Goal: Task Accomplishment & Management: Manage account settings

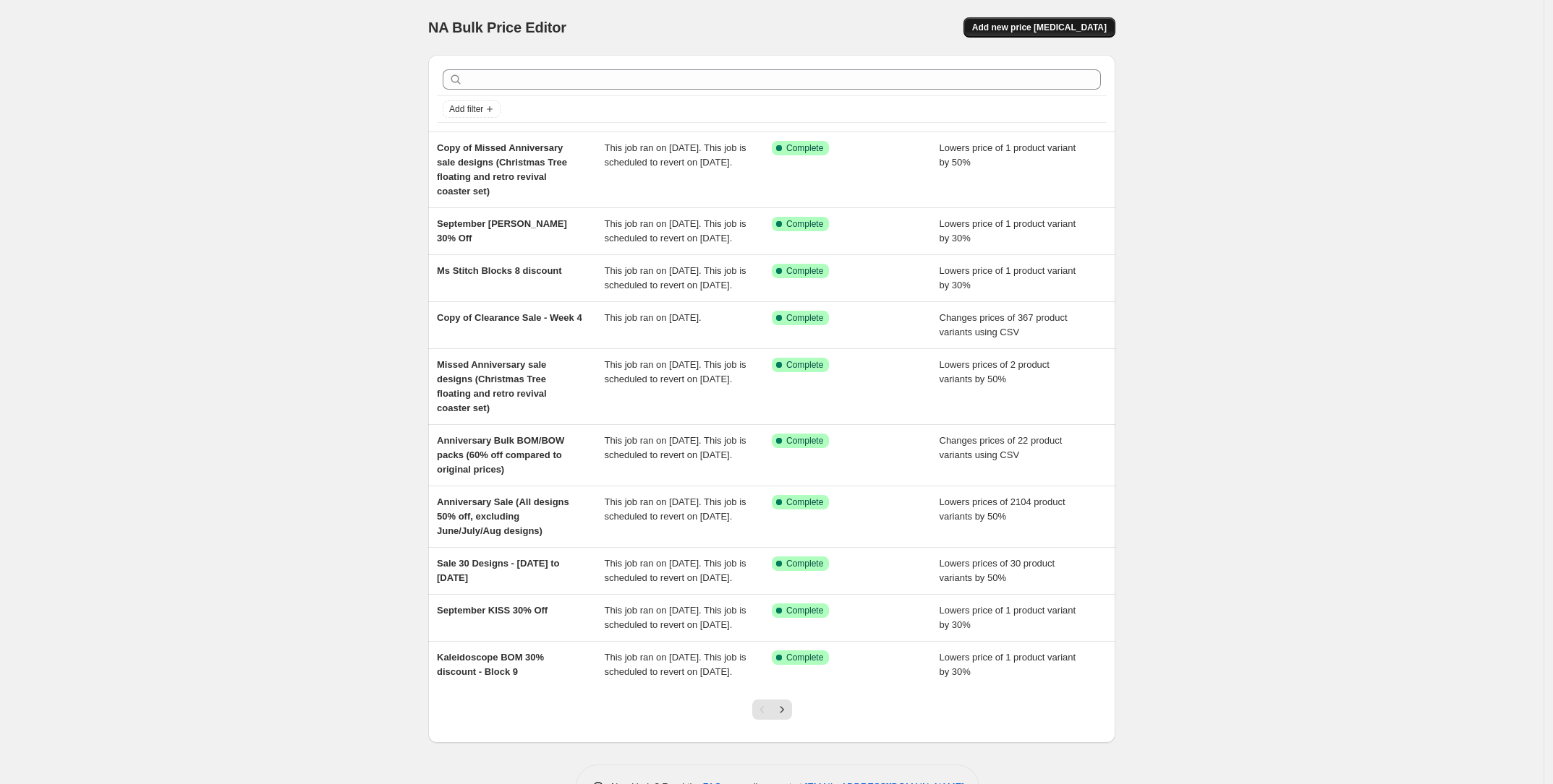
click at [1071, 20] on button "Add new price [MEDICAL_DATA]" at bounding box center [1039, 27] width 152 height 20
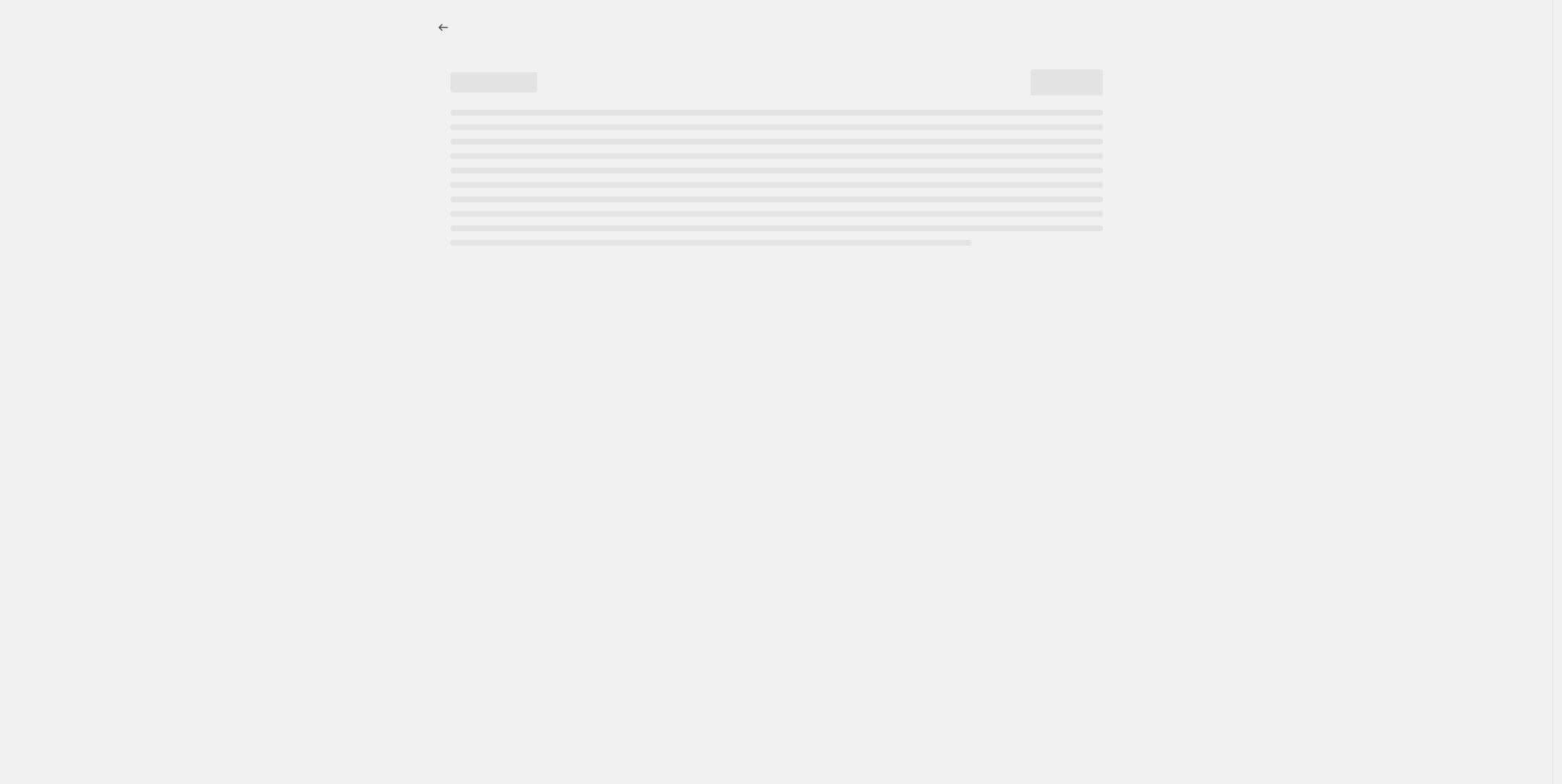
select select "percentage"
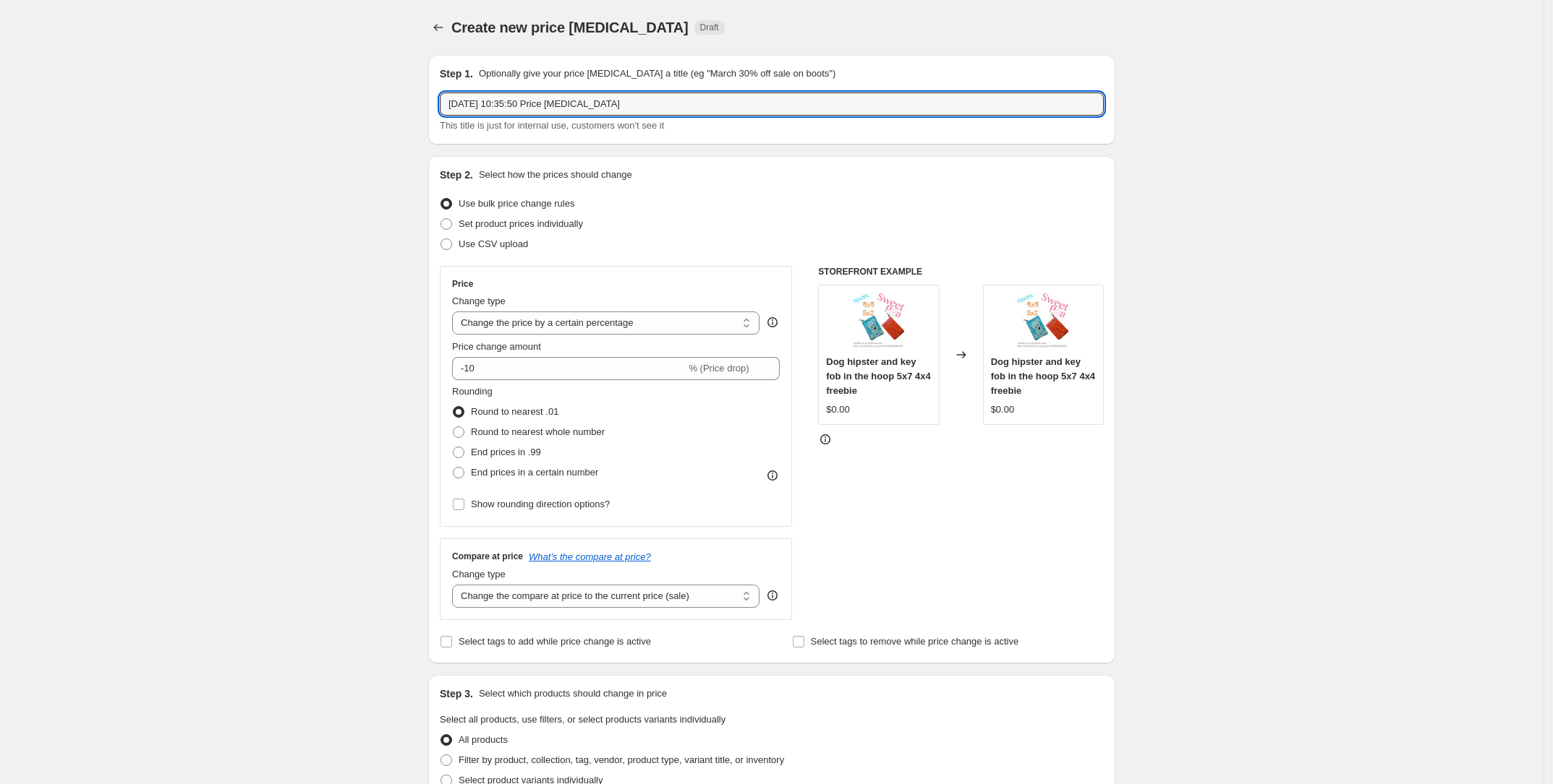
drag, startPoint x: 631, startPoint y: 111, endPoint x: 279, endPoint y: 116, distance: 352.0
click at [280, 116] on div "Create new price [MEDICAL_DATA]. This page is ready Create new price [MEDICAL_D…" at bounding box center [771, 765] width 1544 height 1530
type input "September Sew Along Price Correction (Markets)"
click at [279, 116] on div "Create new price [MEDICAL_DATA]. This page is ready Create new price [MEDICAL_D…" at bounding box center [771, 765] width 1544 height 1530
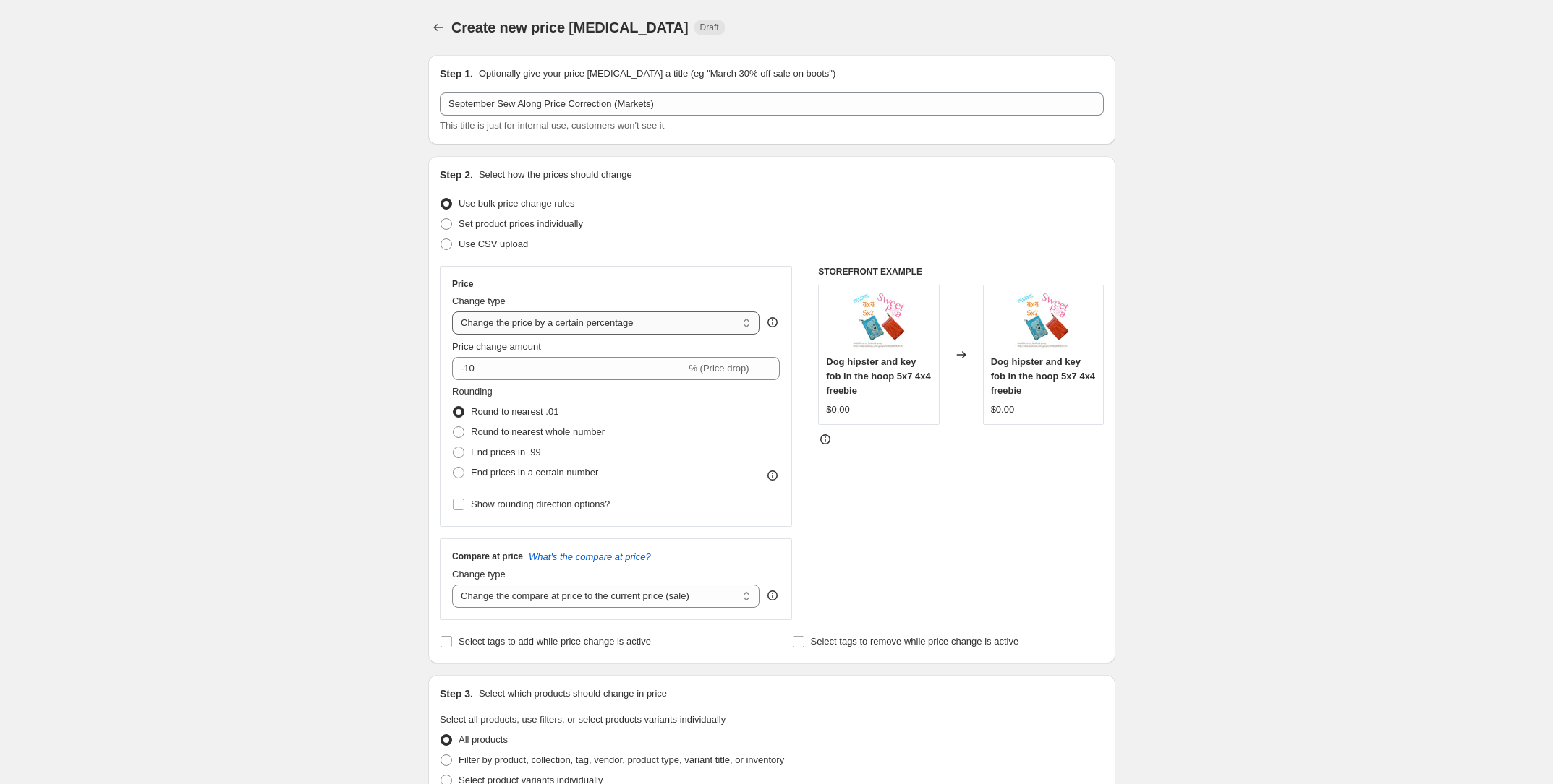
click at [536, 328] on select "Change the price to a certain amount Change the price by a certain amount Chang…" at bounding box center [606, 323] width 308 height 23
drag, startPoint x: 323, startPoint y: 419, endPoint x: 407, endPoint y: 315, distance: 133.7
click at [323, 417] on div "Create new price [MEDICAL_DATA]. This page is ready Create new price [MEDICAL_D…" at bounding box center [771, 765] width 1544 height 1530
click at [475, 222] on span "Set product prices individually" at bounding box center [521, 223] width 124 height 11
click at [441, 219] on input "Set product prices individually" at bounding box center [441, 218] width 1 height 1
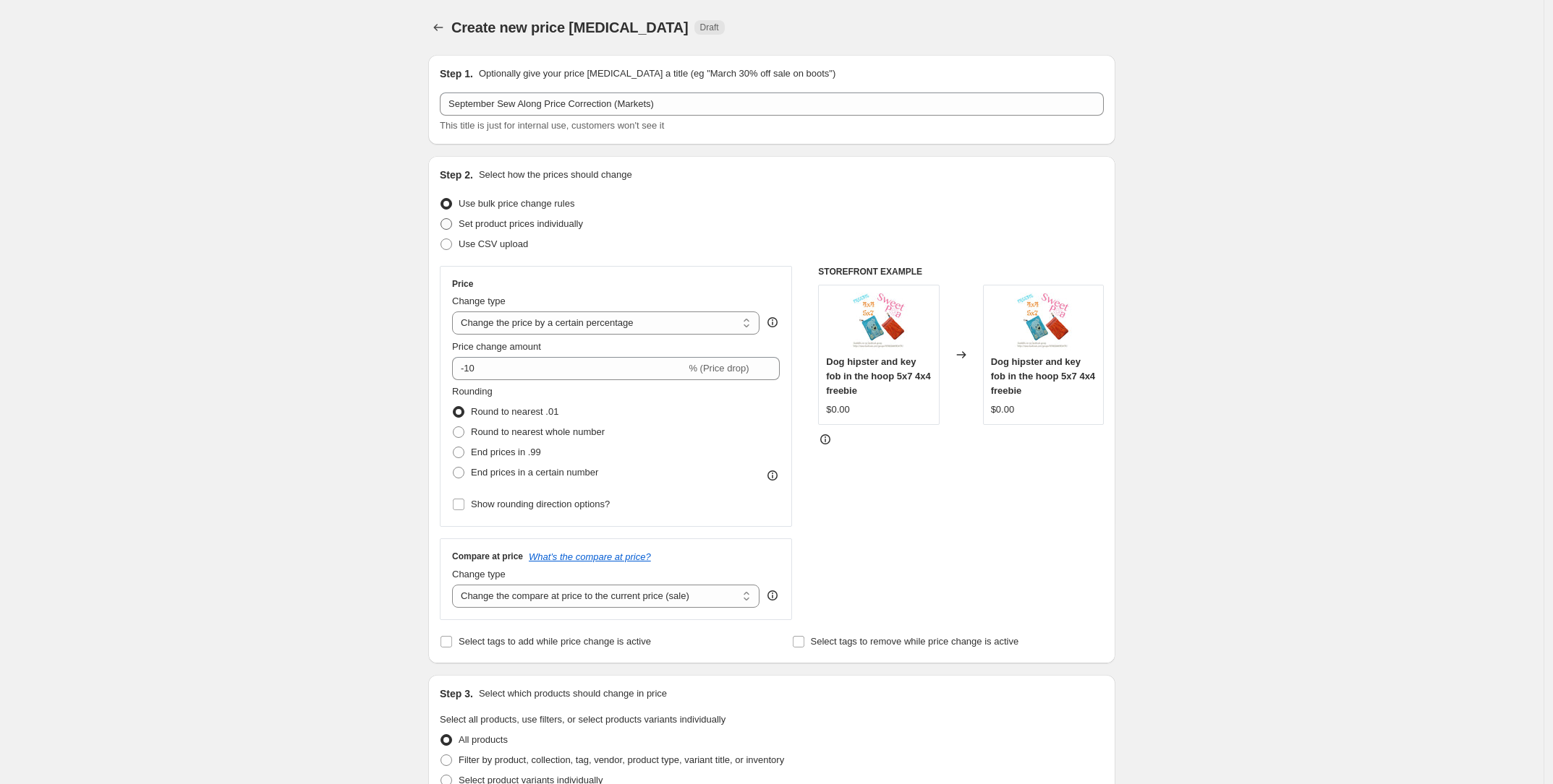
radio input "true"
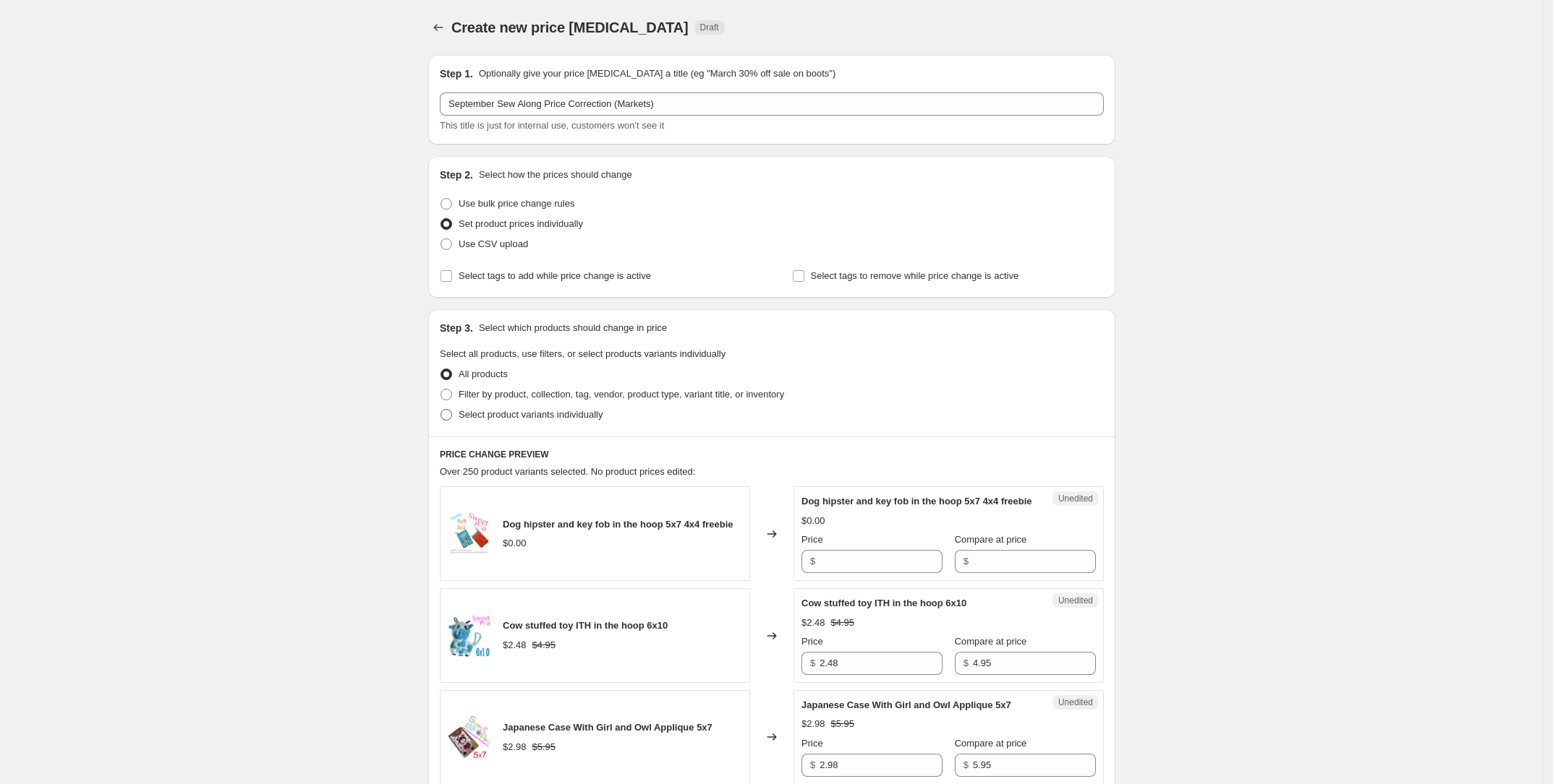
click at [509, 416] on span "Select product variants individually" at bounding box center [530, 414] width 144 height 11
click at [441, 410] on input "Select product variants individually" at bounding box center [441, 409] width 1 height 1
radio input "true"
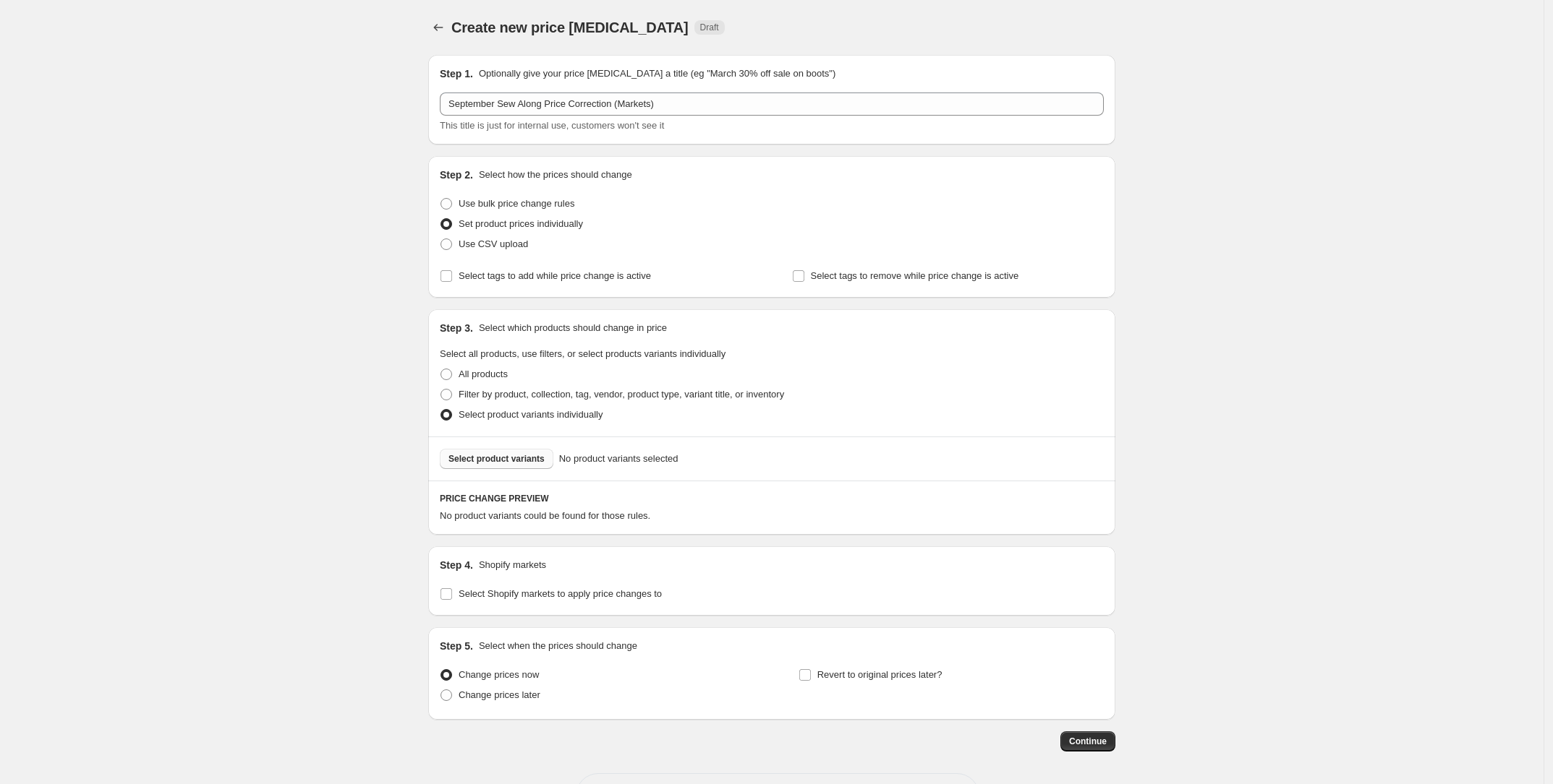
click at [504, 456] on span "Select product variants" at bounding box center [496, 459] width 96 height 12
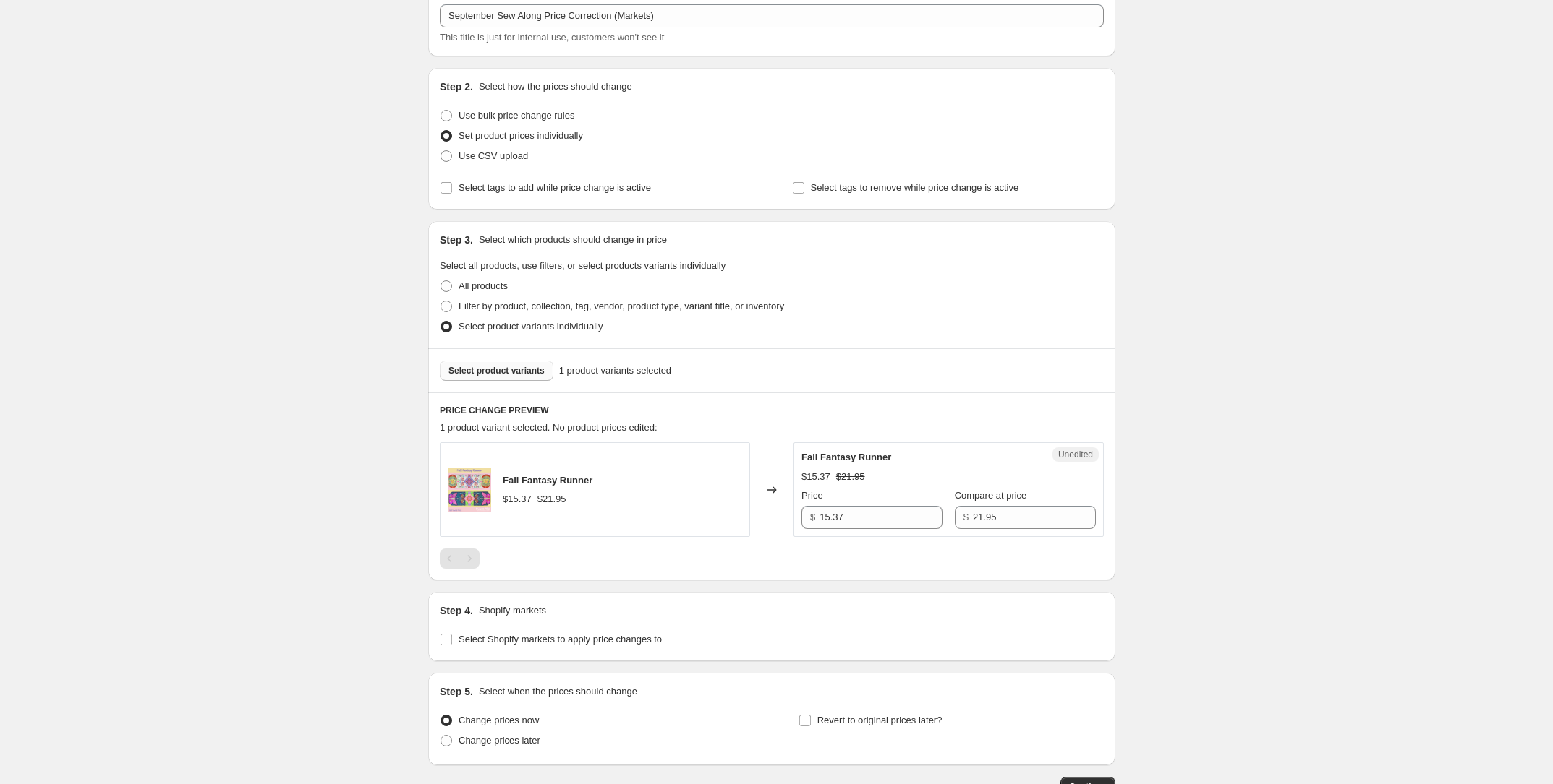
scroll to position [190, 0]
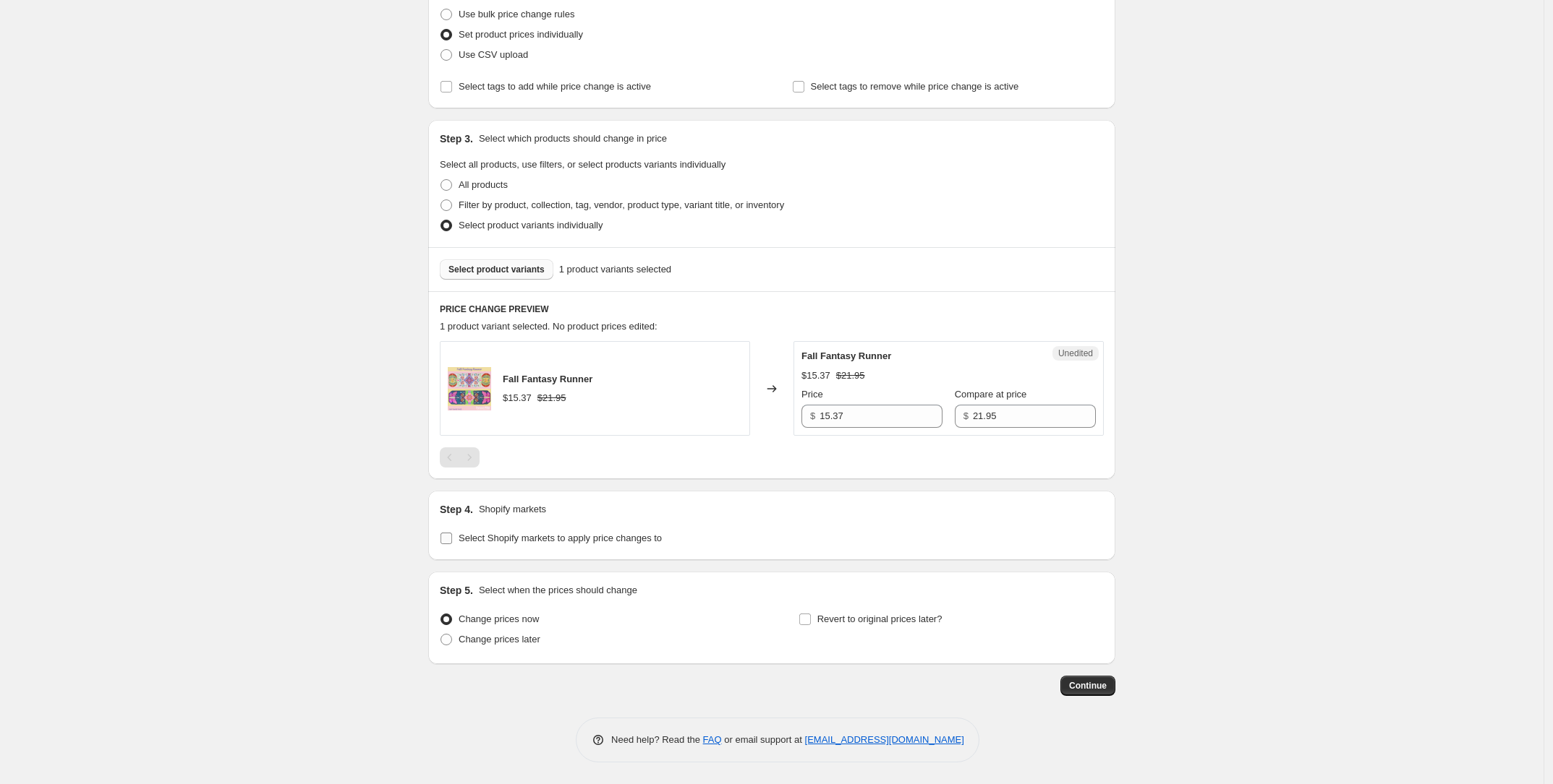
click at [488, 541] on span "Select Shopify markets to apply price changes to" at bounding box center [560, 538] width 203 height 11
click at [452, 541] on input "Select Shopify markets to apply price changes to" at bounding box center [447, 539] width 12 height 12
checkbox input "true"
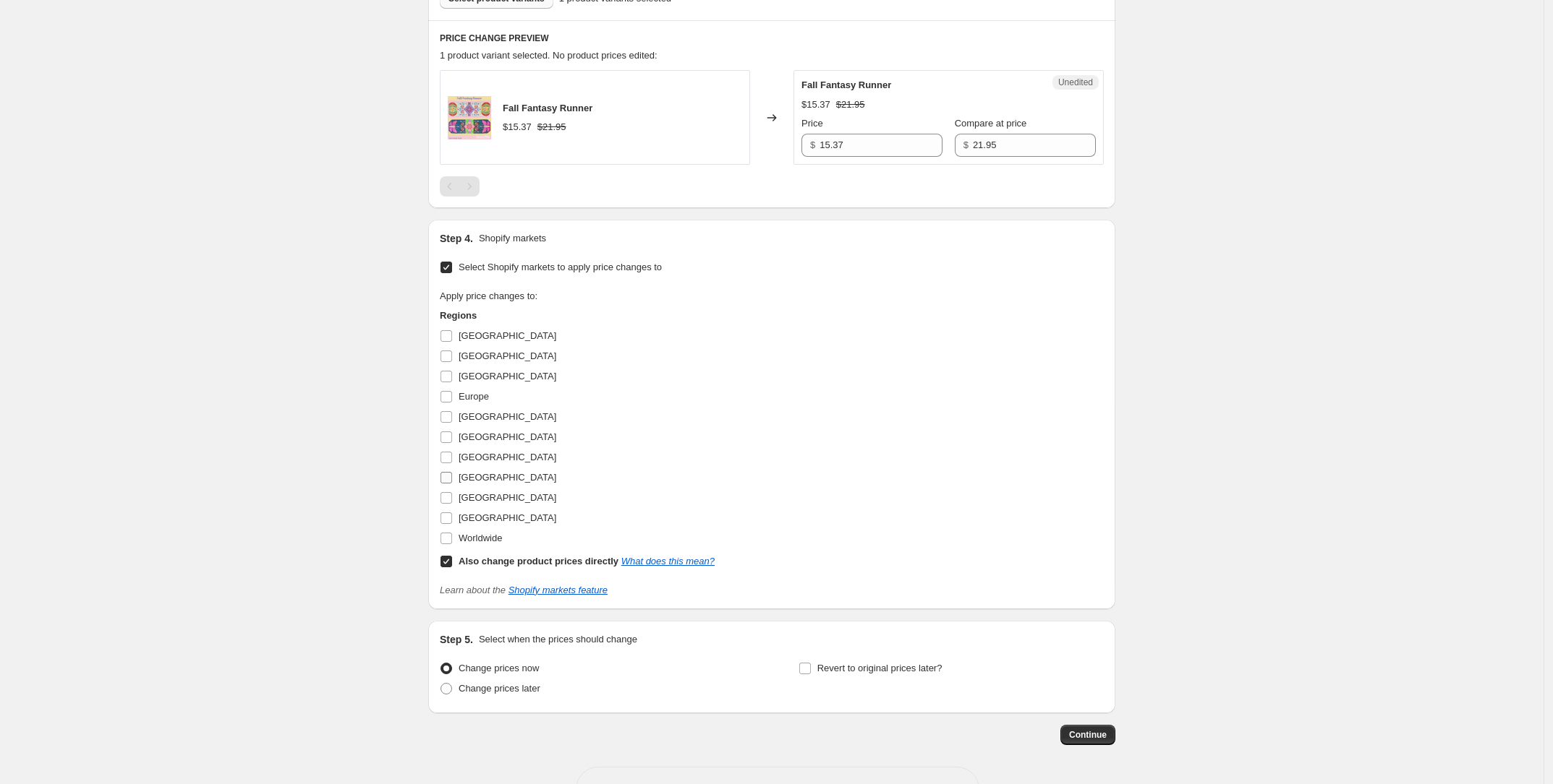
scroll to position [461, 0]
click at [487, 362] on span "[GEOGRAPHIC_DATA]" at bounding box center [507, 356] width 98 height 14
click at [452, 362] on input "[GEOGRAPHIC_DATA]" at bounding box center [447, 356] width 12 height 12
checkbox input "true"
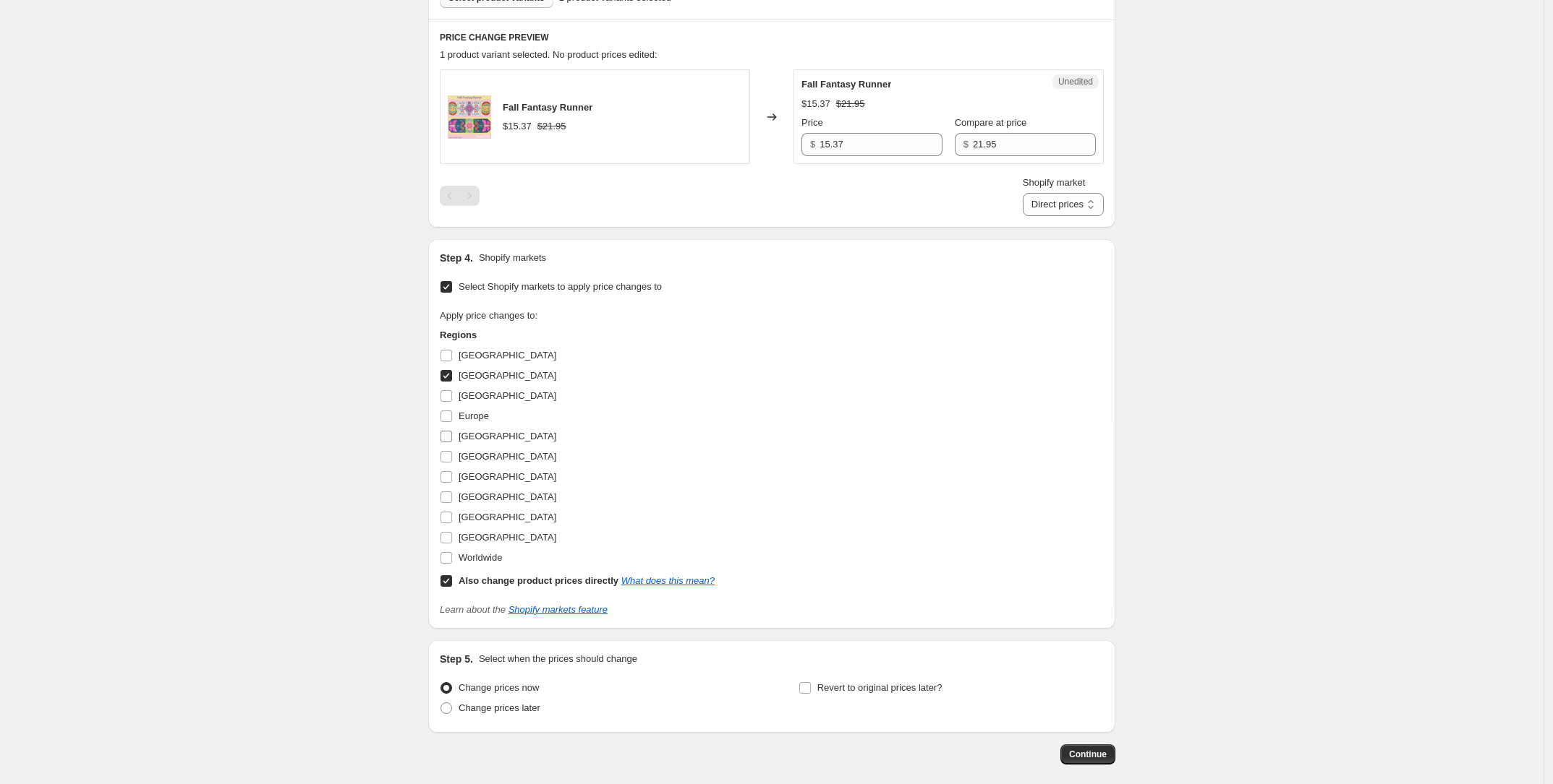
click at [496, 431] on span "[GEOGRAPHIC_DATA]" at bounding box center [507, 436] width 98 height 11
click at [452, 431] on input "[GEOGRAPHIC_DATA]" at bounding box center [447, 437] width 12 height 12
checkbox input "true"
drag, startPoint x: 507, startPoint y: 521, endPoint x: 511, endPoint y: 537, distance: 16.5
click at [507, 521] on span "[GEOGRAPHIC_DATA]" at bounding box center [507, 517] width 98 height 11
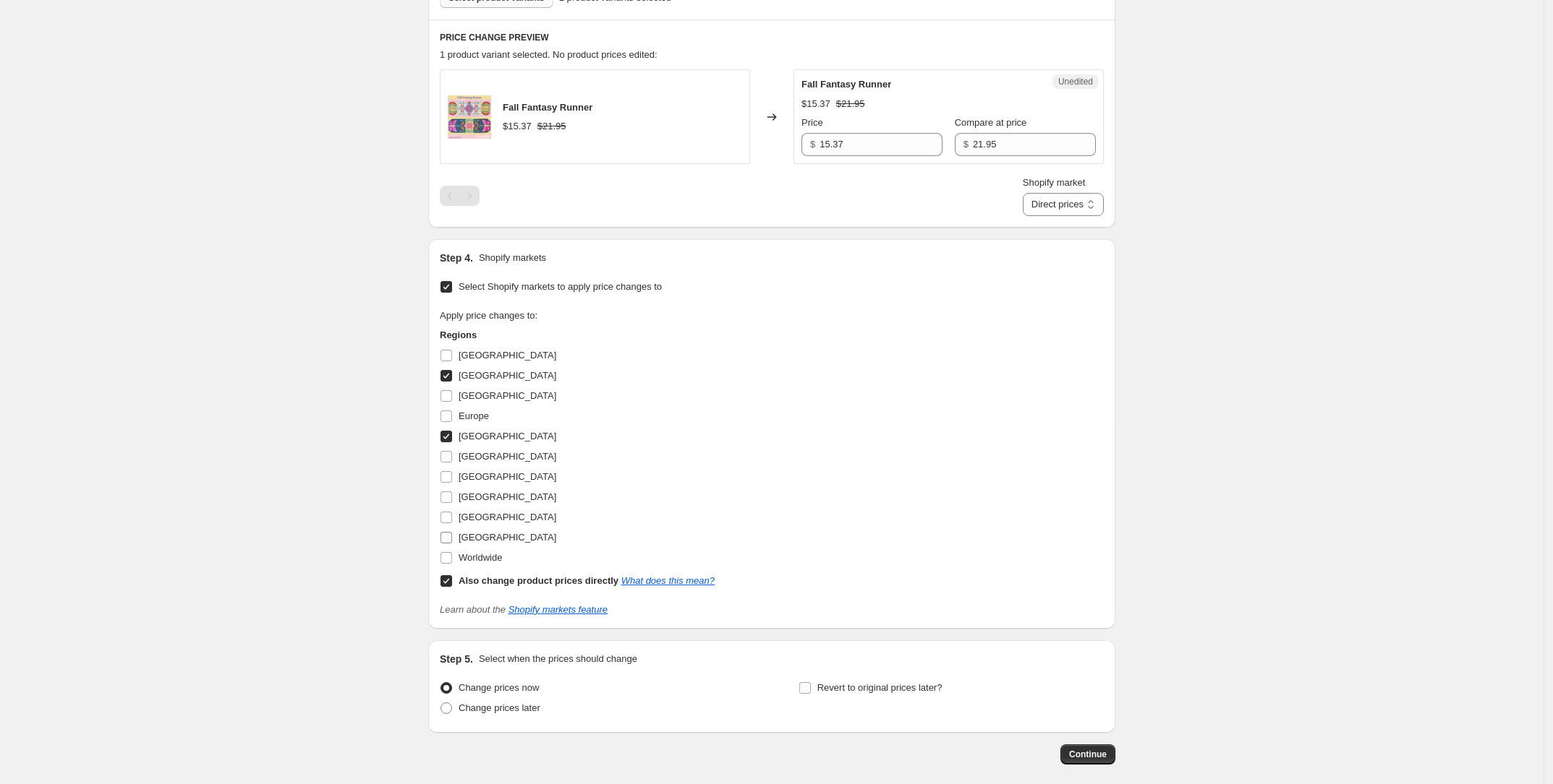
click at [452, 521] on input "[GEOGRAPHIC_DATA]" at bounding box center [447, 518] width 12 height 12
checkbox input "true"
click at [512, 540] on span "[GEOGRAPHIC_DATA]" at bounding box center [507, 537] width 98 height 11
click at [452, 540] on input "[GEOGRAPHIC_DATA]" at bounding box center [447, 538] width 12 height 12
checkbox input "true"
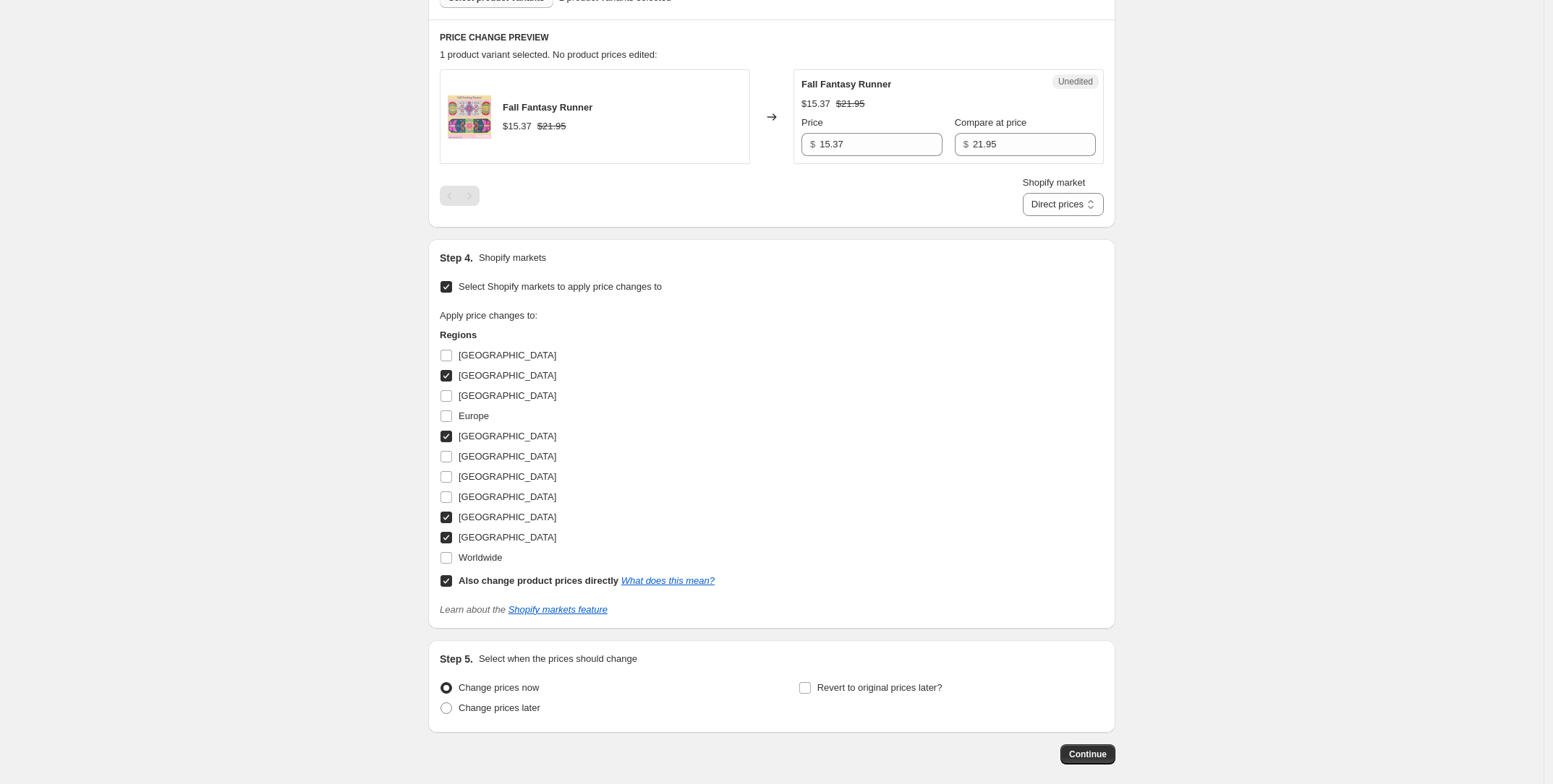
click at [499, 575] on b "Also change product prices directly" at bounding box center [538, 580] width 160 height 11
click at [452, 575] on input "Also change product prices directly What does this mean?" at bounding box center [447, 581] width 12 height 12
checkbox input "false"
select select "16946561114"
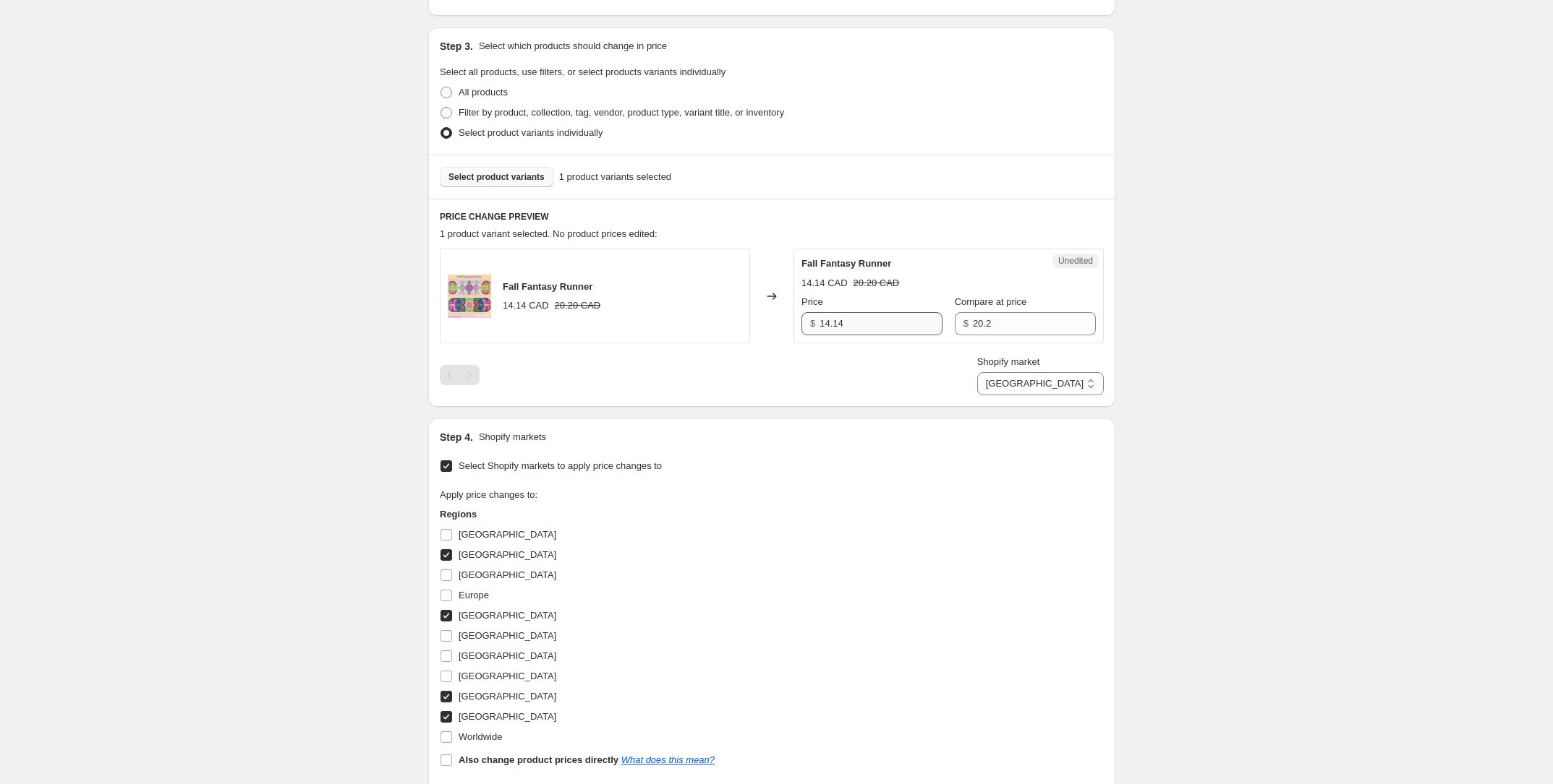
scroll to position [281, 0]
click at [1017, 318] on input "20.2" at bounding box center [1034, 325] width 123 height 23
type input "20.29"
click at [871, 326] on input "14.14" at bounding box center [881, 325] width 123 height 23
type input "14.20"
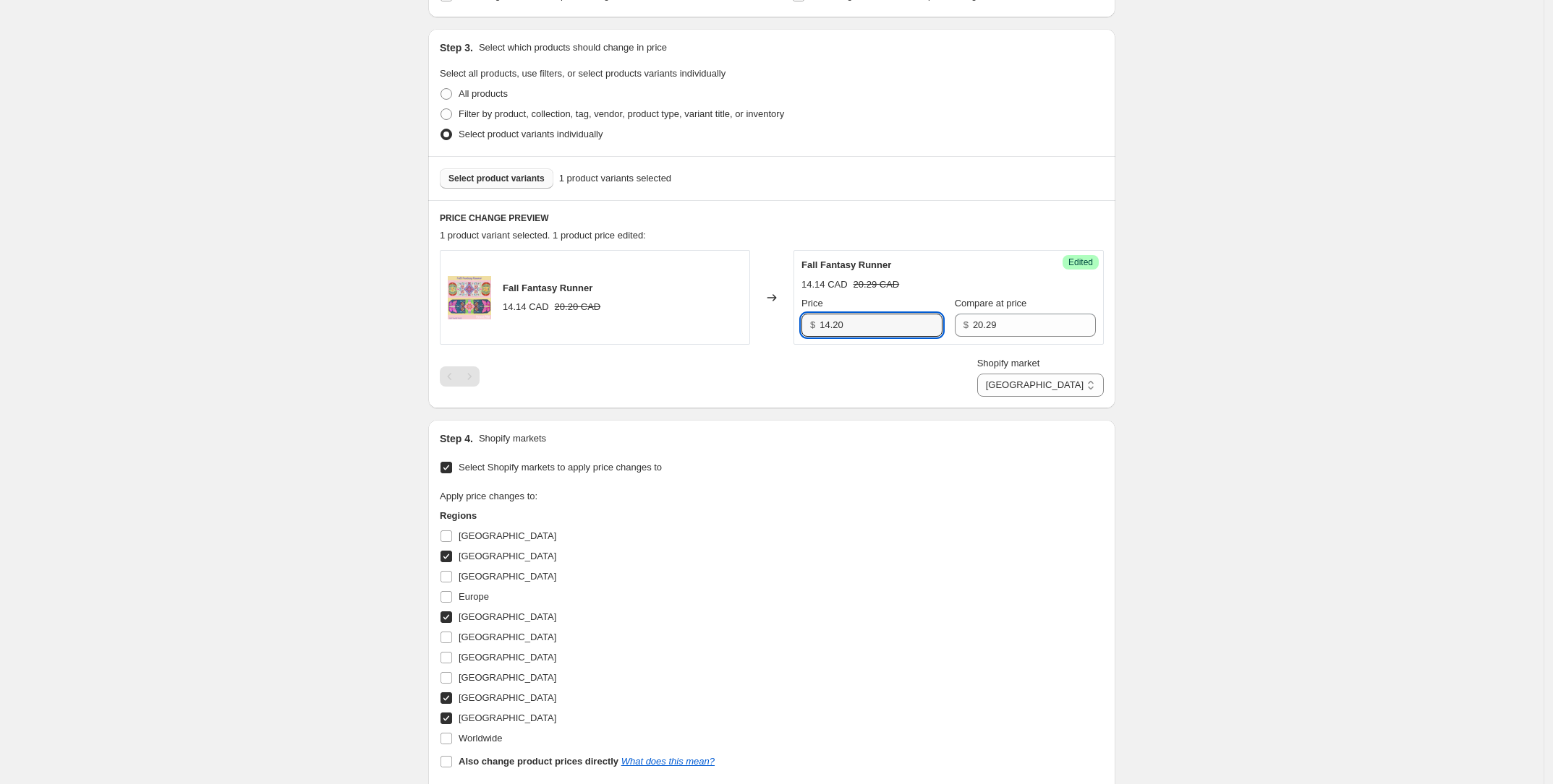
click at [1349, 400] on div "Create new price [MEDICAL_DATA]. This page is ready Create new price [MEDICAL_D…" at bounding box center [771, 376] width 1544 height 1314
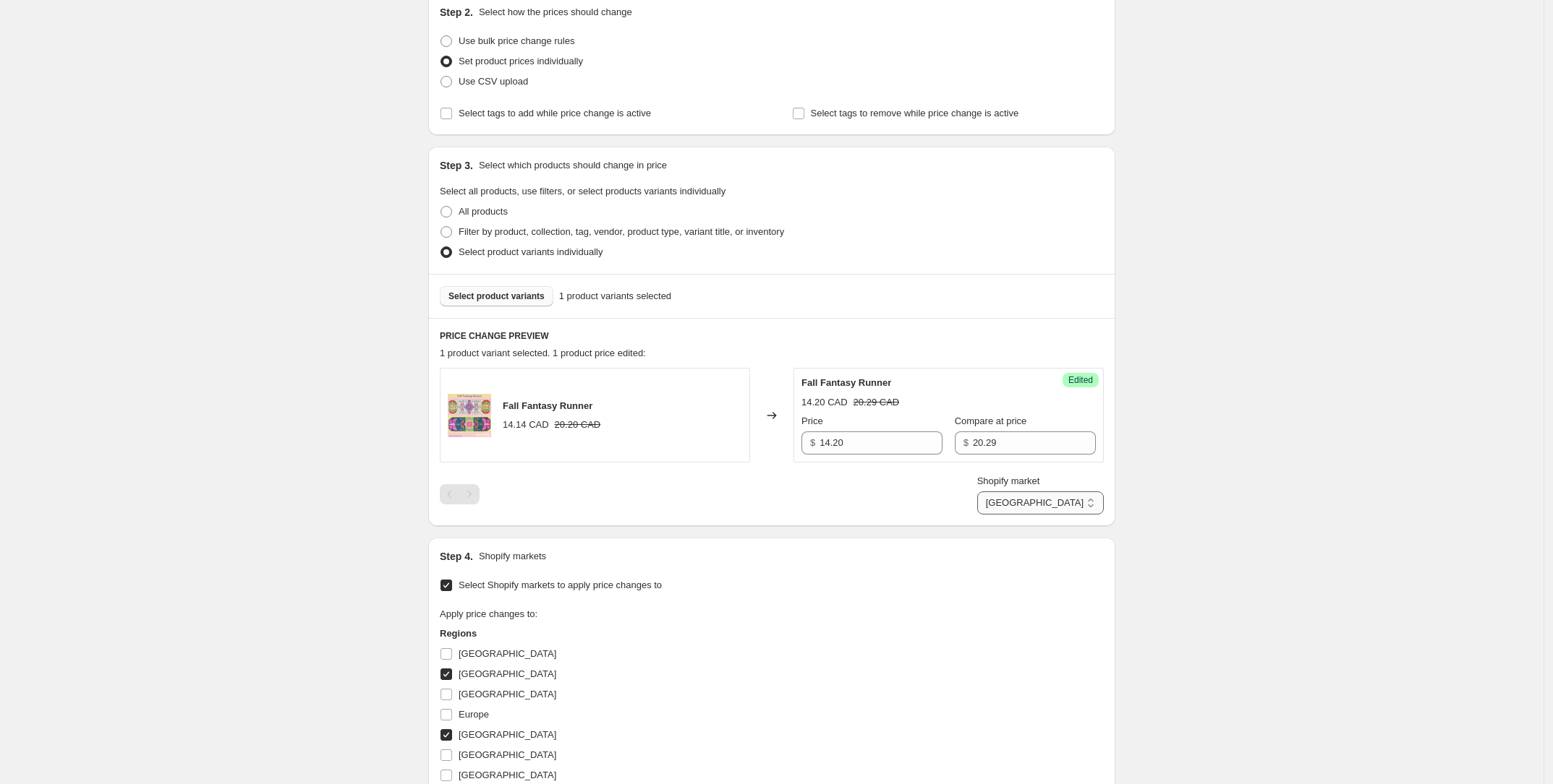
scroll to position [190, 0]
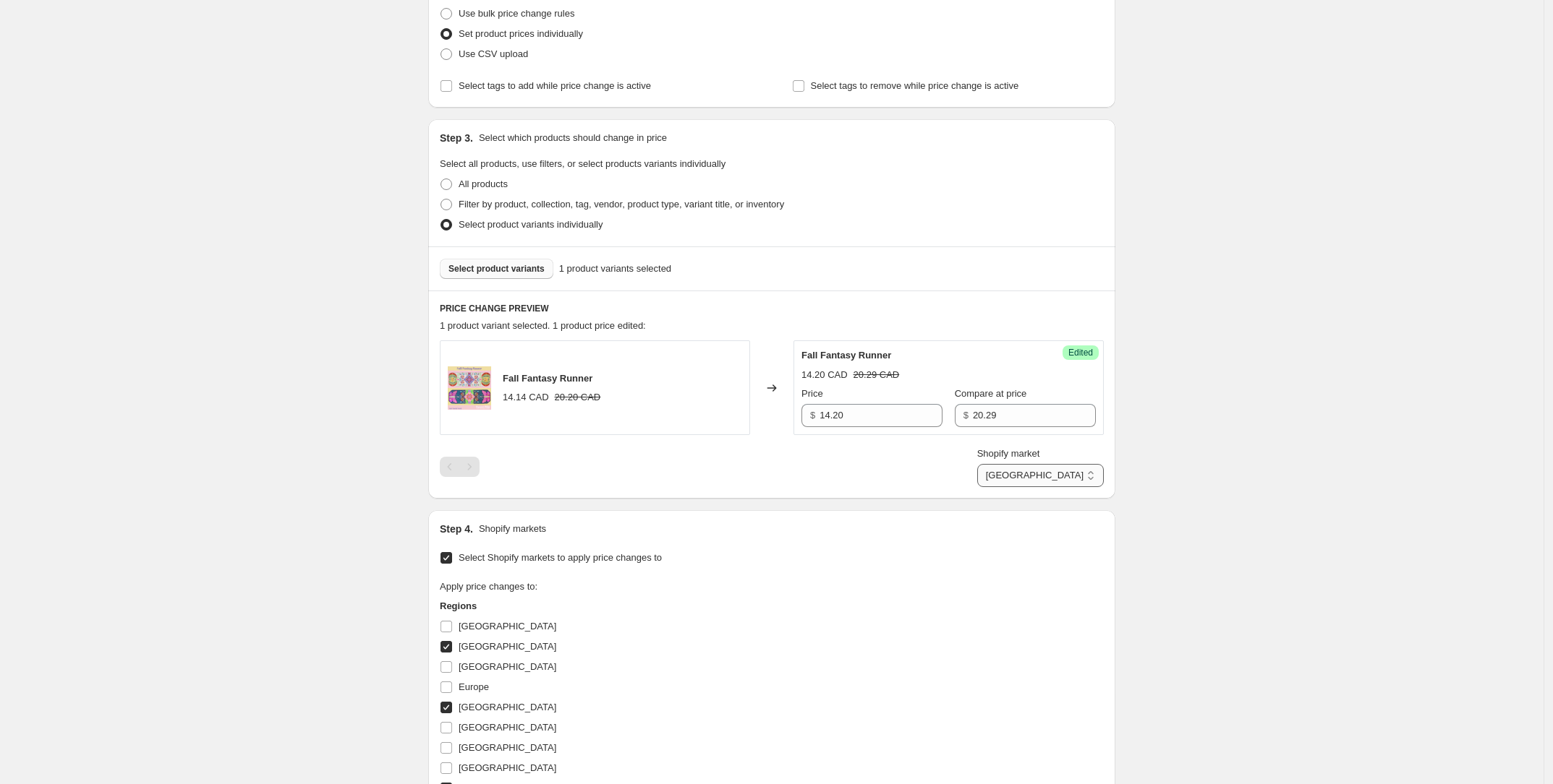
click at [1083, 469] on select "[GEOGRAPHIC_DATA] [GEOGRAPHIC_DATA] [GEOGRAPHIC_DATA] [GEOGRAPHIC_DATA]" at bounding box center [1040, 476] width 127 height 23
click at [1078, 472] on select "[GEOGRAPHIC_DATA] [GEOGRAPHIC_DATA] [GEOGRAPHIC_DATA] [GEOGRAPHIC_DATA]" at bounding box center [1040, 476] width 127 height 23
select select "289079386"
click at [1025, 487] on select "[GEOGRAPHIC_DATA] [GEOGRAPHIC_DATA] [GEOGRAPHIC_DATA] [GEOGRAPHIC_DATA]" at bounding box center [1040, 476] width 127 height 23
drag, startPoint x: 855, startPoint y: 422, endPoint x: 800, endPoint y: 410, distance: 56.3
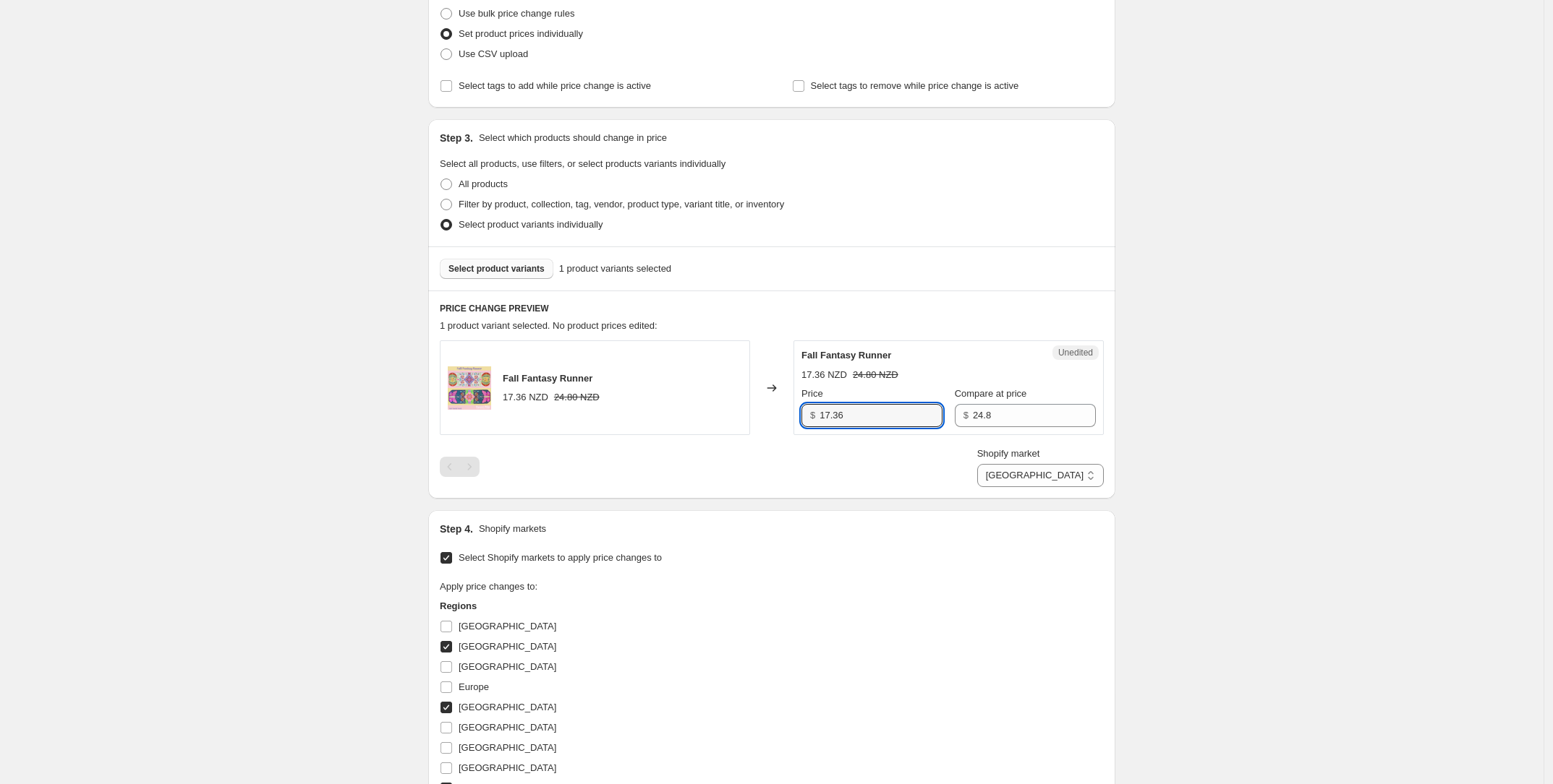
click at [800, 410] on div "Unedited Fall Fantasy Runner 17.36 NZD 24.80 NZD Price $ 17.36 Compare at price…" at bounding box center [948, 388] width 310 height 95
drag, startPoint x: 1002, startPoint y: 420, endPoint x: 829, endPoint y: 416, distance: 173.0
click at [829, 414] on div "Price $ 17.36 Compare at price $ 24.8" at bounding box center [948, 407] width 295 height 41
type input "23.95"
drag, startPoint x: 905, startPoint y: 402, endPoint x: 633, endPoint y: 419, distance: 272.5
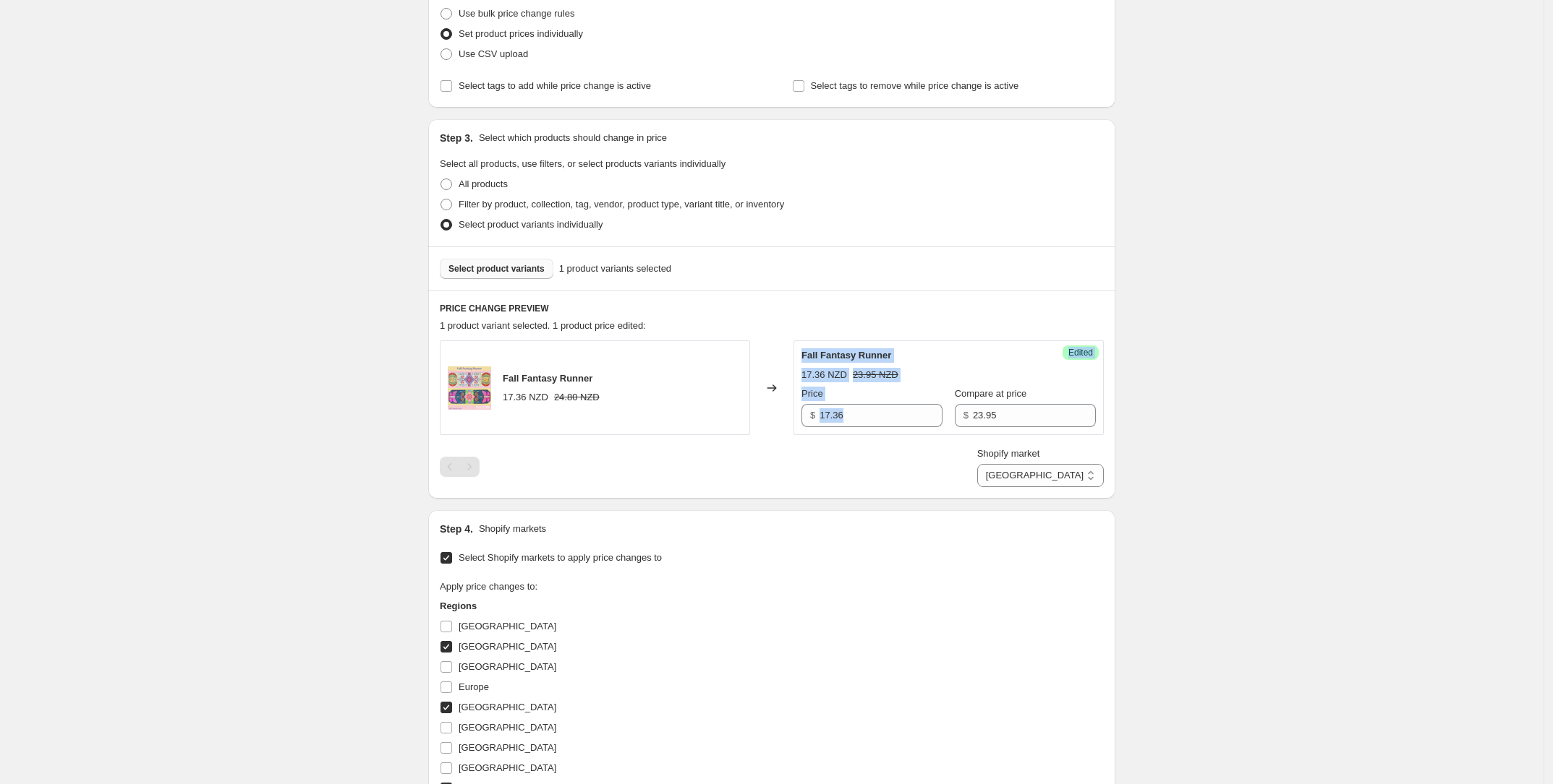
click at [633, 419] on div "Fall Fantasy Runner 17.36 NZD 24.80 NZD Changed to Success Edited Fall Fantasy …" at bounding box center [771, 388] width 664 height 95
click at [850, 424] on input "17.36" at bounding box center [881, 416] width 123 height 23
click at [877, 418] on input "17.36" at bounding box center [881, 416] width 123 height 23
click at [877, 417] on input "17.36" at bounding box center [881, 416] width 123 height 23
click at [877, 417] on input "17.36" at bounding box center [881, 416] width 123 height 23
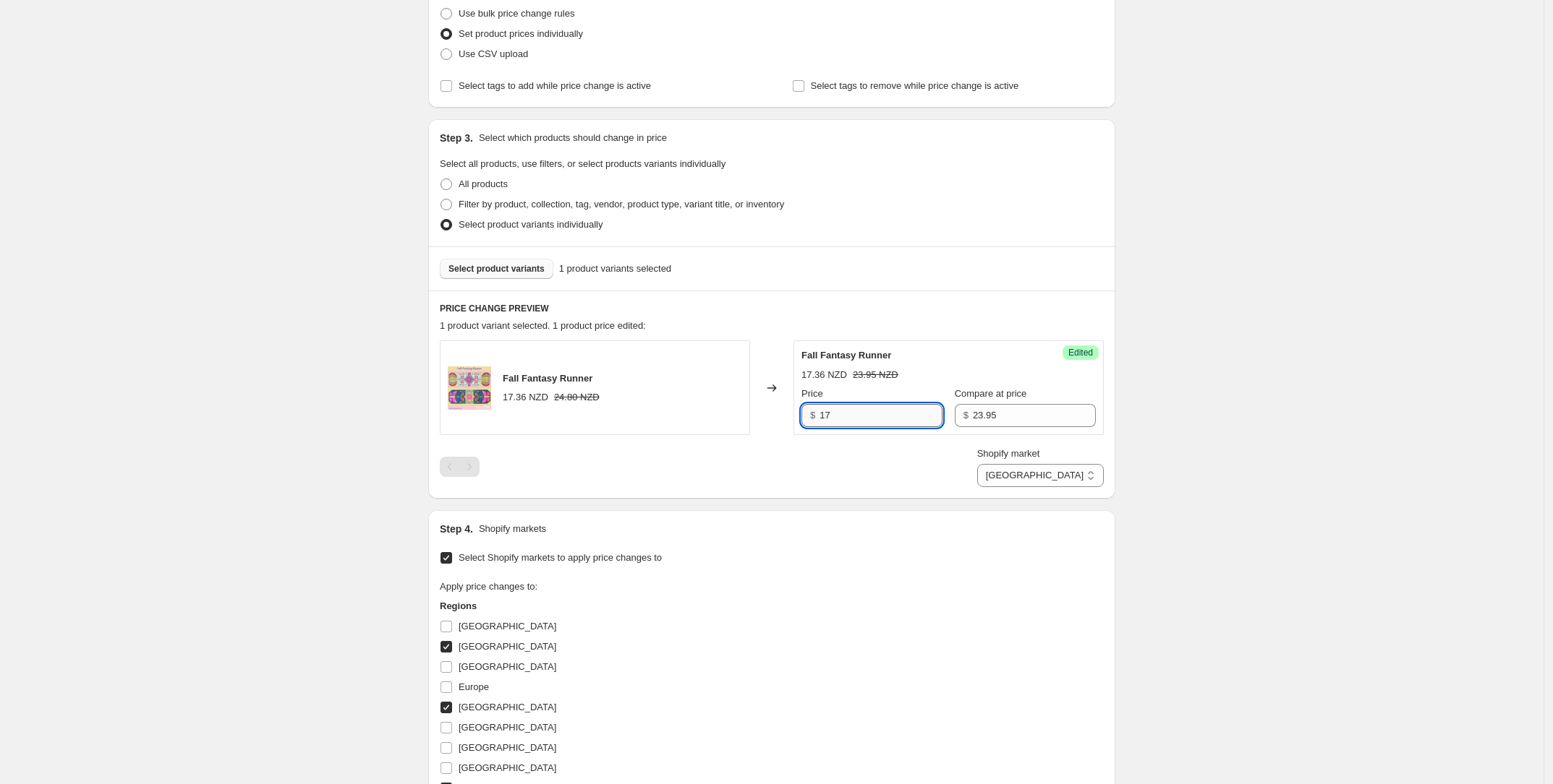
type input "1"
type input "16.77"
click at [881, 606] on div "Apply price changes to: Regions [GEOGRAPHIC_DATA] [GEOGRAPHIC_DATA] [GEOGRAPHIC…" at bounding box center [771, 720] width 664 height 282
click at [1072, 476] on select "[GEOGRAPHIC_DATA] [GEOGRAPHIC_DATA] [GEOGRAPHIC_DATA] [GEOGRAPHIC_DATA]" at bounding box center [1040, 476] width 127 height 23
select select "9561210970"
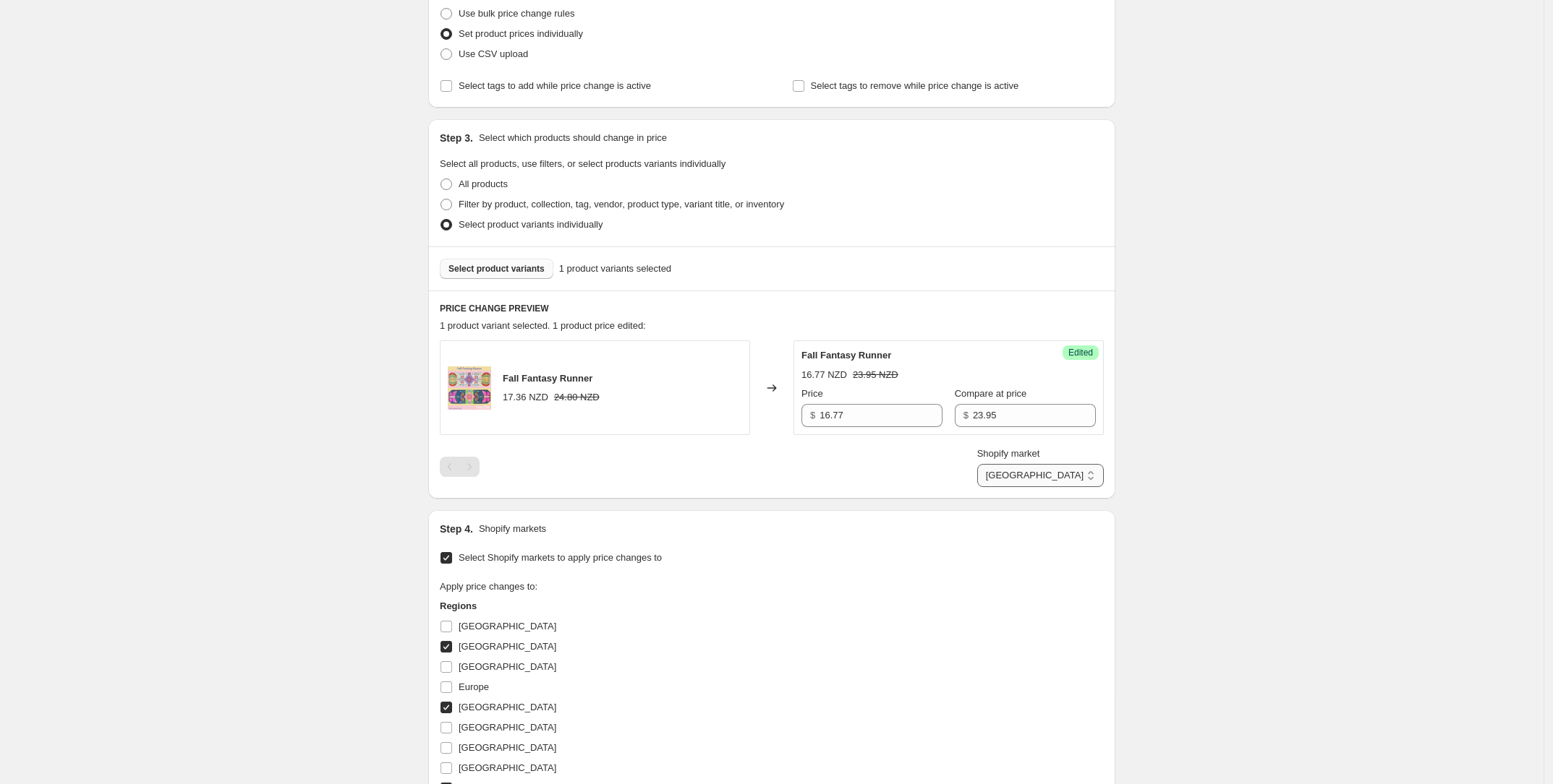
click at [1011, 487] on select "[GEOGRAPHIC_DATA] [GEOGRAPHIC_DATA] [GEOGRAPHIC_DATA] [GEOGRAPHIC_DATA]" at bounding box center [1040, 476] width 127 height 23
click at [992, 414] on input "10.82" at bounding box center [1034, 416] width 123 height 23
type input "1"
type input "11.49"
drag, startPoint x: 906, startPoint y: 424, endPoint x: 622, endPoint y: 445, distance: 284.8
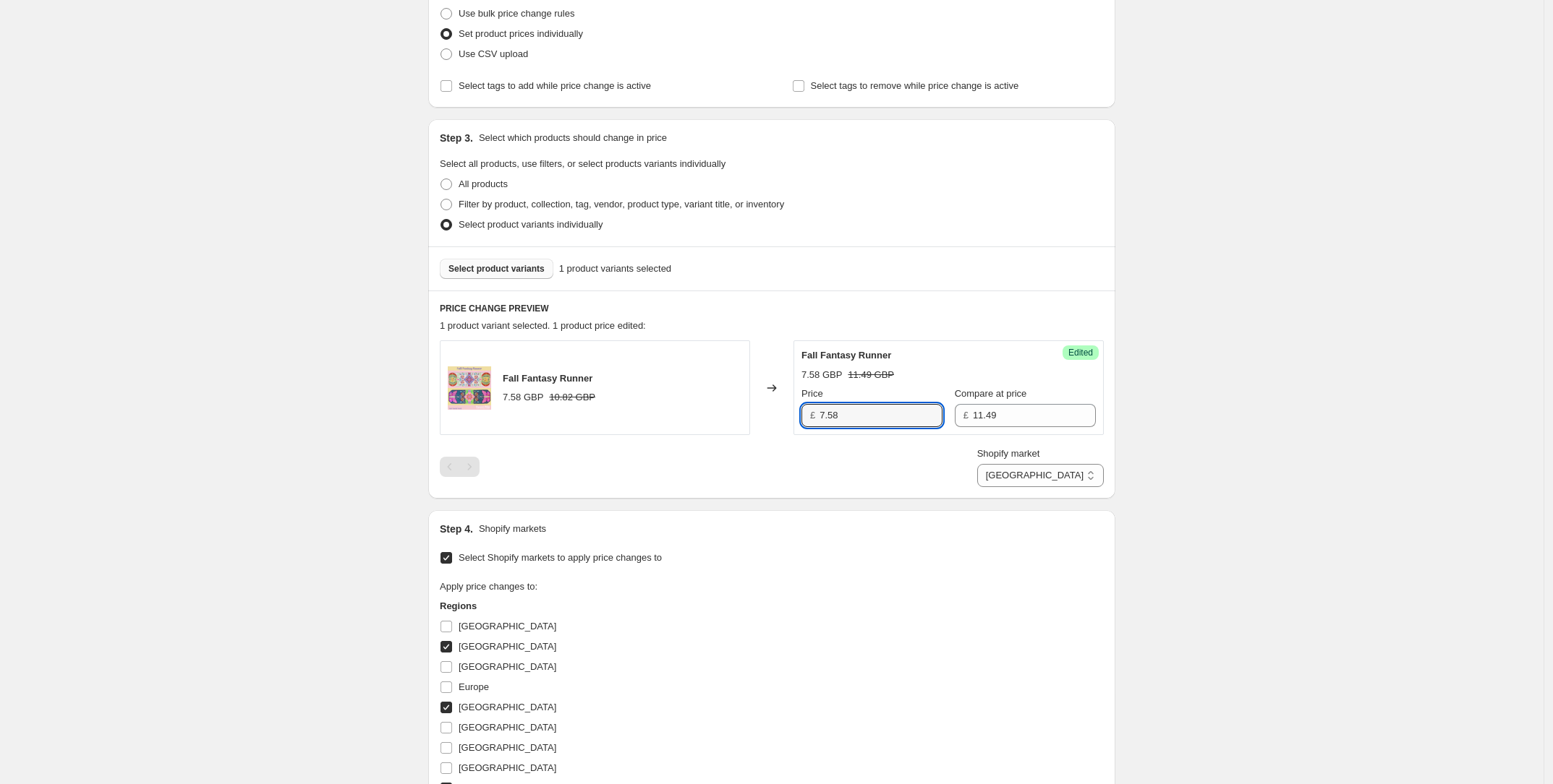
click at [622, 443] on div "Fall Fantasy Runner 7.58 GBP 10.82 GBP Changed to Success Edited Fall Fantasy R…" at bounding box center [771, 414] width 664 height 147
type input "8.04"
click at [636, 451] on div "Shopify market [GEOGRAPHIC_DATA] [GEOGRAPHIC_DATA] [GEOGRAPHIC_DATA] [GEOGRAPHI…" at bounding box center [771, 467] width 664 height 41
click at [1020, 474] on select "[GEOGRAPHIC_DATA] [GEOGRAPHIC_DATA] [GEOGRAPHIC_DATA] [GEOGRAPHIC_DATA]" at bounding box center [1040, 476] width 127 height 23
select select "16946528346"
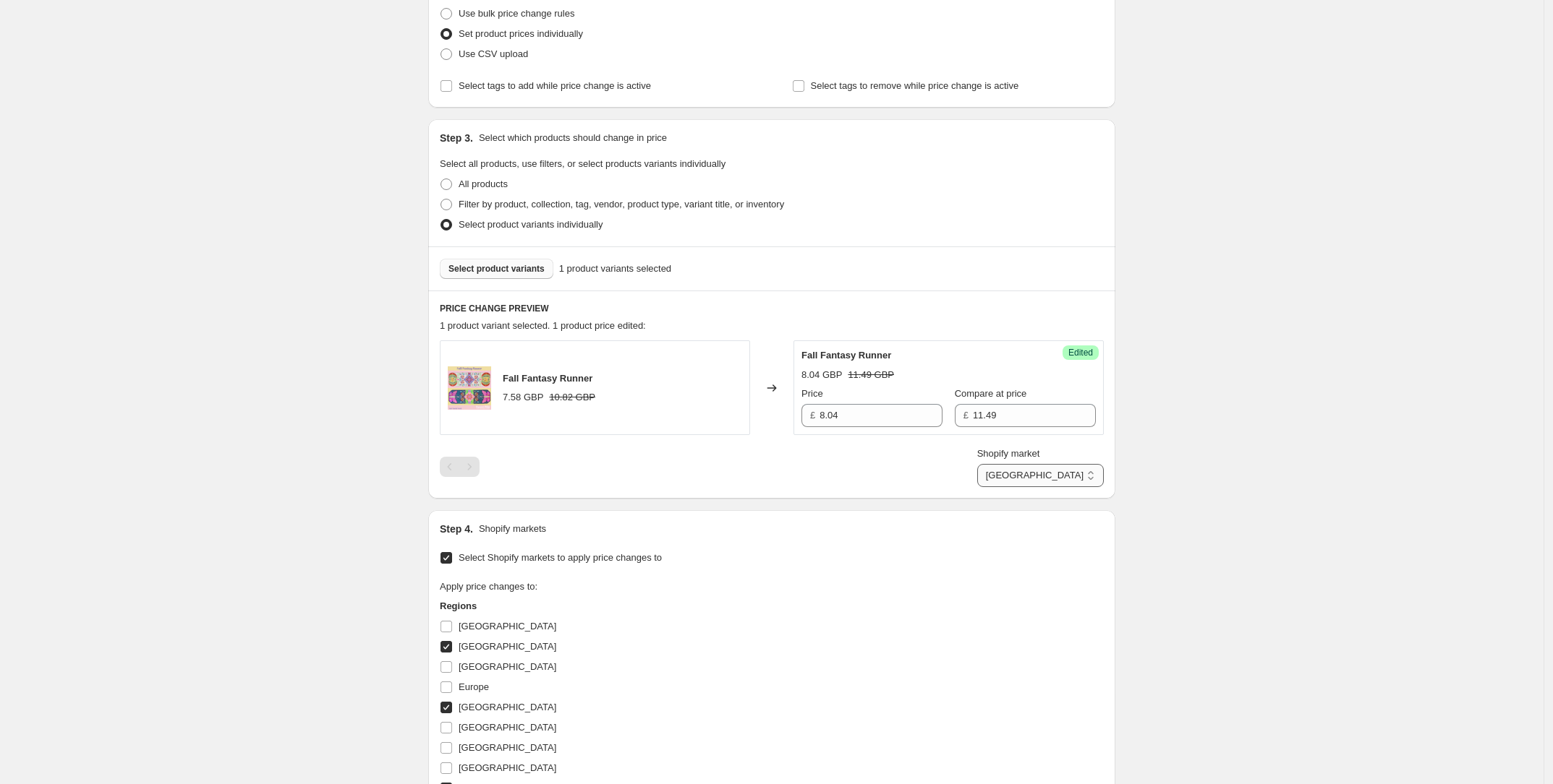
click at [1024, 487] on select "[GEOGRAPHIC_DATA] [GEOGRAPHIC_DATA] [GEOGRAPHIC_DATA] [GEOGRAPHIC_DATA]" at bounding box center [1040, 476] width 127 height 23
drag, startPoint x: 1006, startPoint y: 416, endPoint x: 922, endPoint y: 413, distance: 84.1
click at [922, 412] on div "Price $ 10.22 Compare at price $ 14.6" at bounding box center [948, 407] width 295 height 41
type input "14.99"
click at [921, 413] on input "10.22" at bounding box center [881, 416] width 123 height 23
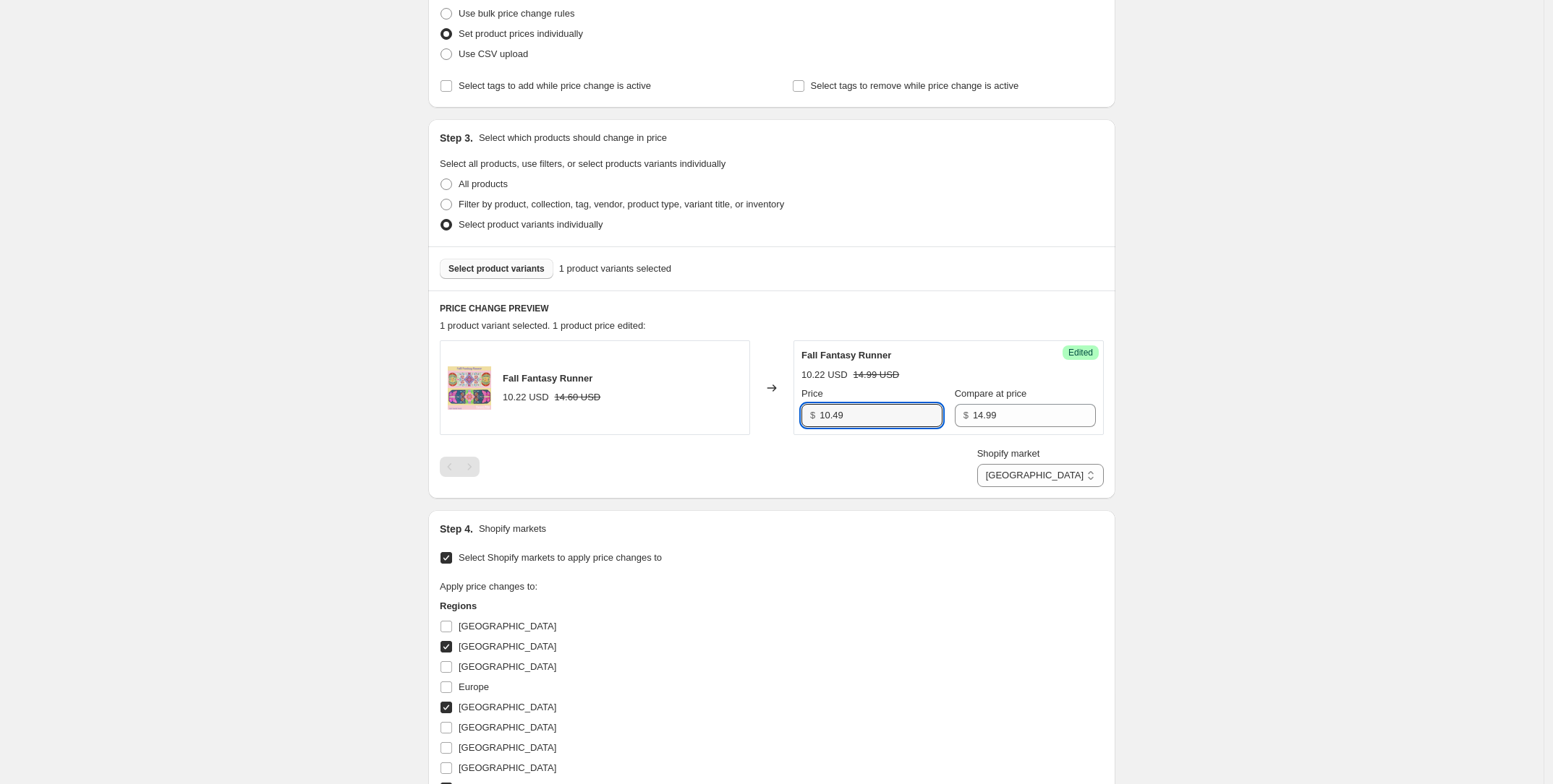
type input "10.49"
click at [1274, 458] on div "Create new price [MEDICAL_DATA]. This page is ready Create new price [MEDICAL_D…" at bounding box center [771, 466] width 1544 height 1314
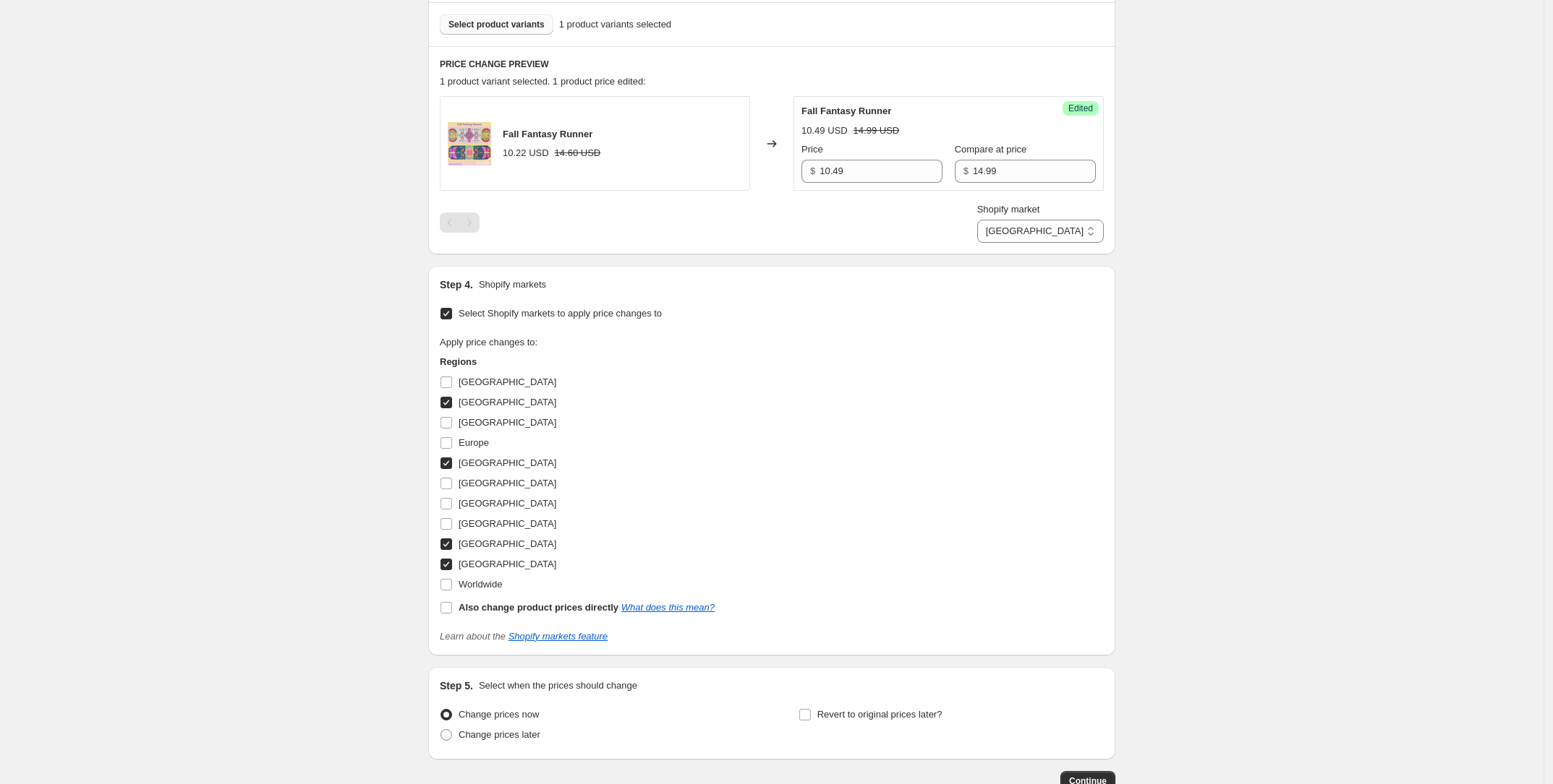
scroll to position [530, 0]
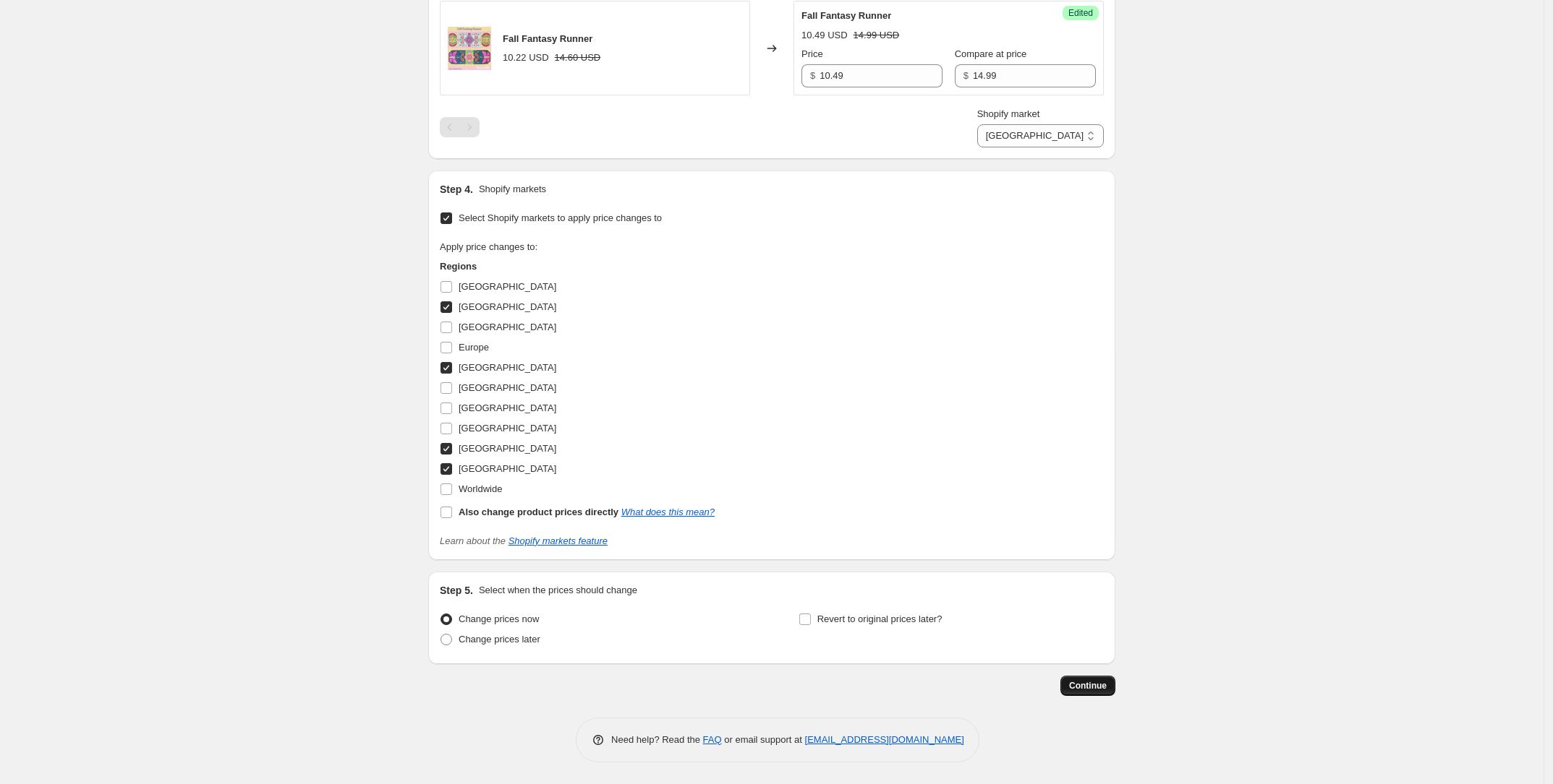
click at [1075, 681] on span "Continue" at bounding box center [1088, 686] width 38 height 12
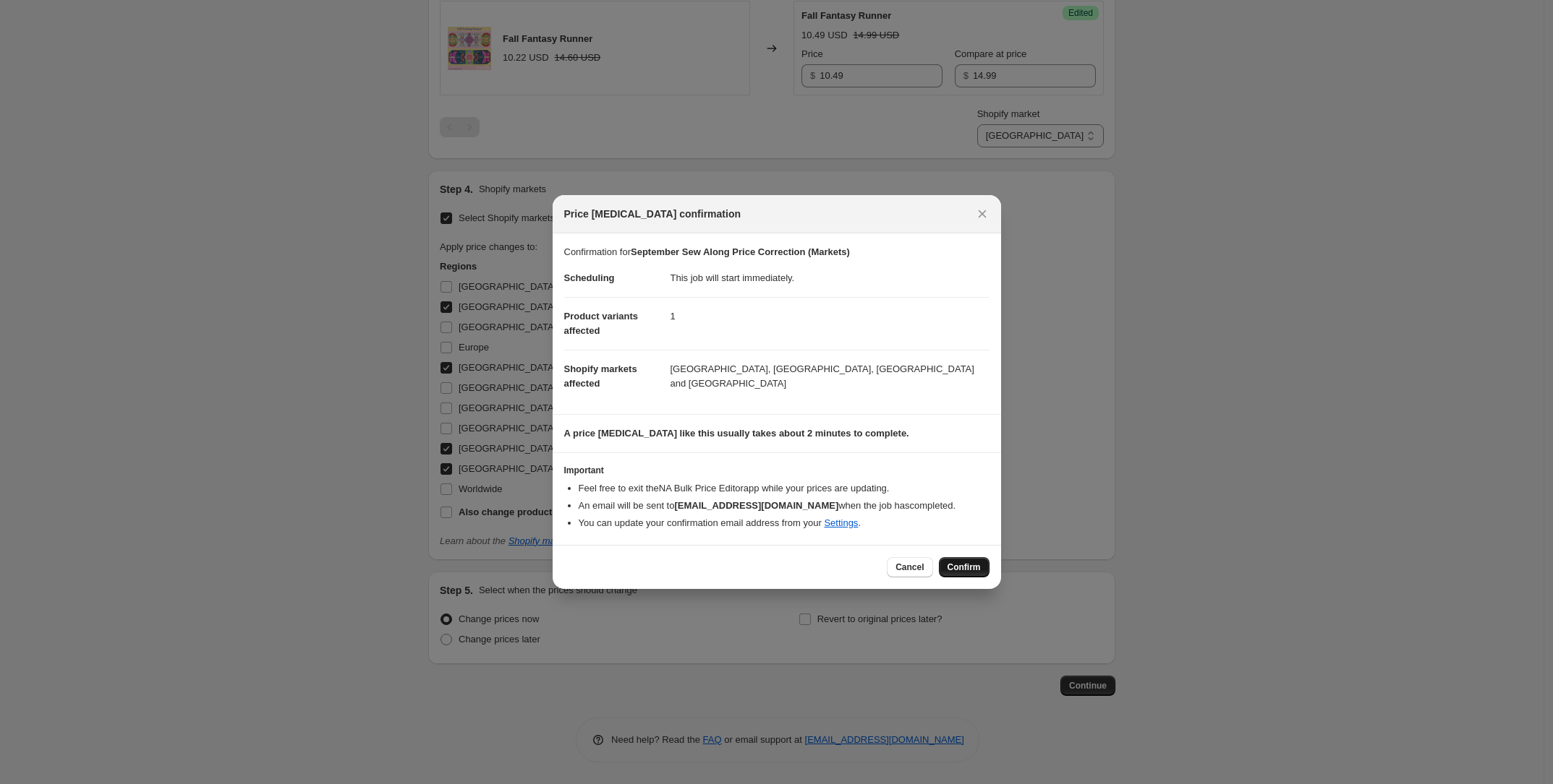
click at [970, 565] on span "Confirm" at bounding box center [964, 568] width 33 height 12
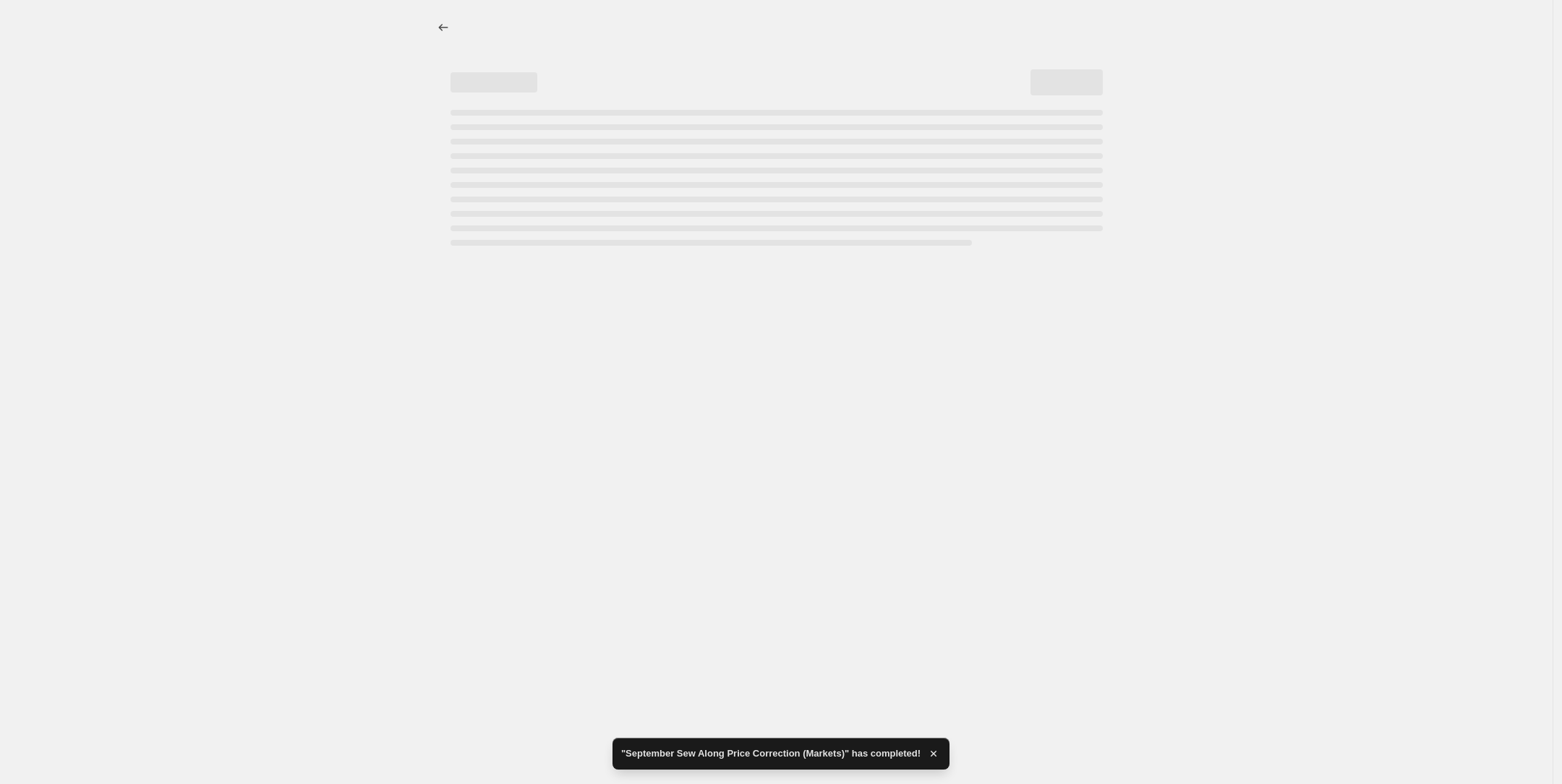
select select "16946528346"
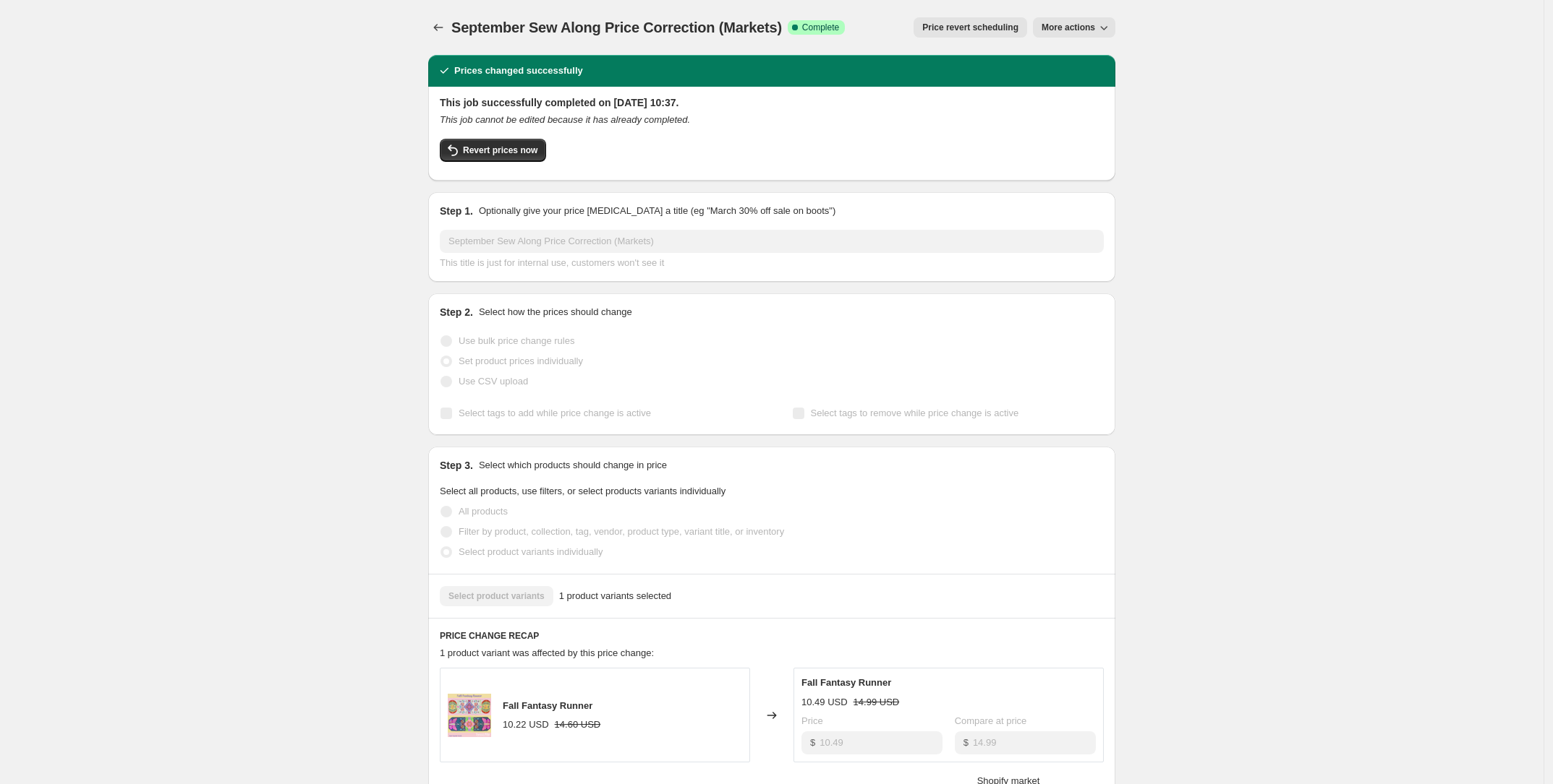
click at [1065, 31] on span "More actions" at bounding box center [1068, 27] width 54 height 12
click at [1076, 56] on span "Copy to new job" at bounding box center [1081, 56] width 67 height 11
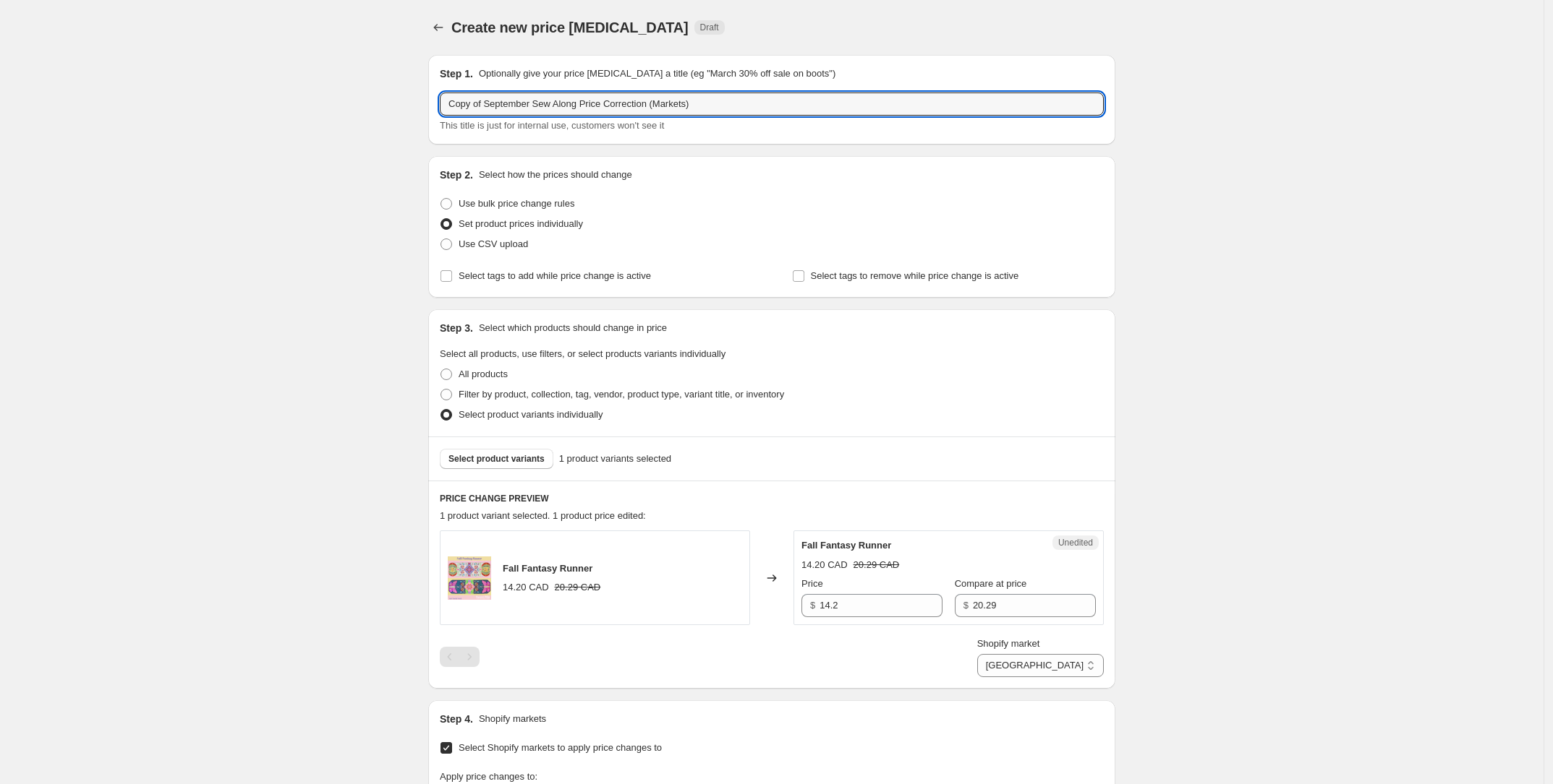
drag, startPoint x: 434, startPoint y: 100, endPoint x: 331, endPoint y: 100, distance: 103.0
click at [331, 99] on div "Create new price [MEDICAL_DATA]. This page is ready Create new price [MEDICAL_D…" at bounding box center [771, 657] width 1544 height 1314
click at [661, 107] on input "September Sew Along Price Correction (Markets)" at bounding box center [771, 104] width 664 height 23
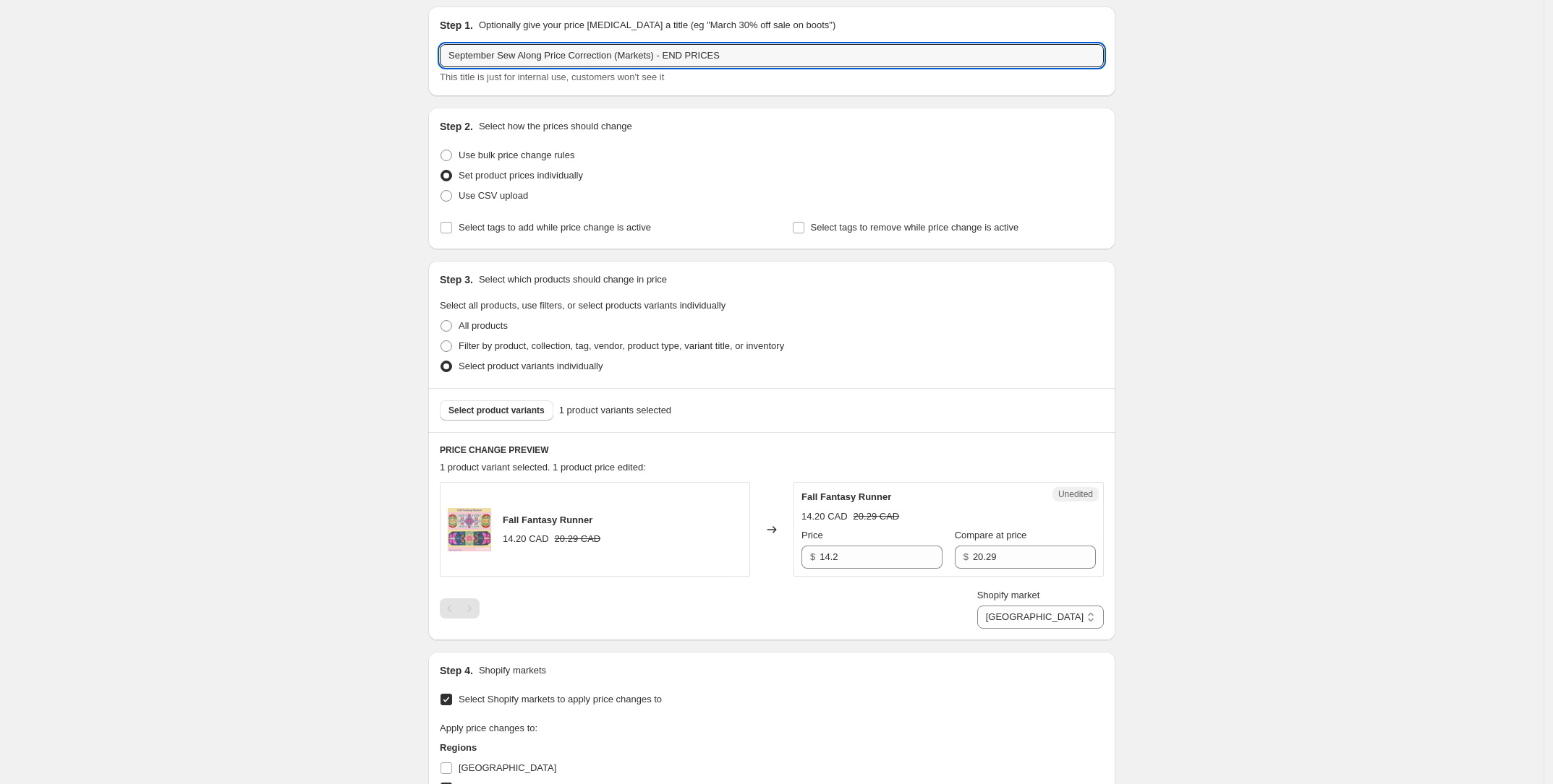
scroll to position [90, 0]
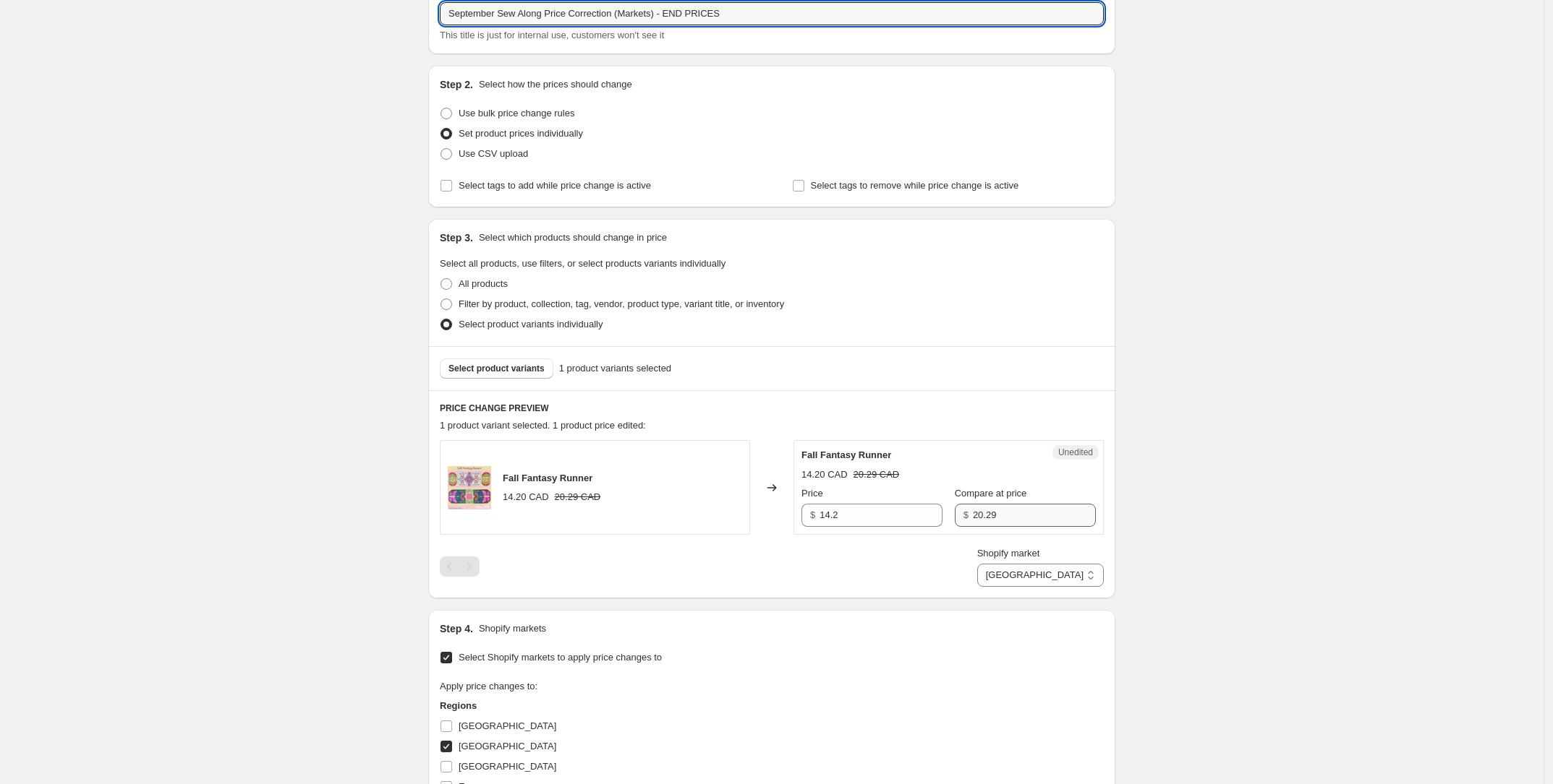
type input "September Sew Along Price Correction (Markets) - END PRICES"
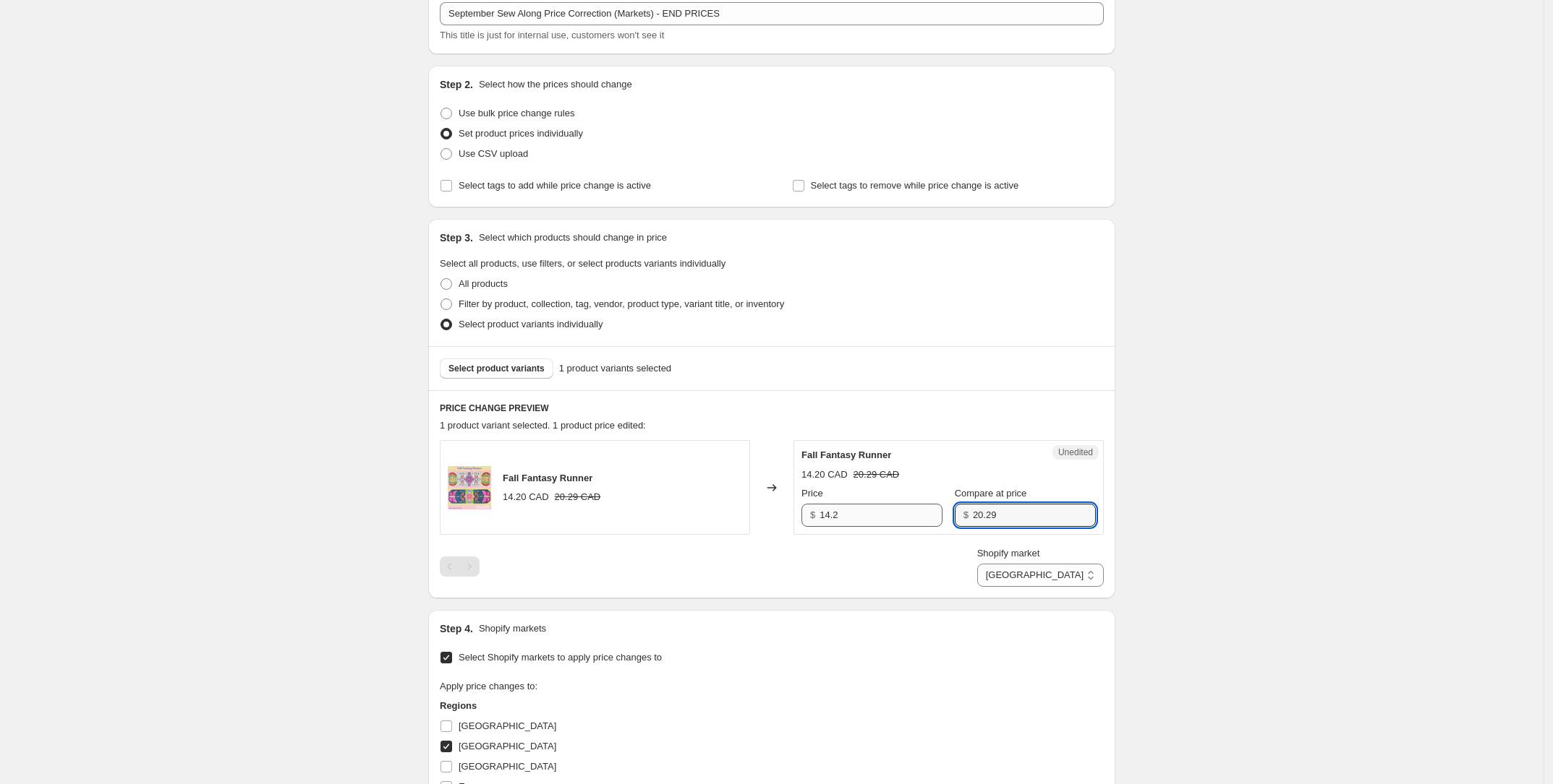
drag, startPoint x: 1017, startPoint y: 516, endPoint x: 855, endPoint y: 513, distance: 162.0
click at [855, 512] on div "Price $ 14.2 Compare at price $ 20.29" at bounding box center [948, 507] width 295 height 41
drag, startPoint x: 865, startPoint y: 518, endPoint x: 701, endPoint y: 510, distance: 164.2
click at [701, 510] on div "Fall Fantasy Runner 14.20 CAD 20.29 CAD Changed to Success Edited Fall Fantasy …" at bounding box center [771, 487] width 664 height 95
paste input "20.29"
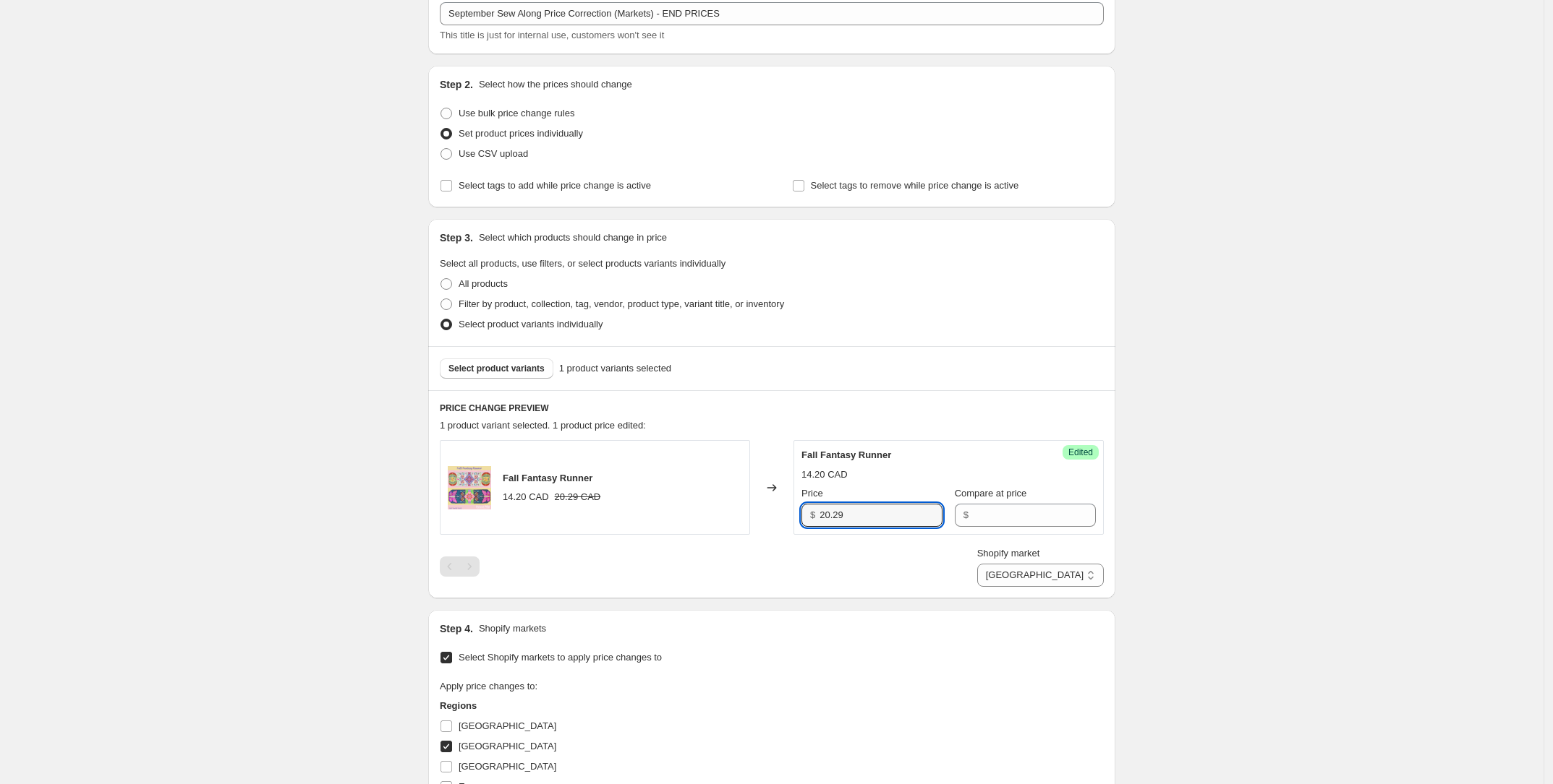
type input "20.29"
click at [1261, 471] on div "Create new price [MEDICAL_DATA]. This page is ready Create new price [MEDICAL_D…" at bounding box center [771, 566] width 1544 height 1314
drag, startPoint x: 1058, startPoint y: 575, endPoint x: 1062, endPoint y: 584, distance: 9.8
click at [1058, 575] on select "[GEOGRAPHIC_DATA] [GEOGRAPHIC_DATA] [GEOGRAPHIC_DATA] [GEOGRAPHIC_DATA]" at bounding box center [1040, 576] width 127 height 23
select select "289079386"
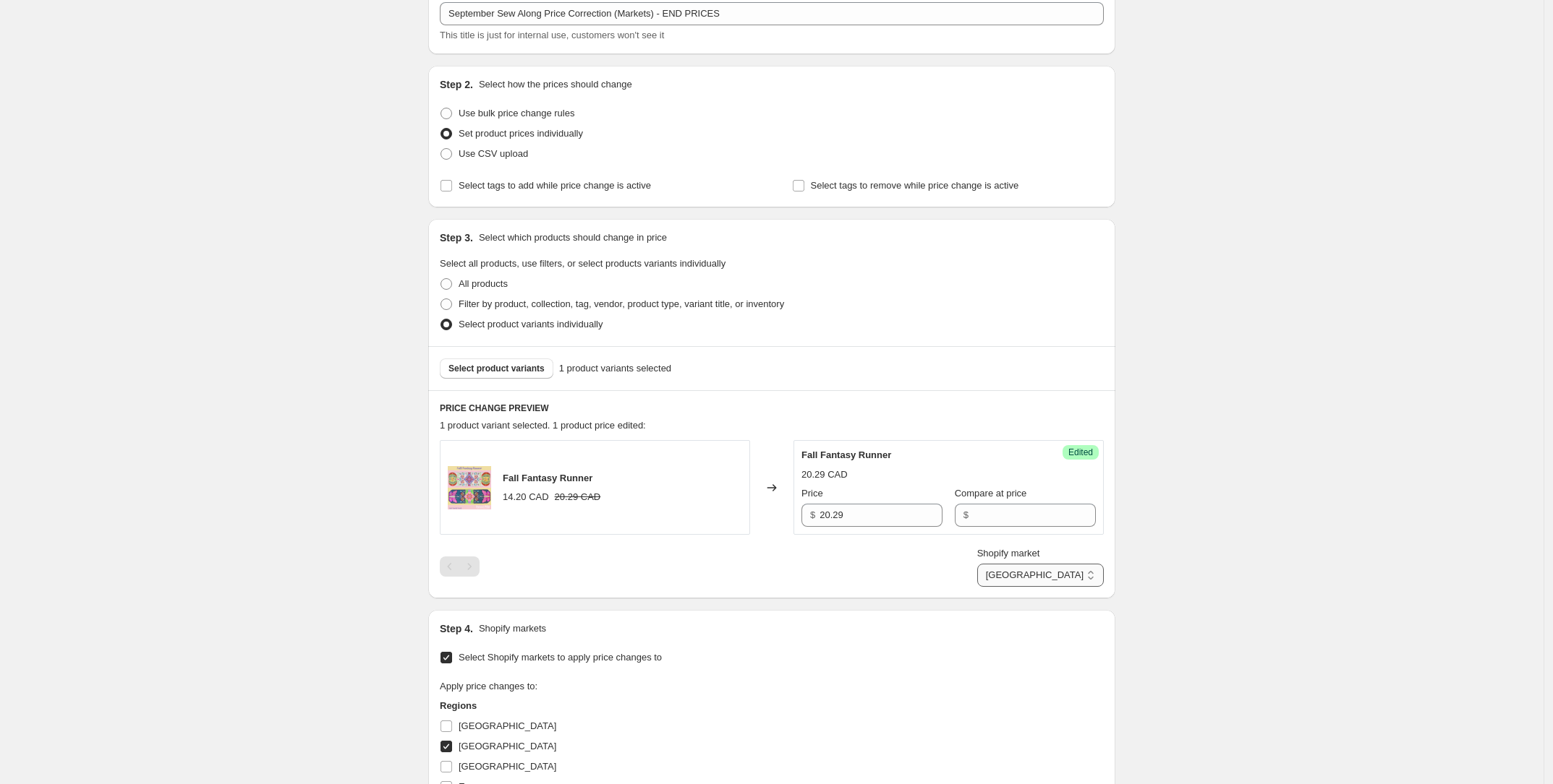
click at [1025, 587] on select "[GEOGRAPHIC_DATA] [GEOGRAPHIC_DATA] [GEOGRAPHIC_DATA] [GEOGRAPHIC_DATA]" at bounding box center [1040, 576] width 127 height 23
drag, startPoint x: 963, startPoint y: 516, endPoint x: 888, endPoint y: 519, distance: 75.1
click at [915, 516] on div "Price $ 16.77 Compare at price $ 23.95" at bounding box center [948, 507] width 295 height 41
drag, startPoint x: 862, startPoint y: 524, endPoint x: 735, endPoint y: 523, distance: 127.0
click at [735, 523] on div "Fall Fantasy Runner 16.77 NZD 23.95 NZD Changed to Success Edited Fall Fantasy …" at bounding box center [771, 487] width 664 height 95
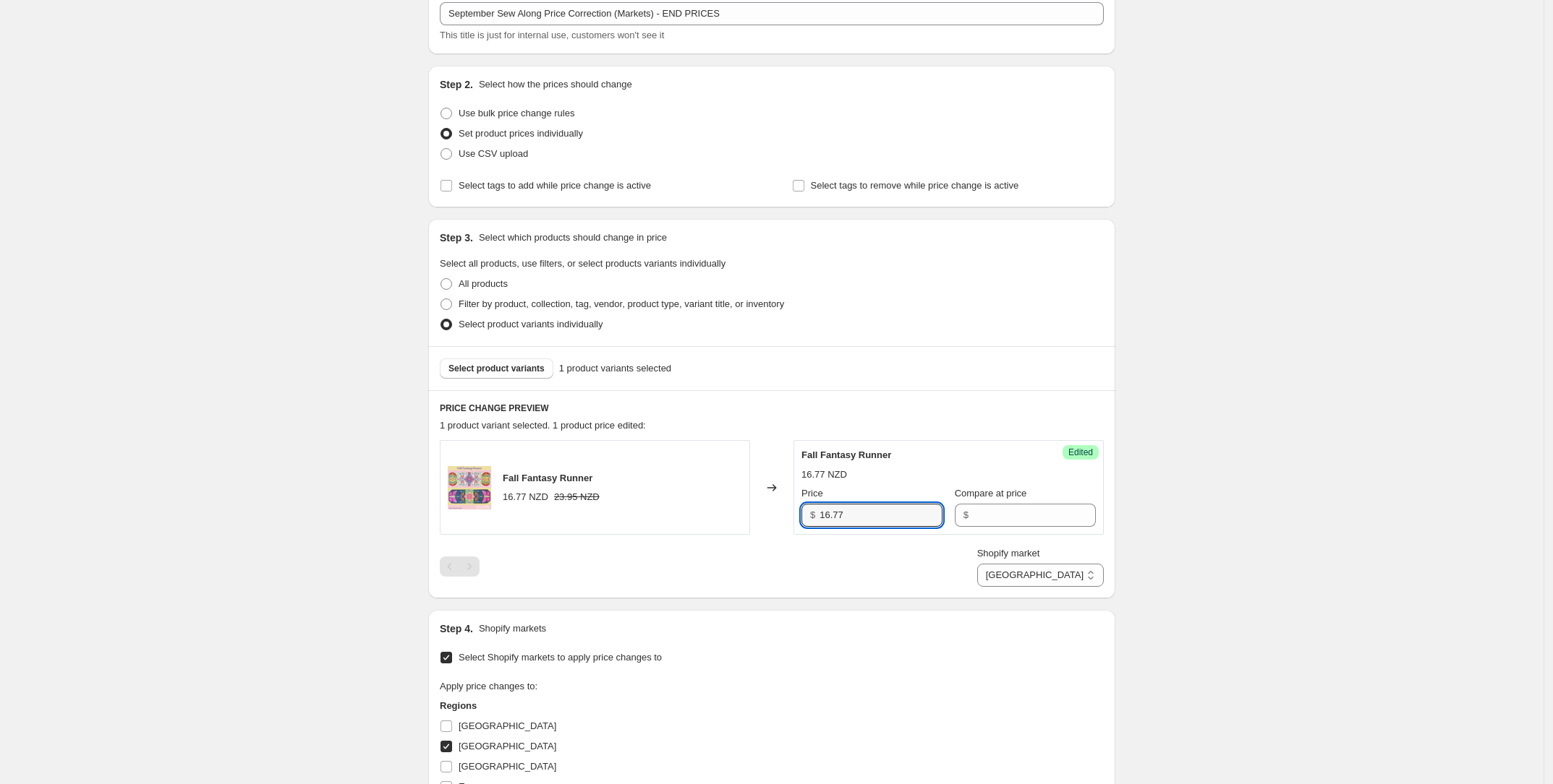
paste input "23.95"
type input "23.95"
click at [1281, 523] on div "Create new price [MEDICAL_DATA]. This page is ready Create new price [MEDICAL_D…" at bounding box center [771, 566] width 1544 height 1314
click at [1040, 559] on label "Shopify market" at bounding box center [1008, 554] width 63 height 14
click at [1057, 564] on select "[GEOGRAPHIC_DATA] [GEOGRAPHIC_DATA] [GEOGRAPHIC_DATA] [GEOGRAPHIC_DATA]" at bounding box center [1040, 576] width 127 height 23
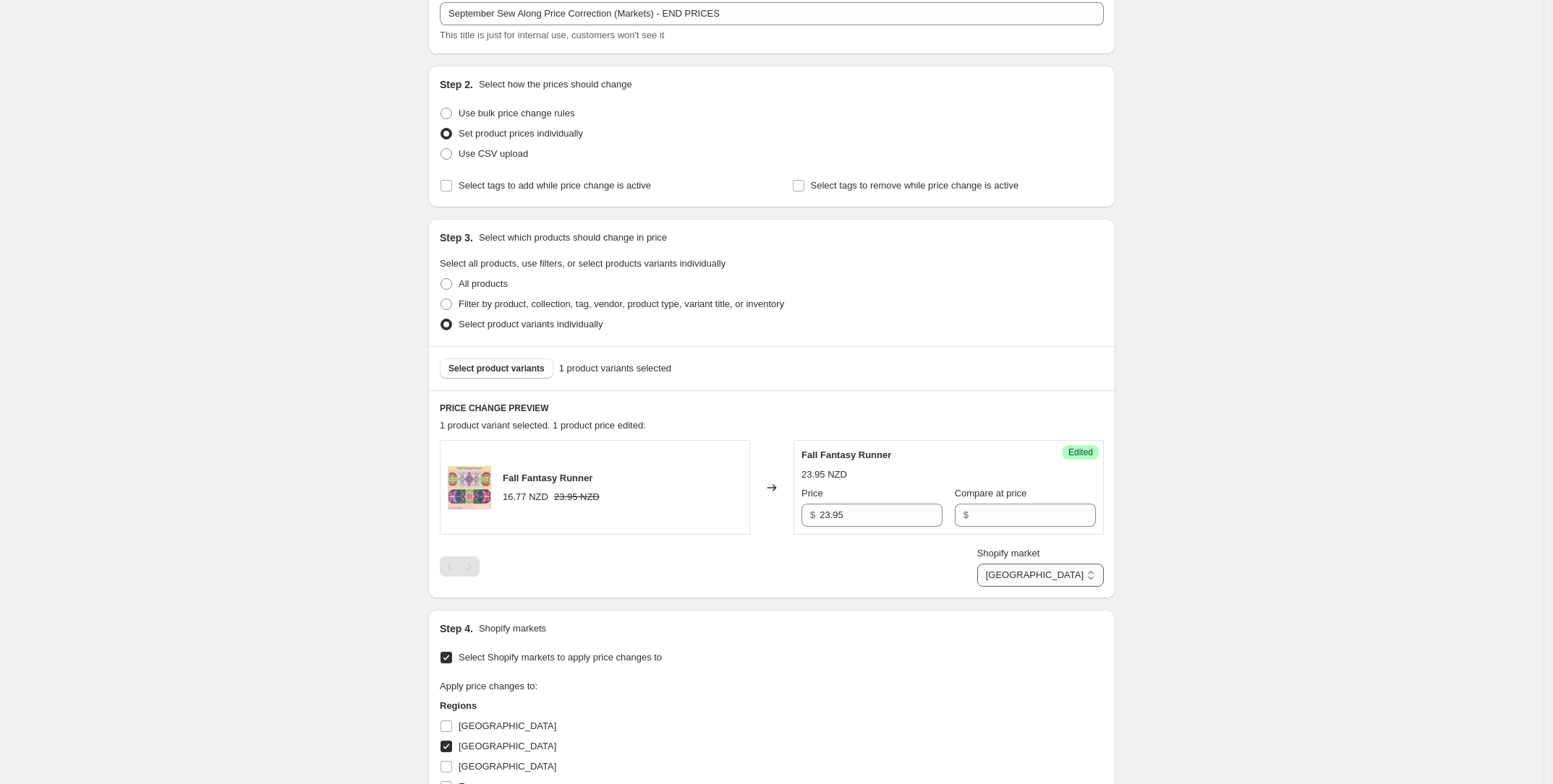
click at [1051, 581] on select "[GEOGRAPHIC_DATA] [GEOGRAPHIC_DATA] [GEOGRAPHIC_DATA] [GEOGRAPHIC_DATA]" at bounding box center [1040, 576] width 127 height 23
select select "9561210970"
click at [1011, 587] on select "[GEOGRAPHIC_DATA] [GEOGRAPHIC_DATA] [GEOGRAPHIC_DATA] [GEOGRAPHIC_DATA]" at bounding box center [1040, 576] width 127 height 23
drag, startPoint x: 1013, startPoint y: 518, endPoint x: 884, endPoint y: 521, distance: 129.0
click at [884, 521] on div "Price £ 8.04 Compare at price £ 11.49" at bounding box center [948, 507] width 295 height 41
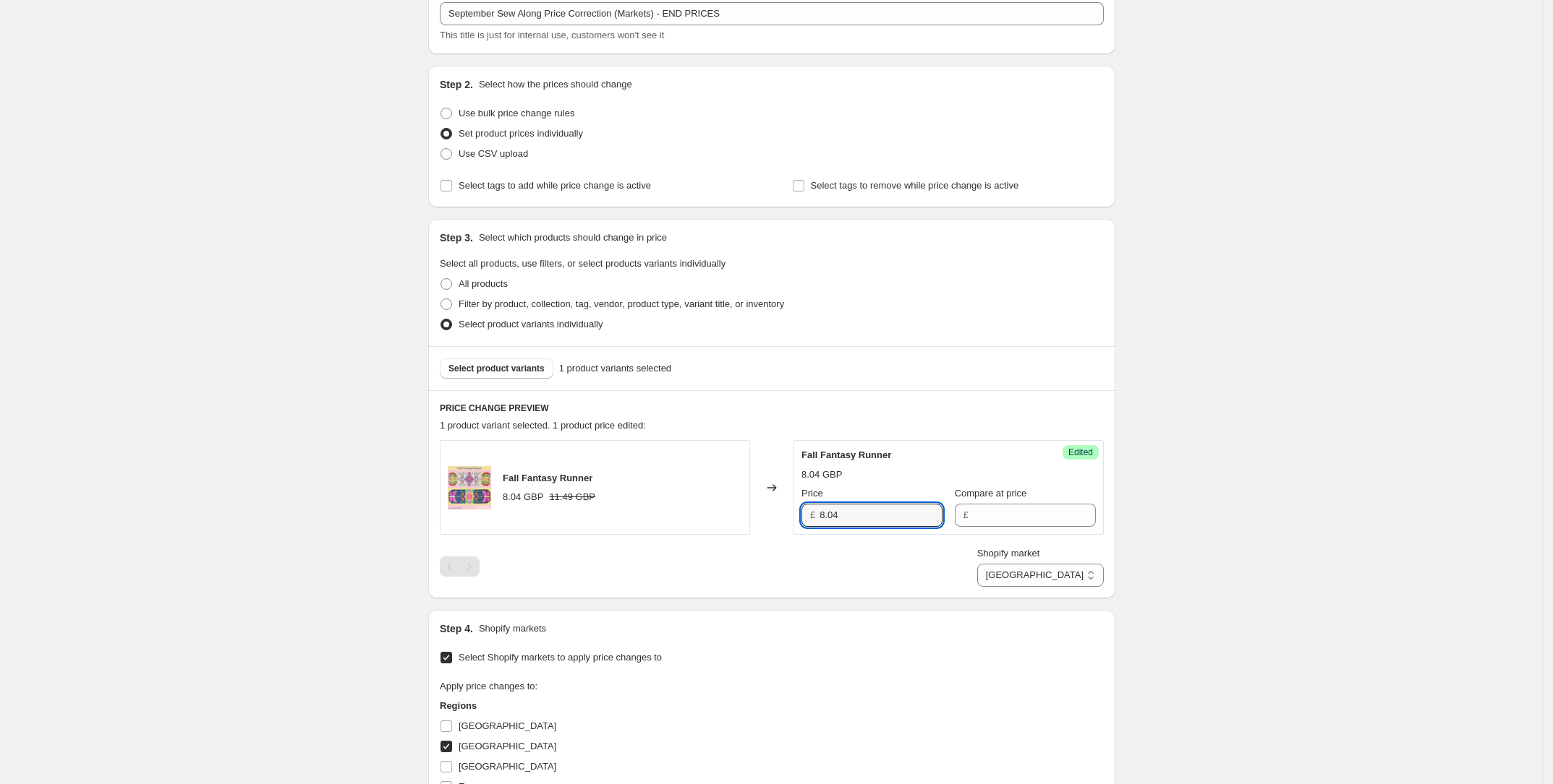
drag, startPoint x: 860, startPoint y: 527, endPoint x: 721, endPoint y: 523, distance: 139.1
click at [721, 523] on div "Fall Fantasy Runner 8.04 GBP 11.49 GBP Changed to Success Edited Fall Fantasy R…" at bounding box center [771, 487] width 664 height 95
paste input "11.49"
type input "11.49"
click at [1234, 557] on div "Create new price [MEDICAL_DATA]. This page is ready Create new price [MEDICAL_D…" at bounding box center [771, 566] width 1544 height 1314
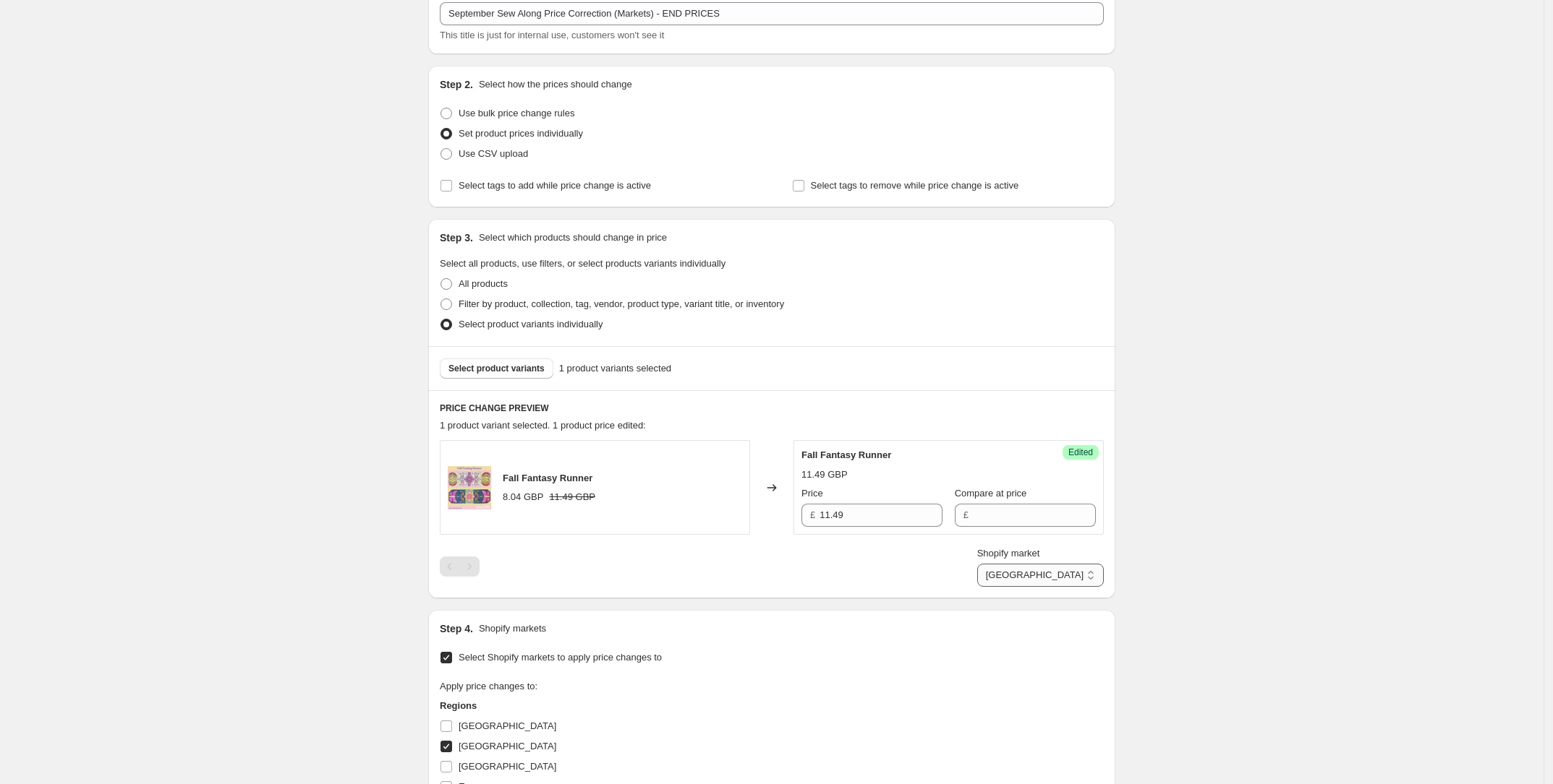
drag, startPoint x: 1075, startPoint y: 571, endPoint x: 1065, endPoint y: 584, distance: 16.4
click at [1075, 571] on select "[GEOGRAPHIC_DATA] [GEOGRAPHIC_DATA] [GEOGRAPHIC_DATA] [GEOGRAPHIC_DATA]" at bounding box center [1040, 576] width 127 height 23
select select "16946528346"
click at [1024, 587] on select "[GEOGRAPHIC_DATA] [GEOGRAPHIC_DATA] [GEOGRAPHIC_DATA] [GEOGRAPHIC_DATA]" at bounding box center [1040, 576] width 127 height 23
drag, startPoint x: 947, startPoint y: 522, endPoint x: 816, endPoint y: 524, distance: 131.0
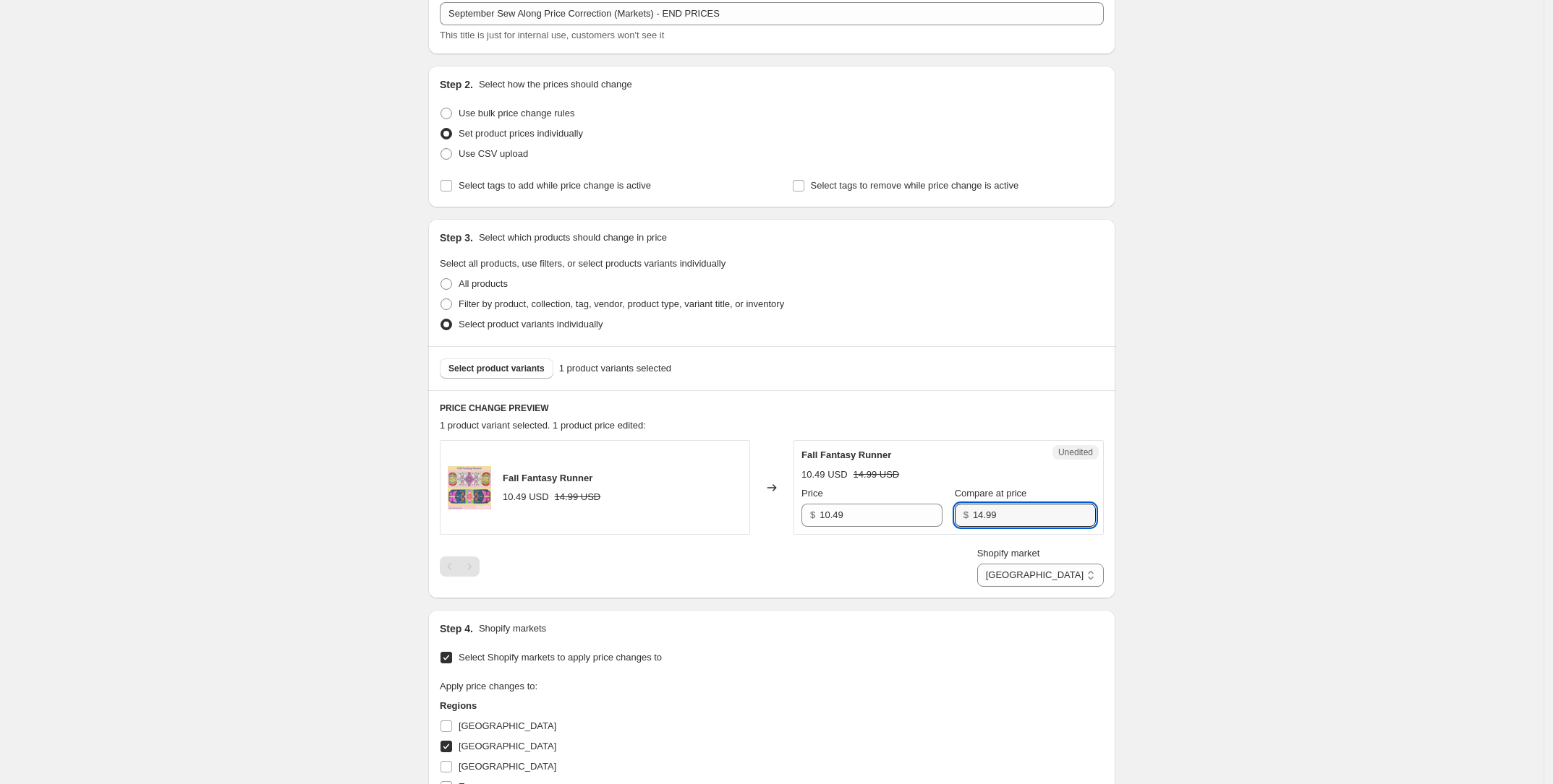
click at [816, 524] on div "Price $ 10.49 Compare at price $ 14.99" at bounding box center [948, 507] width 295 height 41
drag, startPoint x: 862, startPoint y: 521, endPoint x: 687, endPoint y: 518, distance: 175.0
click at [687, 518] on div "Fall Fantasy Runner 10.49 USD 14.99 USD Changed to Success Edited Fall Fantasy …" at bounding box center [771, 487] width 664 height 95
paste input "4.9"
type input "14.99"
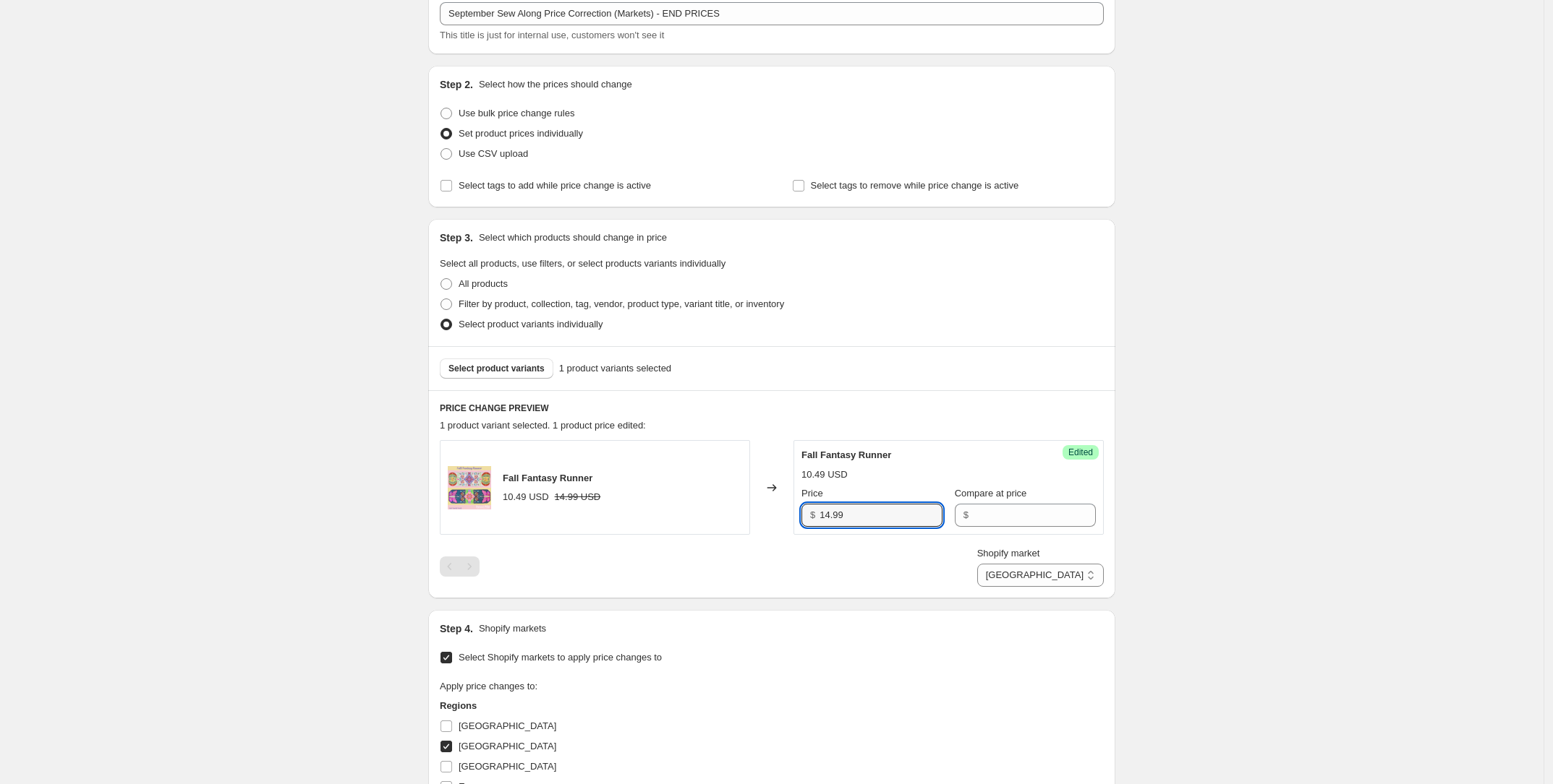
click at [1288, 533] on div "Create new price [MEDICAL_DATA]. This page is ready Create new price [MEDICAL_D…" at bounding box center [771, 566] width 1544 height 1314
click at [1082, 574] on select "[GEOGRAPHIC_DATA] [GEOGRAPHIC_DATA] [GEOGRAPHIC_DATA] [GEOGRAPHIC_DATA]" at bounding box center [1040, 576] width 127 height 23
click at [1011, 587] on select "[GEOGRAPHIC_DATA] [GEOGRAPHIC_DATA] [GEOGRAPHIC_DATA] [GEOGRAPHIC_DATA]" at bounding box center [1040, 576] width 127 height 23
drag, startPoint x: 1065, startPoint y: 571, endPoint x: 1065, endPoint y: 584, distance: 13.0
click at [1065, 571] on select "[GEOGRAPHIC_DATA] [GEOGRAPHIC_DATA] [GEOGRAPHIC_DATA] [GEOGRAPHIC_DATA]" at bounding box center [1040, 576] width 127 height 23
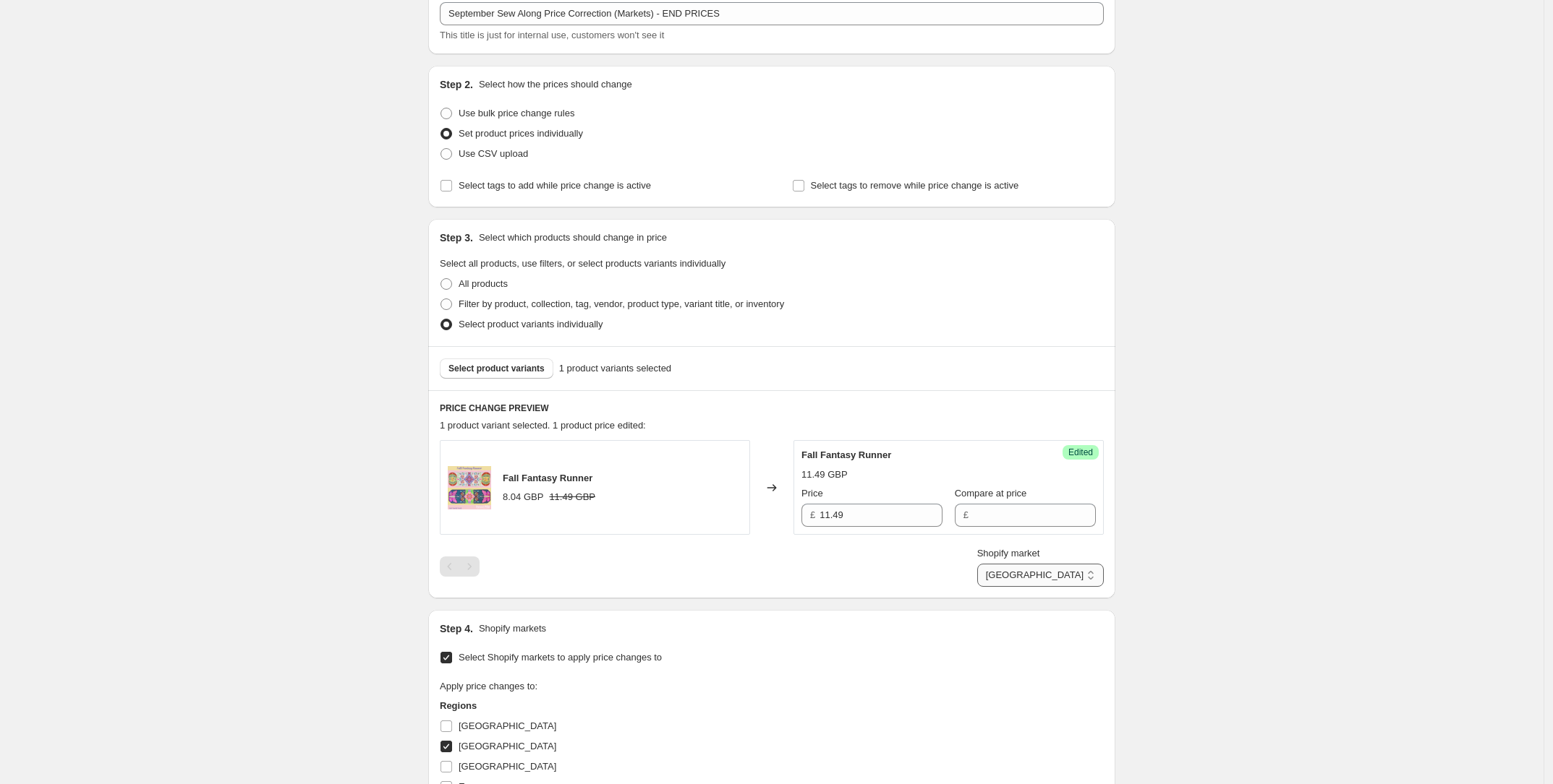
click at [1025, 587] on select "[GEOGRAPHIC_DATA] [GEOGRAPHIC_DATA] [GEOGRAPHIC_DATA] [GEOGRAPHIC_DATA]" at bounding box center [1040, 576] width 127 height 23
click at [1064, 568] on select "[GEOGRAPHIC_DATA] [GEOGRAPHIC_DATA] [GEOGRAPHIC_DATA] [GEOGRAPHIC_DATA]" at bounding box center [1040, 576] width 127 height 23
select select "16946561114"
click at [1045, 587] on select "[GEOGRAPHIC_DATA] [GEOGRAPHIC_DATA] [GEOGRAPHIC_DATA] [GEOGRAPHIC_DATA]" at bounding box center [1040, 576] width 127 height 23
click at [1182, 554] on div "Create new price [MEDICAL_DATA]. This page is ready Create new price [MEDICAL_D…" at bounding box center [771, 566] width 1544 height 1314
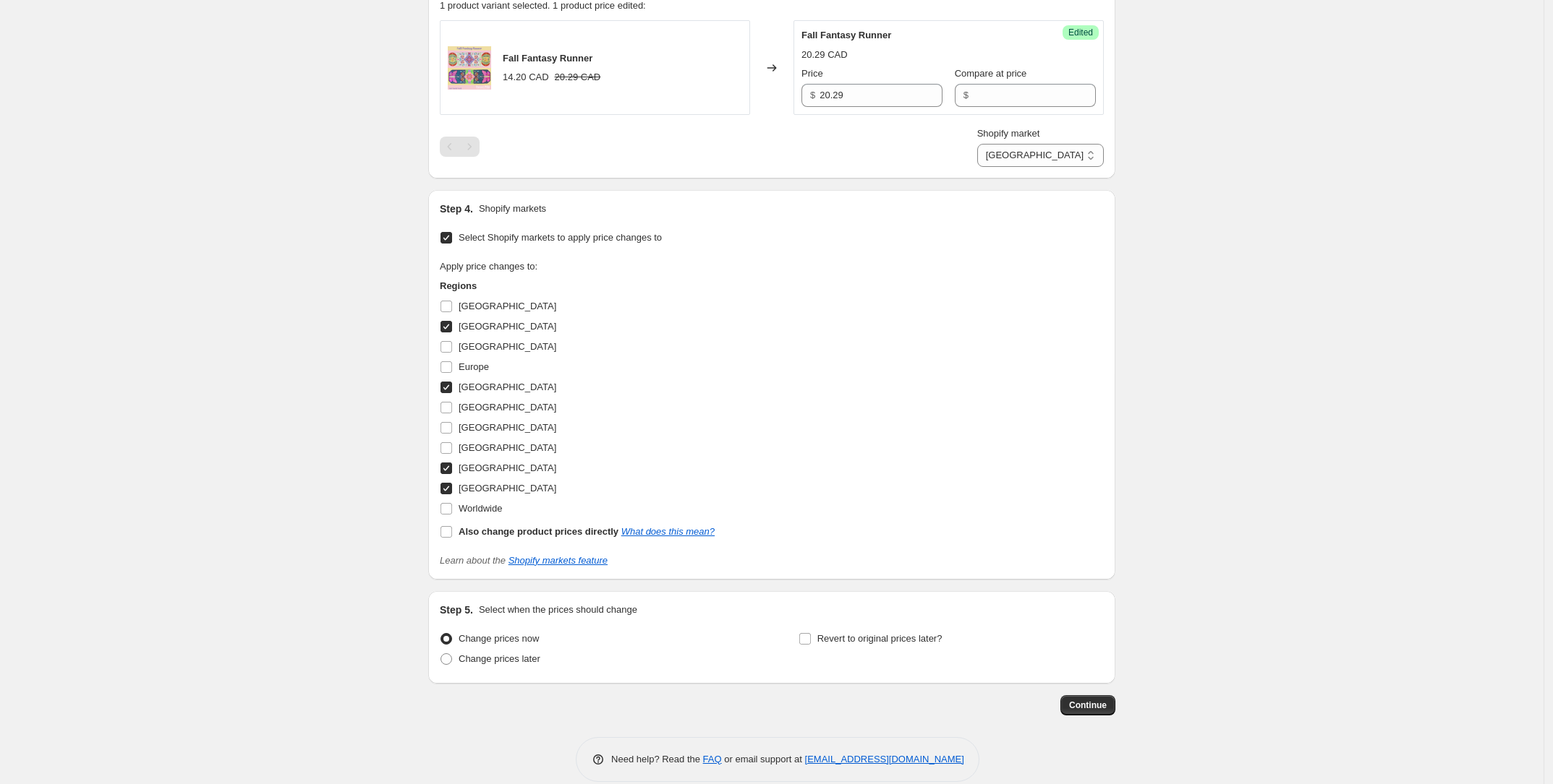
scroll to position [530, 0]
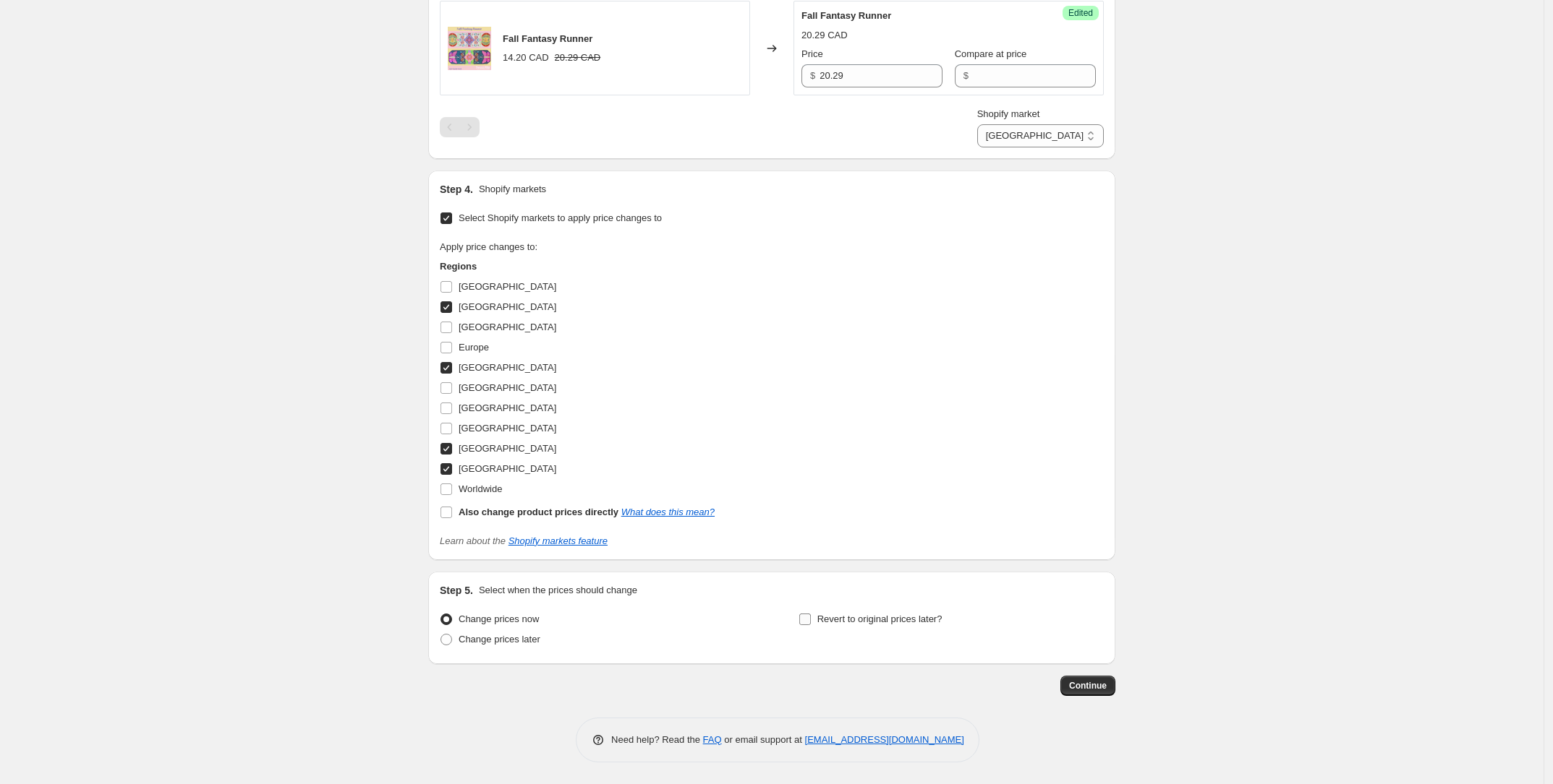
click at [854, 621] on span "Revert to original prices later?" at bounding box center [879, 618] width 125 height 11
click at [811, 621] on input "Revert to original prices later?" at bounding box center [805, 619] width 12 height 12
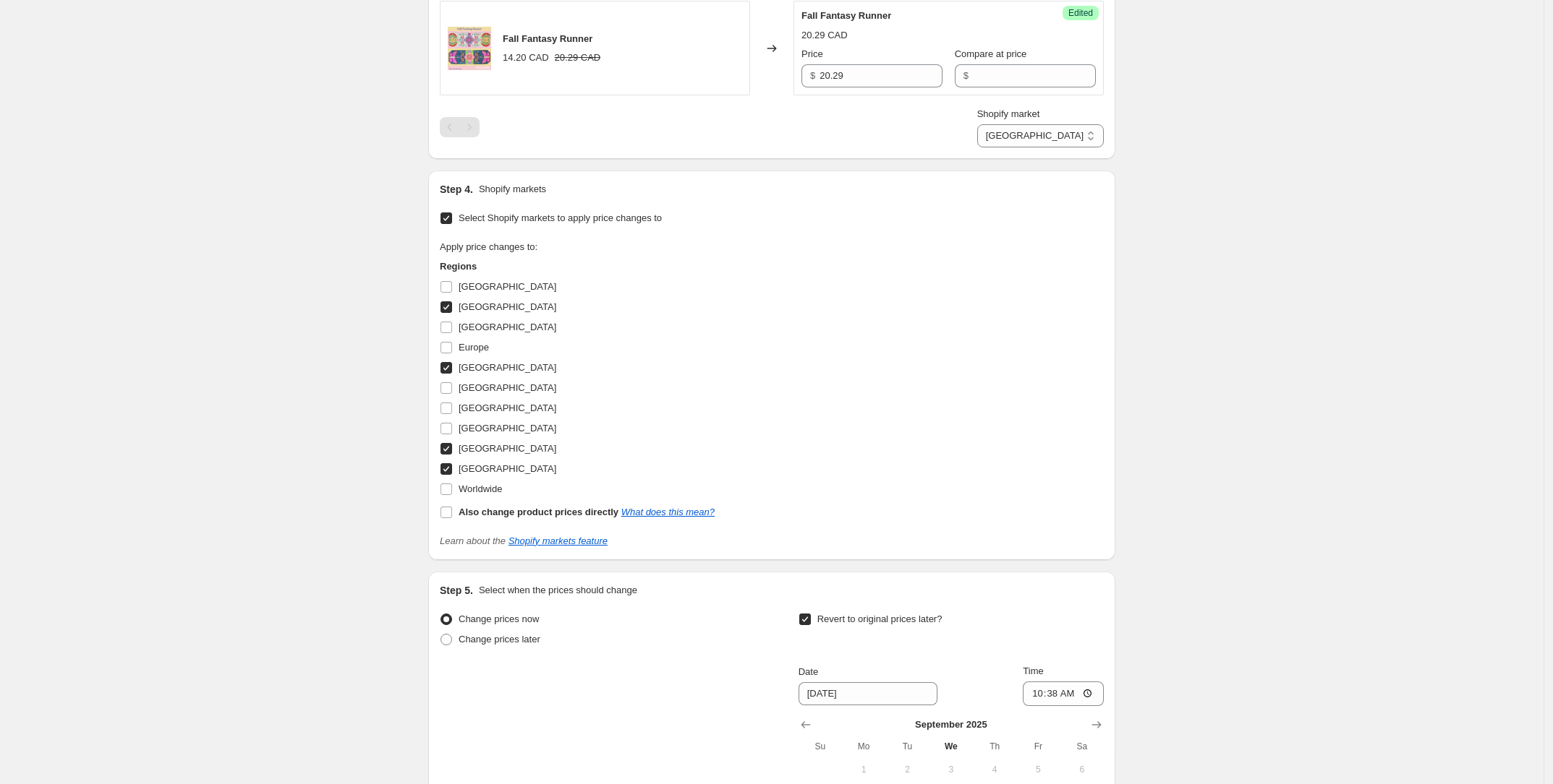
click at [851, 626] on label "Revert to original prices later?" at bounding box center [870, 619] width 144 height 20
click at [811, 625] on input "Revert to original prices later?" at bounding box center [805, 619] width 12 height 12
checkbox input "false"
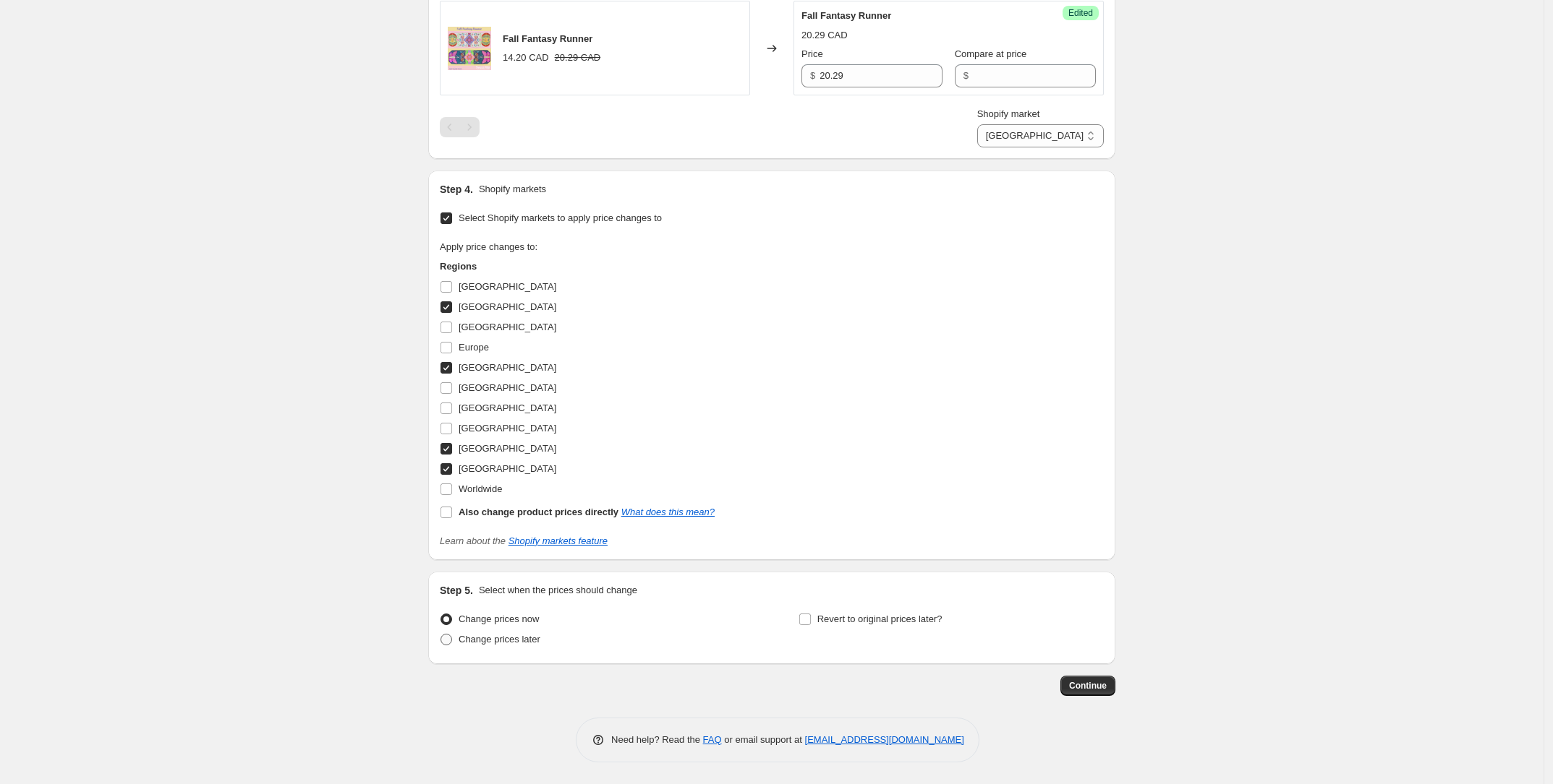
click at [475, 636] on span "Change prices later" at bounding box center [499, 639] width 82 height 11
click at [441, 634] on input "Change prices later" at bounding box center [441, 634] width 1 height 1
radio input "true"
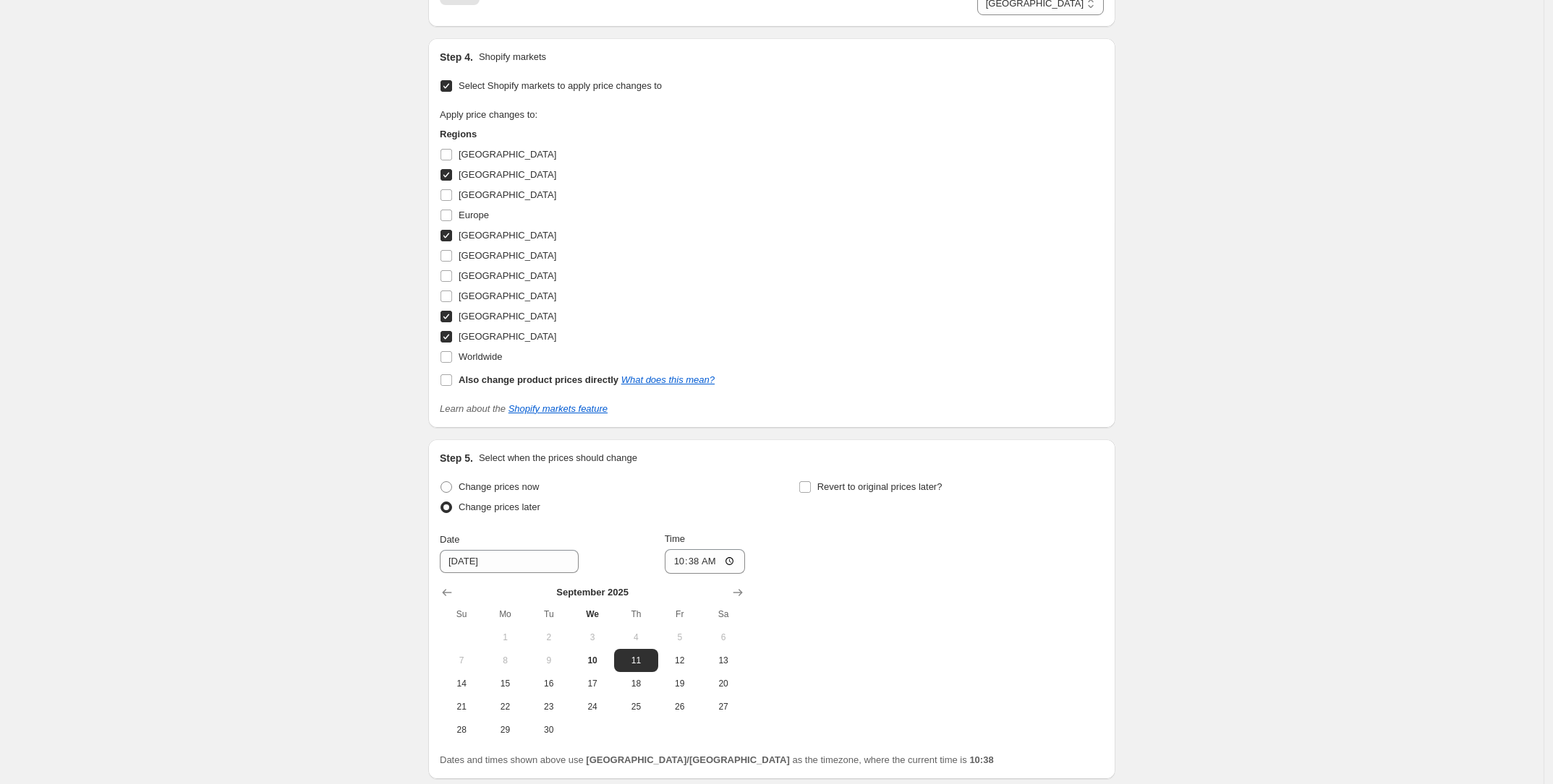
scroll to position [777, 0]
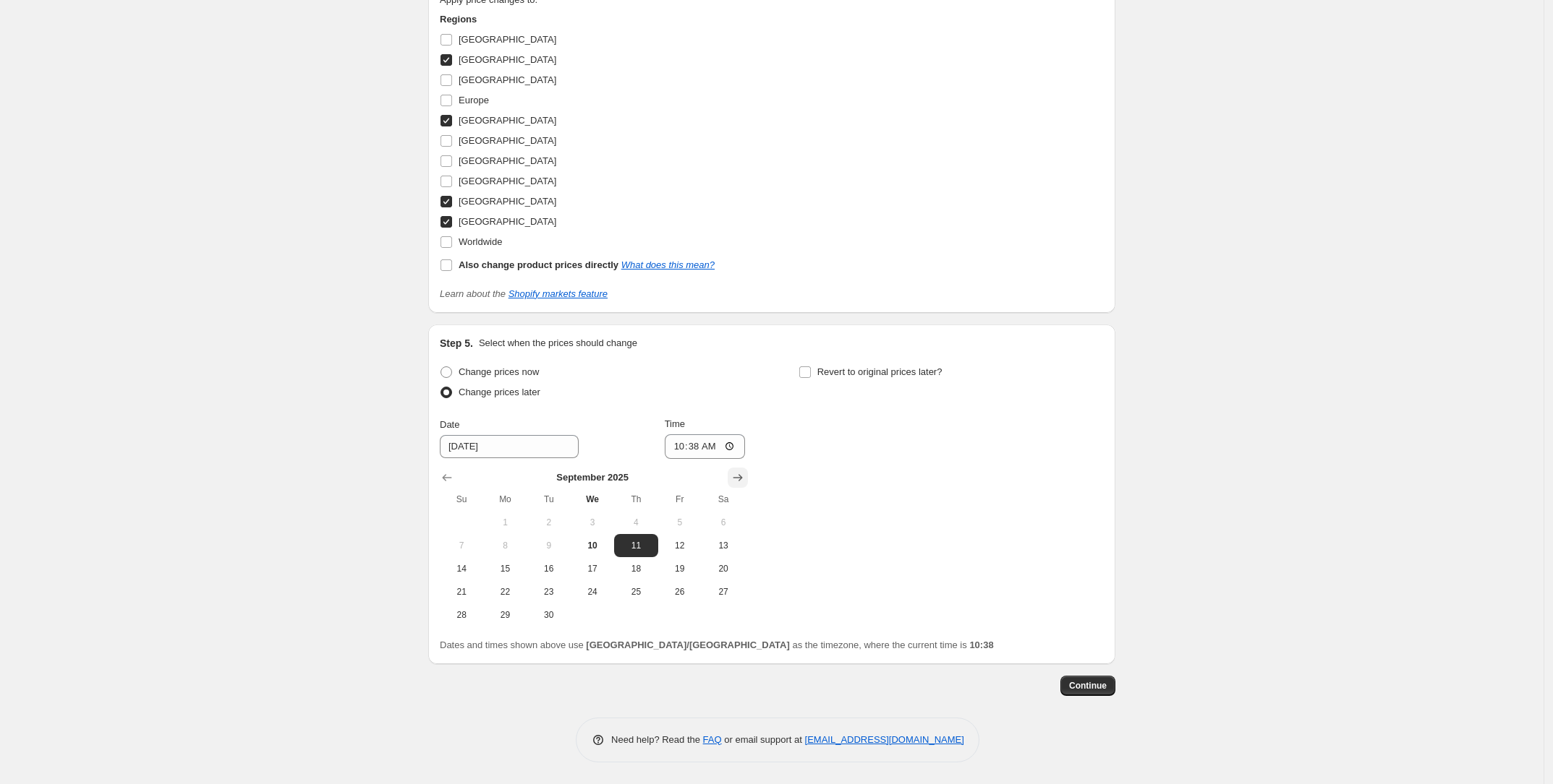
click at [732, 478] on button "Show next month, October 2025" at bounding box center [737, 478] width 20 height 20
click at [470, 552] on button "5" at bounding box center [462, 546] width 43 height 23
type input "[DATE]"
click at [680, 446] on input "10:38" at bounding box center [705, 447] width 81 height 25
type input "23:59"
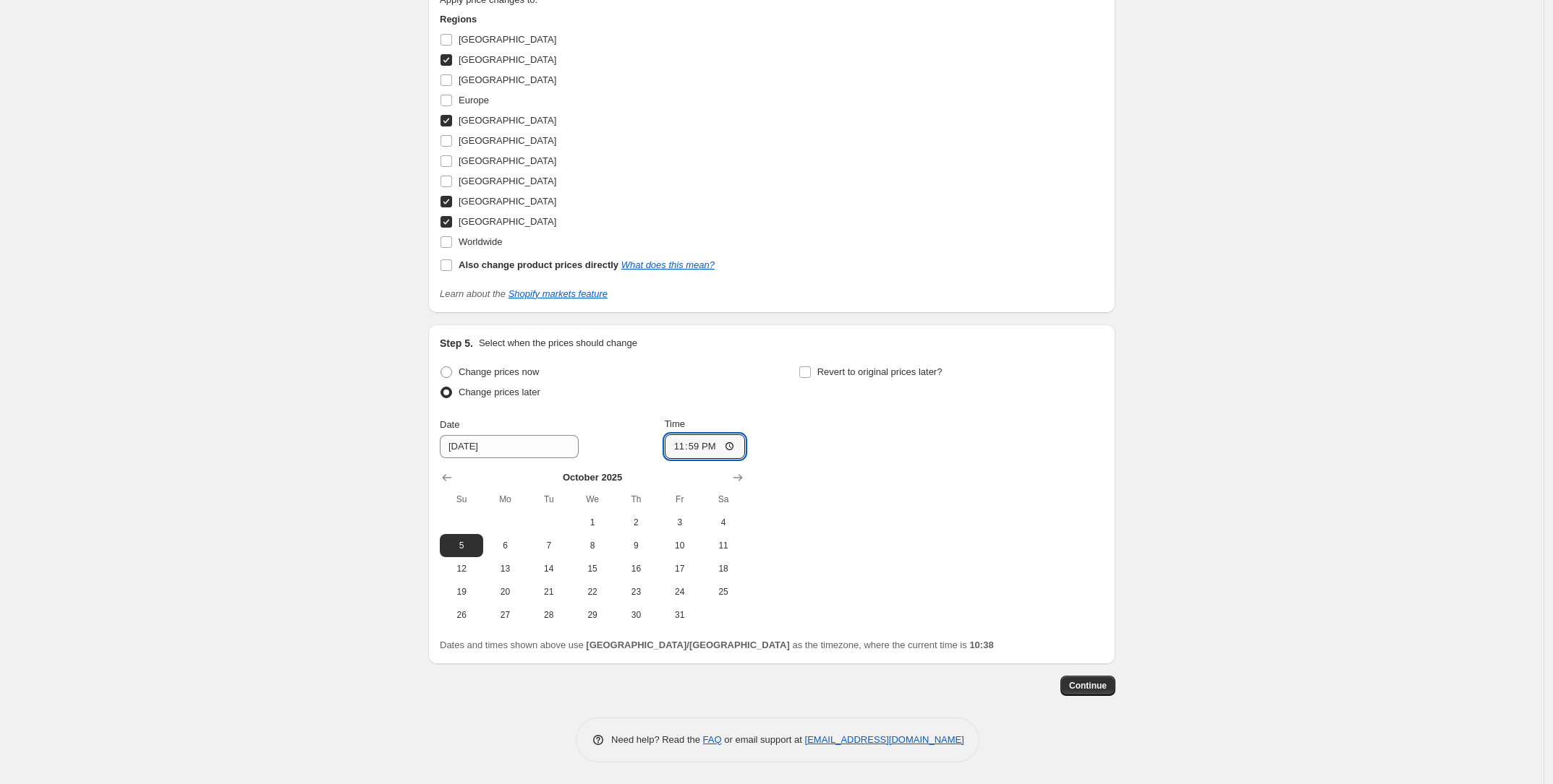
click at [1056, 625] on div "Change prices now Change prices later Date [DATE] Time 23:59 [DATE] Su Mo Tu We…" at bounding box center [771, 495] width 664 height 265
click at [1103, 690] on span "Continue" at bounding box center [1088, 686] width 38 height 12
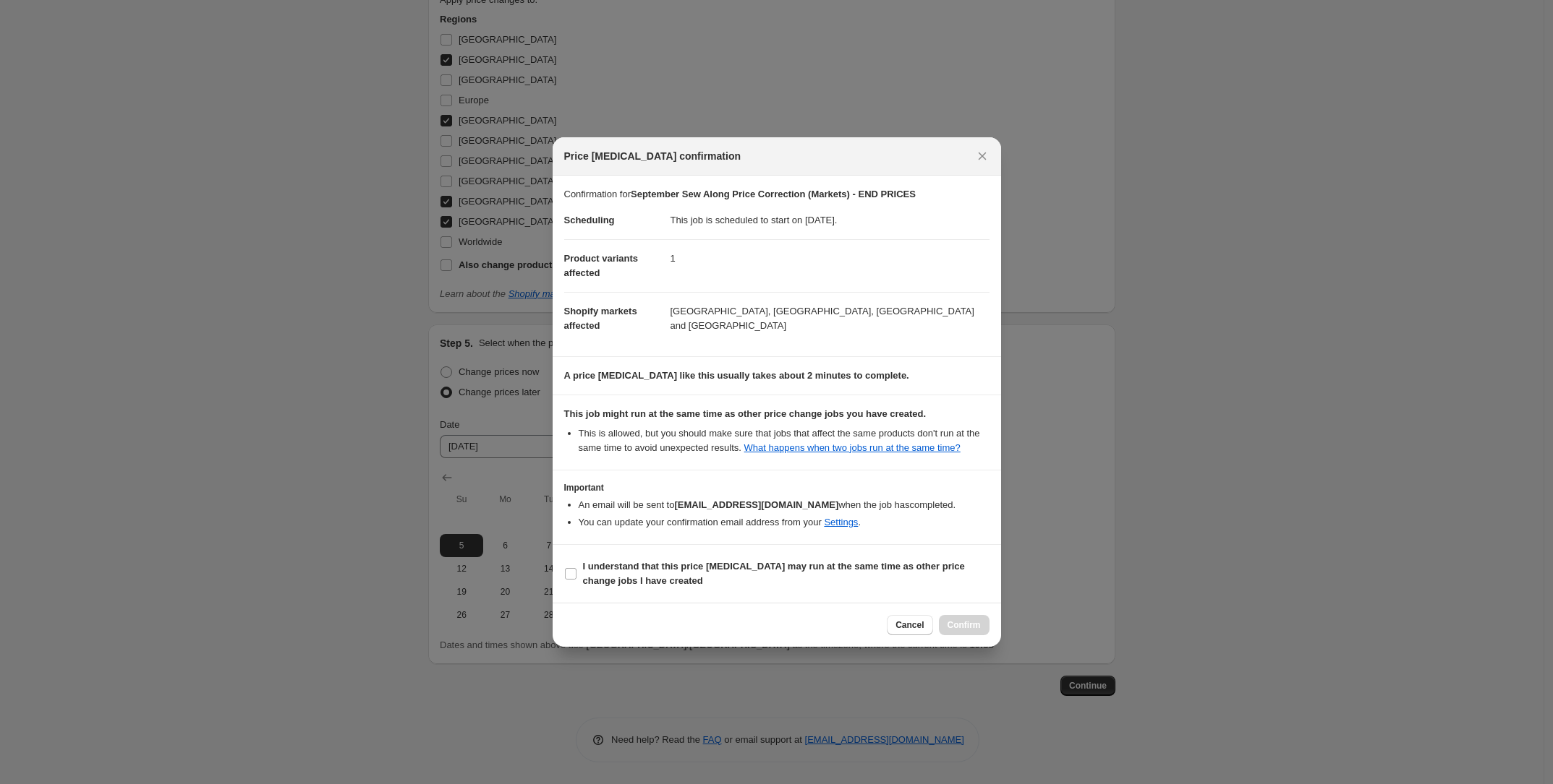
click at [789, 596] on section "I understand that this price [MEDICAL_DATA] may run at the same time as other p…" at bounding box center [777, 574] width 449 height 58
click at [800, 577] on span "I understand that this price [MEDICAL_DATA] may run at the same time as other p…" at bounding box center [786, 574] width 407 height 29
click at [576, 577] on input "I understand that this price [MEDICAL_DATA] may run at the same time as other p…" at bounding box center [571, 574] width 12 height 12
checkbox input "true"
click at [915, 623] on span "Cancel" at bounding box center [909, 625] width 28 height 12
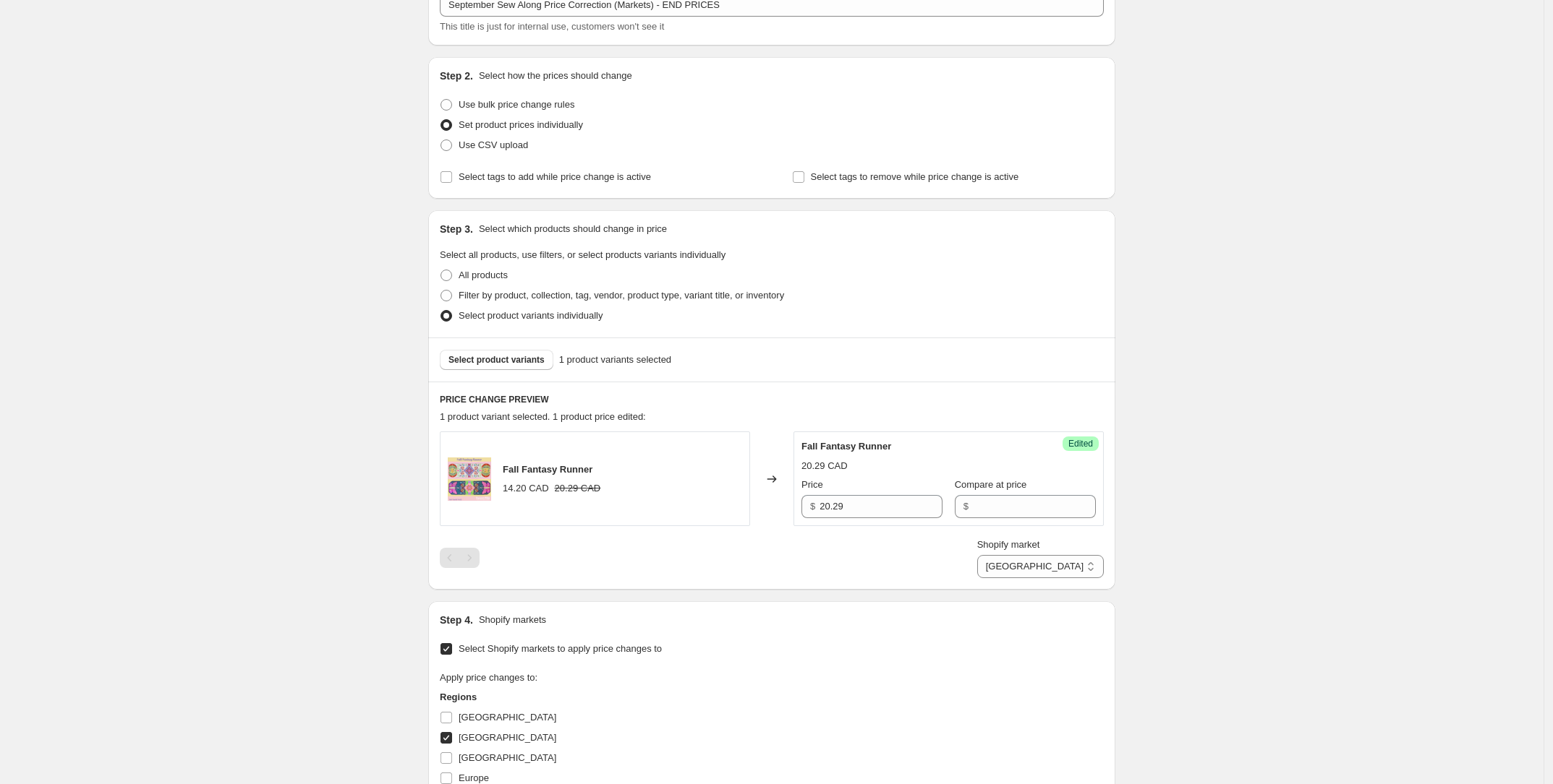
scroll to position [362, 0]
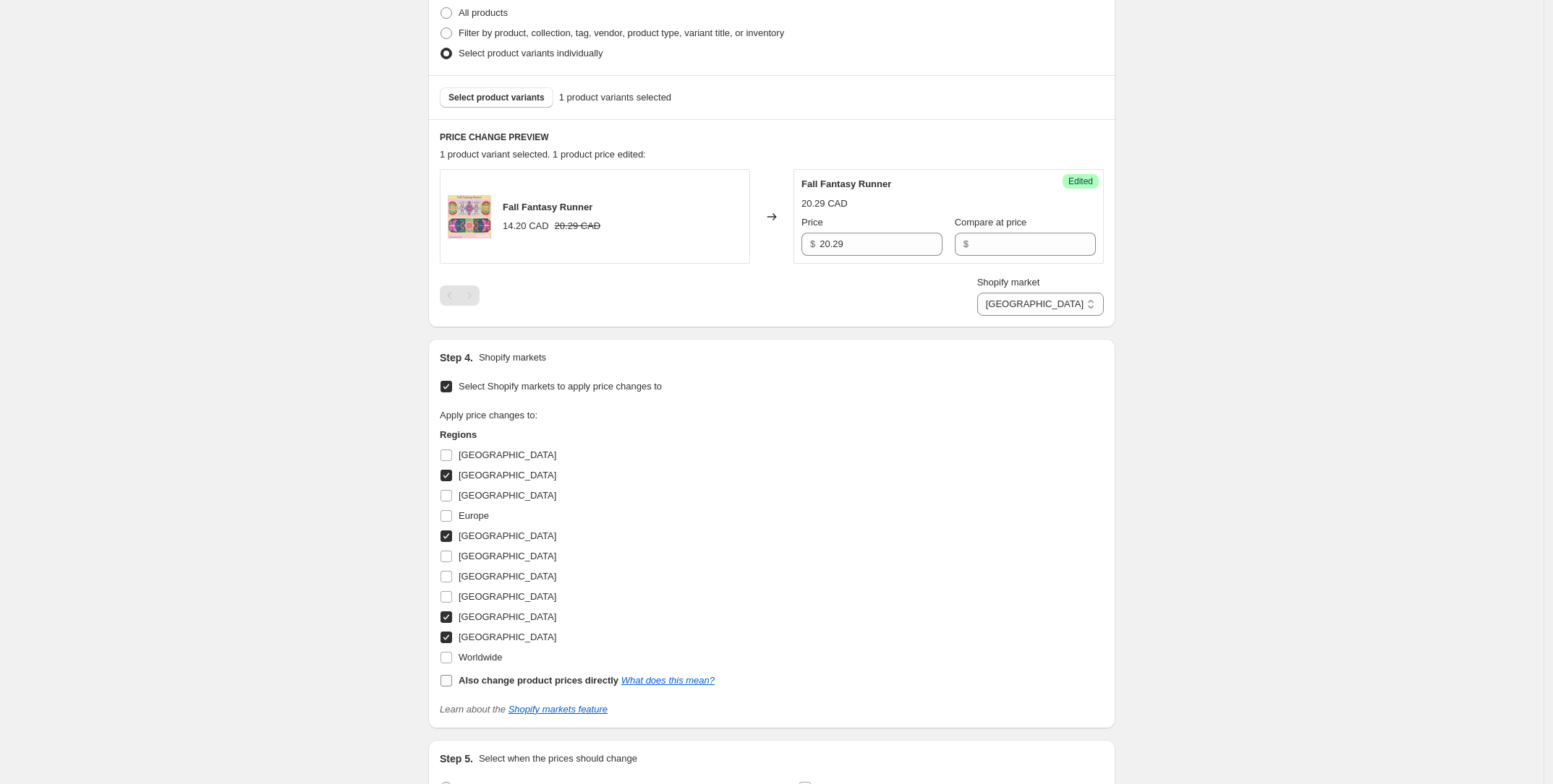
click at [478, 675] on b "Also change product prices directly" at bounding box center [538, 680] width 160 height 11
click at [452, 675] on input "Also change product prices directly What does this mean?" at bounding box center [447, 681] width 12 height 12
checkbox input "true"
drag, startPoint x: 1027, startPoint y: 477, endPoint x: 1025, endPoint y: 466, distance: 11.2
click at [1027, 476] on div "Apply price changes to: Regions [GEOGRAPHIC_DATA] [GEOGRAPHIC_DATA] [GEOGRAPHIC…" at bounding box center [771, 550] width 664 height 282
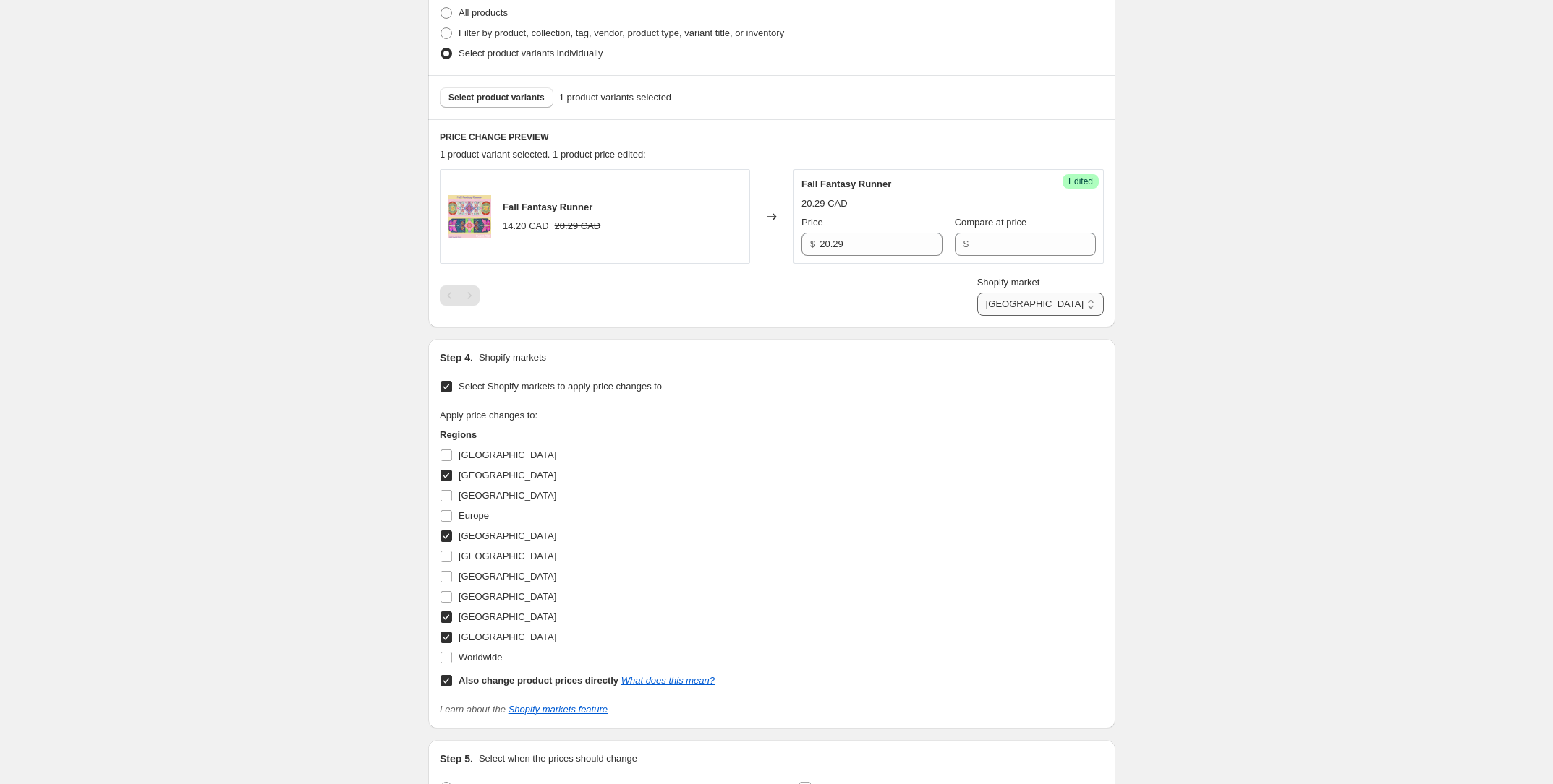
click at [1067, 294] on select "Direct prices [GEOGRAPHIC_DATA] [GEOGRAPHIC_DATA] [GEOGRAPHIC_DATA] [GEOGRAPHIC…" at bounding box center [1040, 304] width 127 height 23
select select "direct"
click at [1027, 316] on select "Direct prices [GEOGRAPHIC_DATA] [GEOGRAPHIC_DATA] [GEOGRAPHIC_DATA] [GEOGRAPHIC…" at bounding box center [1040, 304] width 127 height 23
drag, startPoint x: 1023, startPoint y: 238, endPoint x: 868, endPoint y: 242, distance: 155.1
click at [868, 242] on div "Price $ 15.37 Compare at price $ 21.95" at bounding box center [948, 236] width 295 height 41
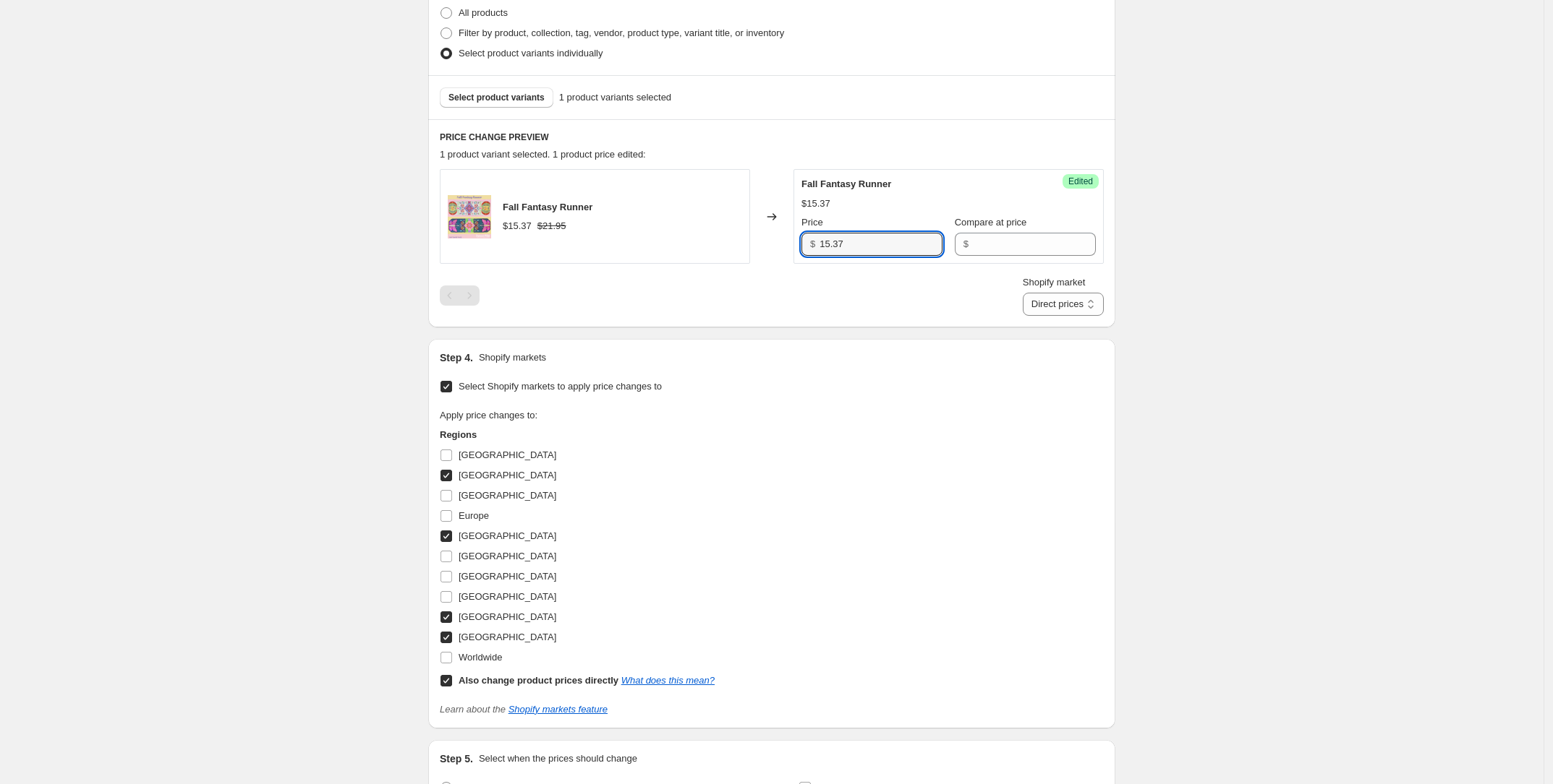
drag, startPoint x: 854, startPoint y: 244, endPoint x: 724, endPoint y: 248, distance: 130.1
click at [724, 248] on div "Fall Fantasy Runner $15.37 $21.95 Changed to Success Edited Fall Fantasy Runner…" at bounding box center [771, 216] width 664 height 95
paste input "21.95"
type input "21.95"
click at [975, 496] on div "Apply price changes to: Regions [GEOGRAPHIC_DATA] [GEOGRAPHIC_DATA] [GEOGRAPHIC…" at bounding box center [771, 550] width 664 height 282
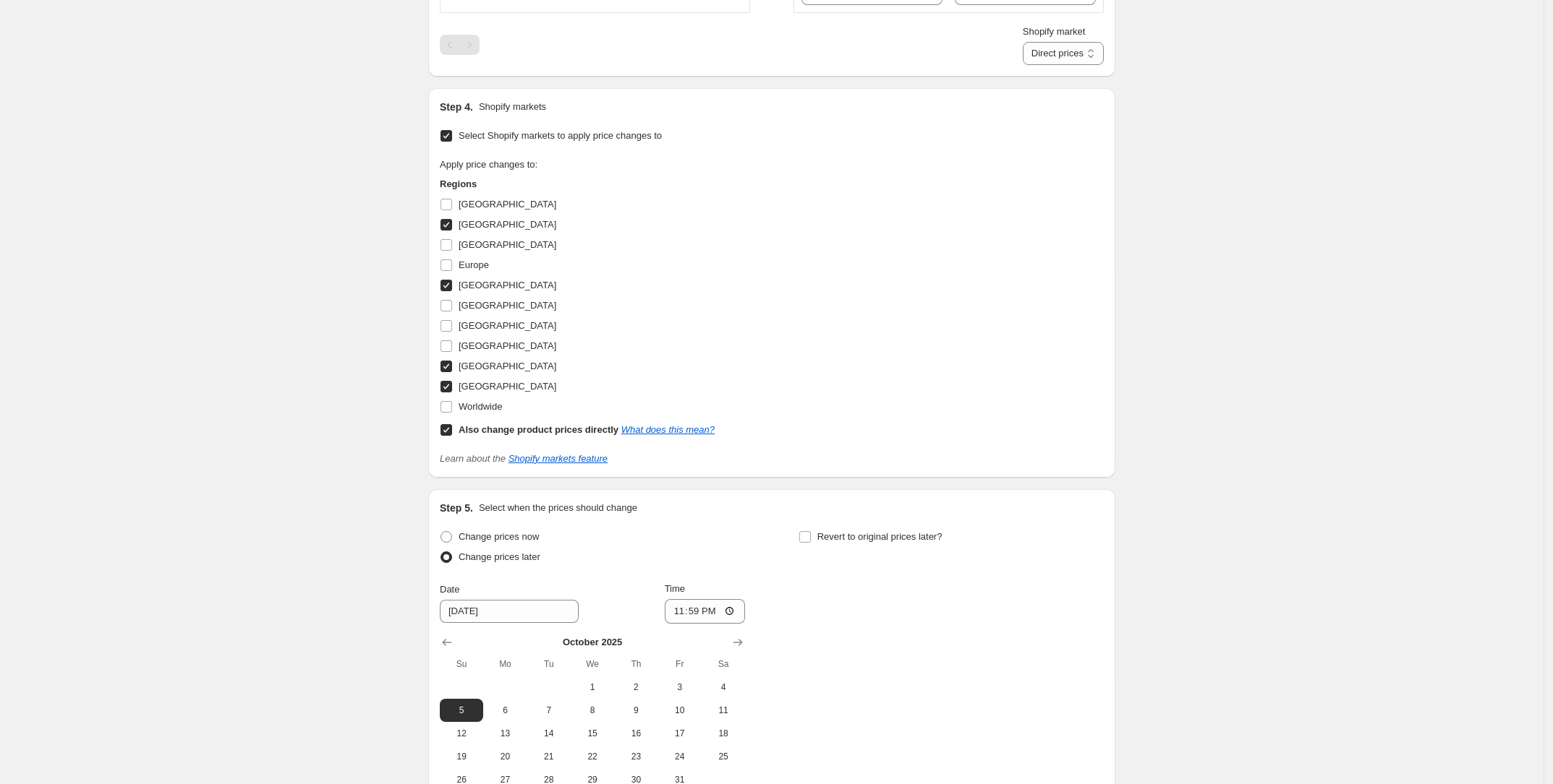
scroll to position [777, 0]
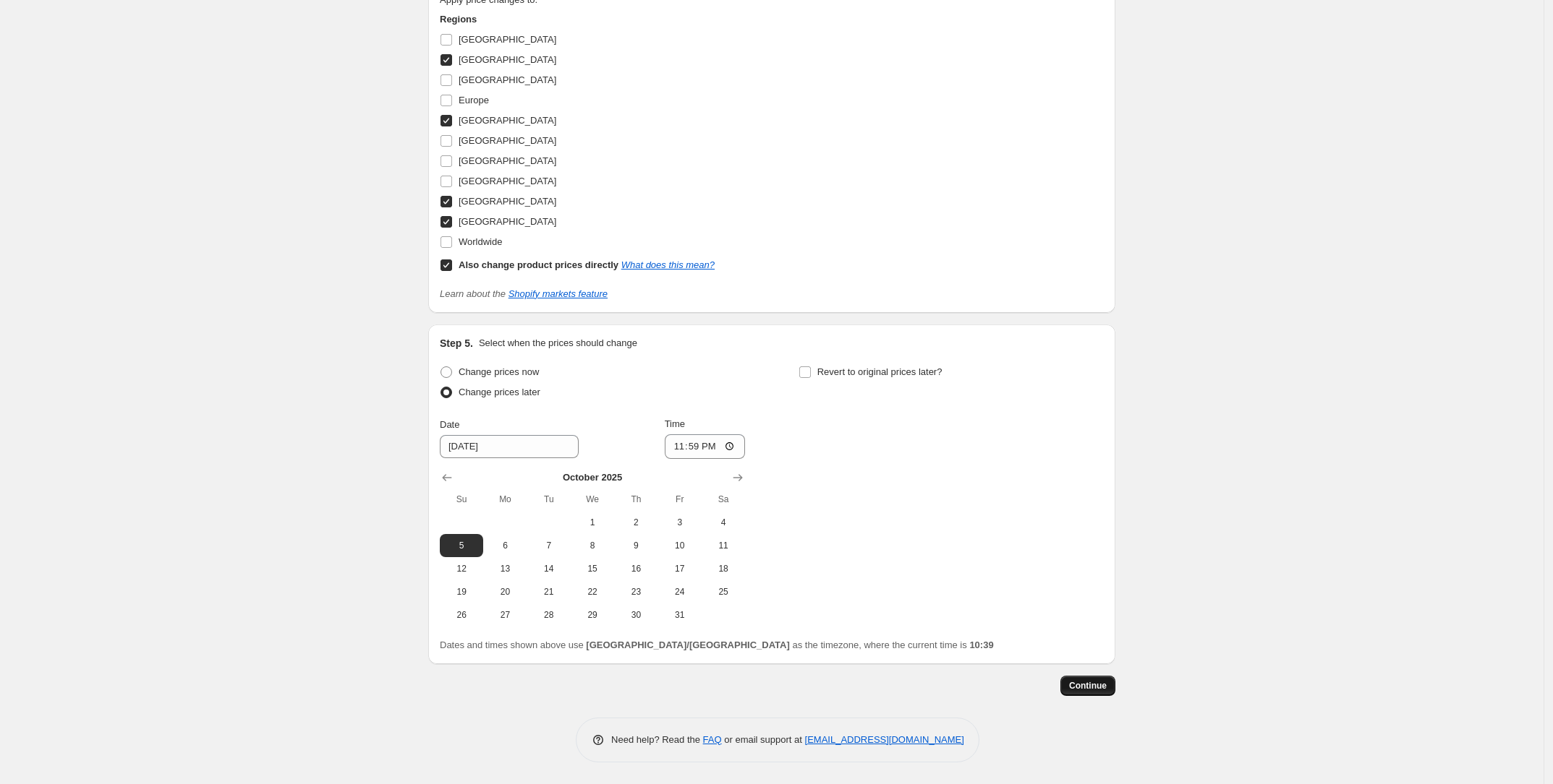
click at [1091, 686] on span "Continue" at bounding box center [1088, 686] width 38 height 12
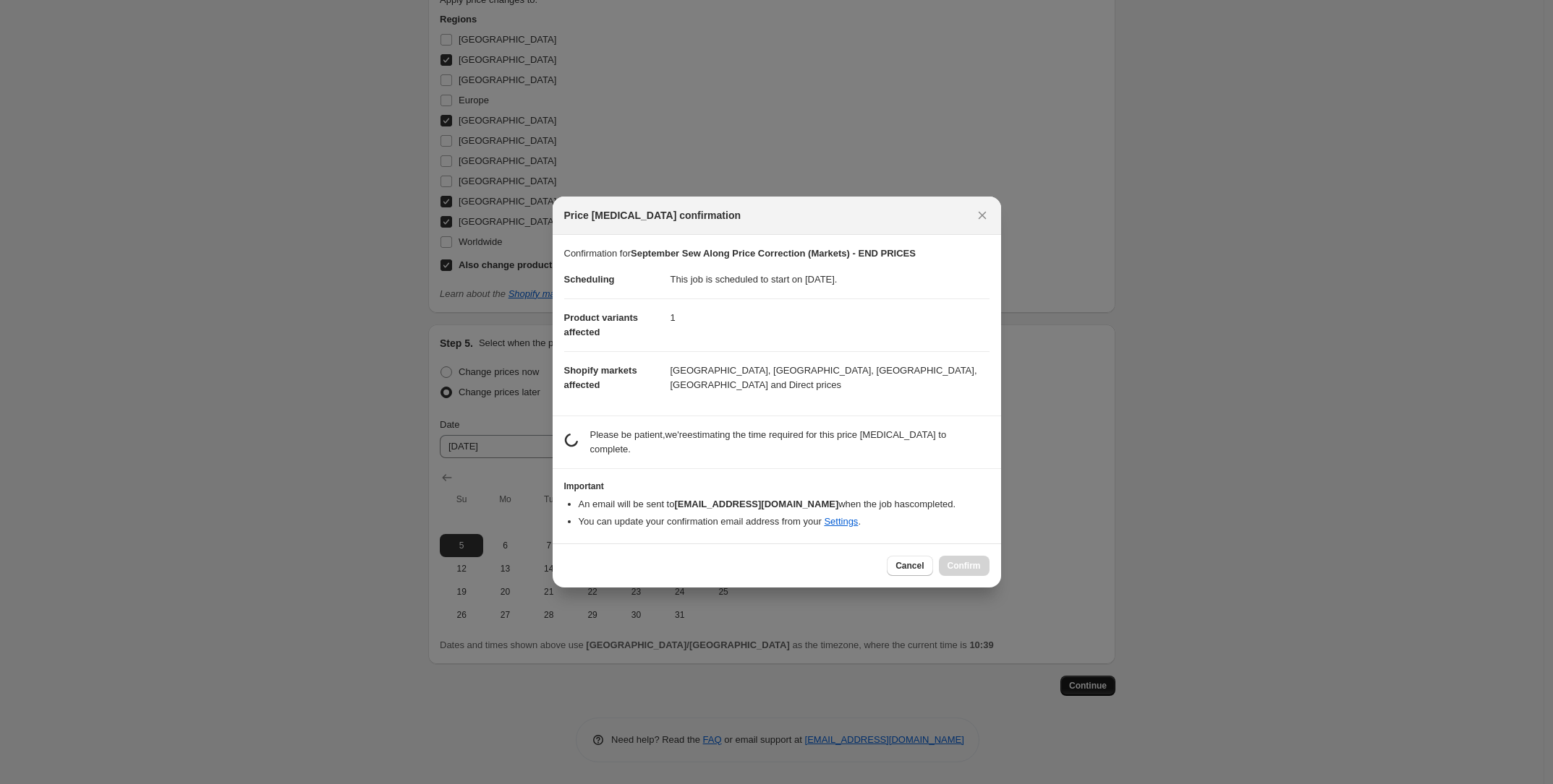
scroll to position [0, 0]
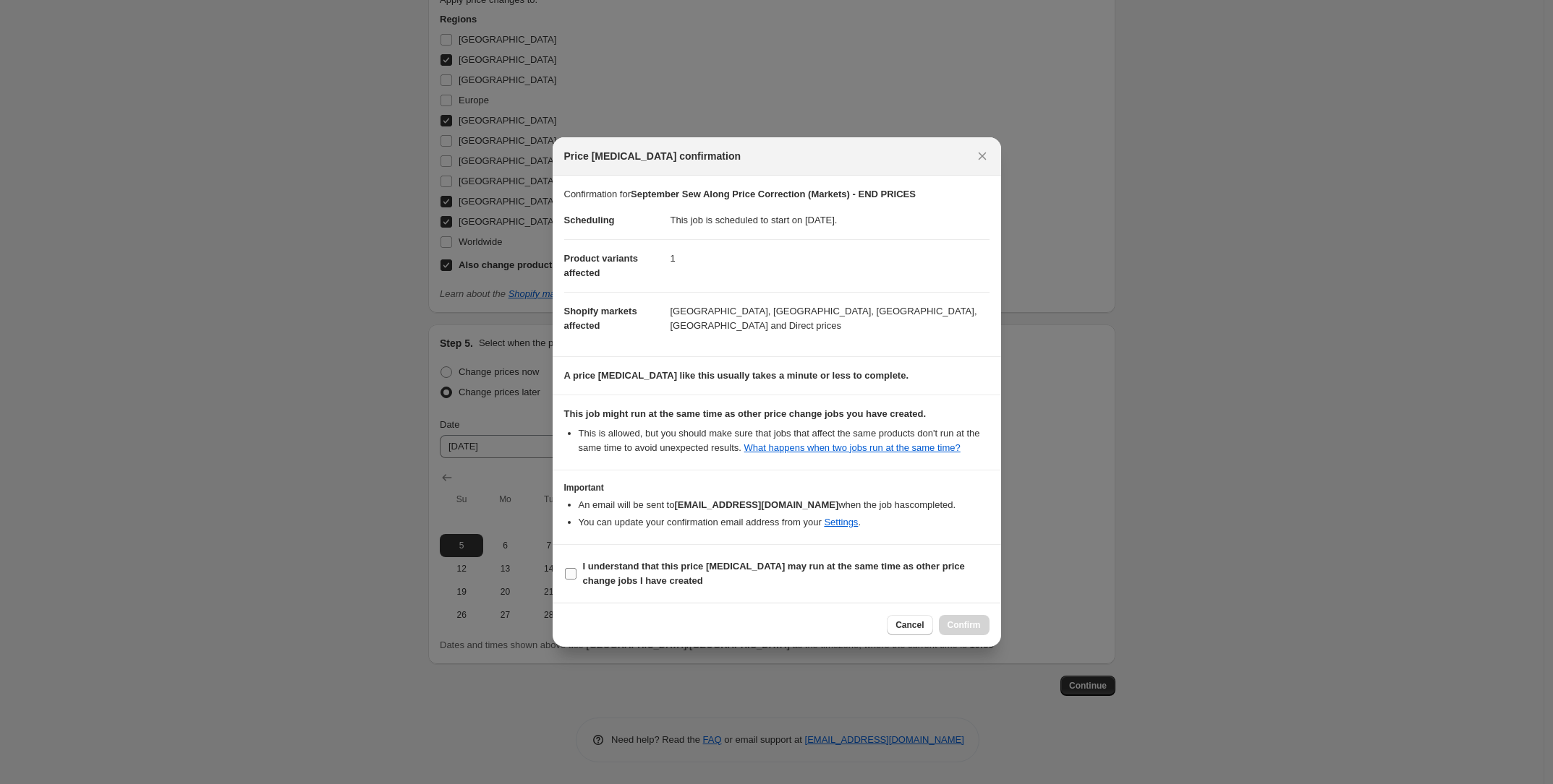
click at [662, 584] on span "I understand that this price [MEDICAL_DATA] may run at the same time as other p…" at bounding box center [786, 574] width 407 height 29
click at [576, 579] on input "I understand that this price [MEDICAL_DATA] may run at the same time as other p…" at bounding box center [571, 574] width 12 height 12
checkbox input "true"
click at [970, 618] on button "Confirm" at bounding box center [964, 625] width 51 height 20
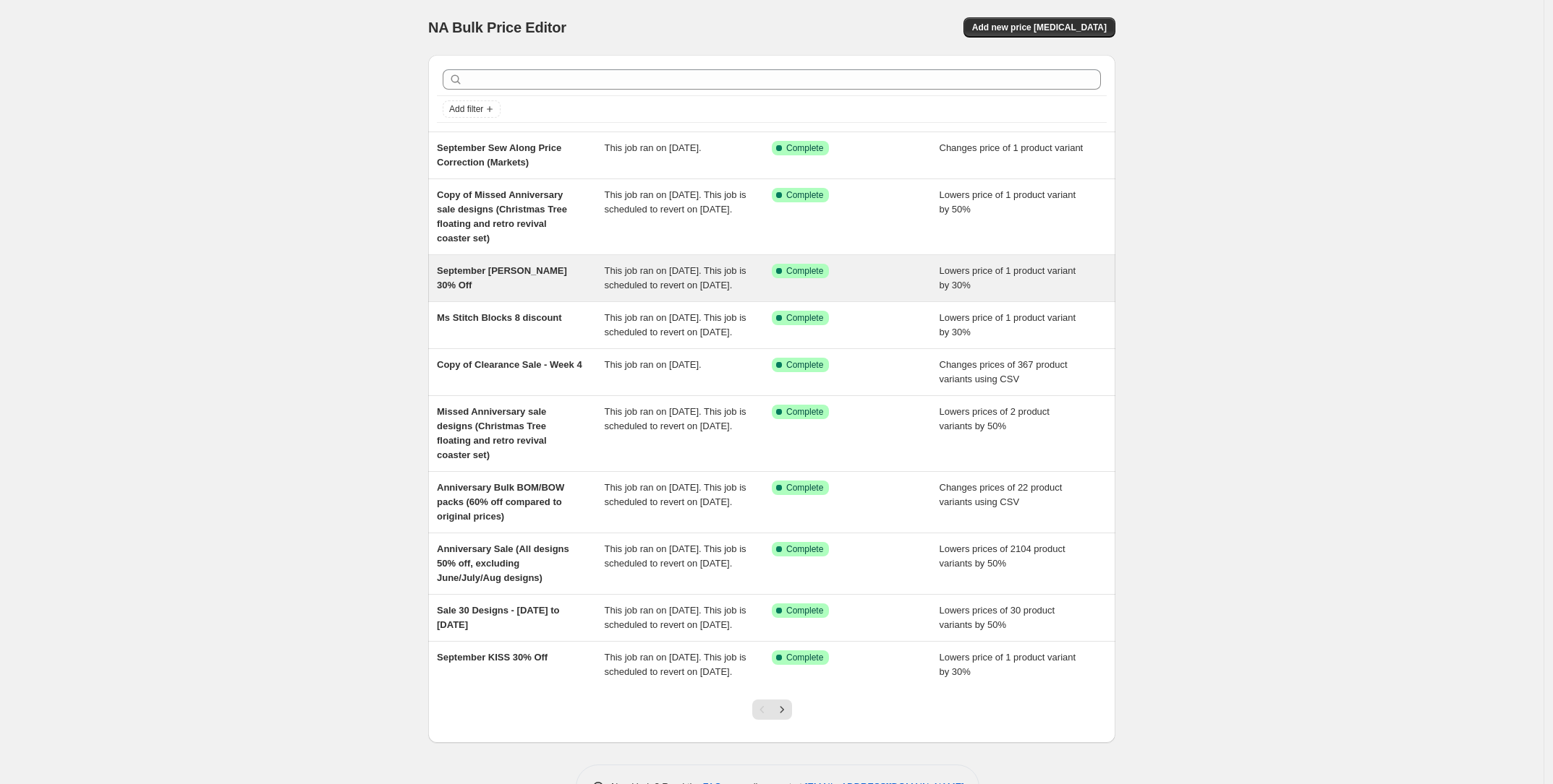
click at [550, 275] on div "September SAL 30% Off" at bounding box center [521, 278] width 168 height 29
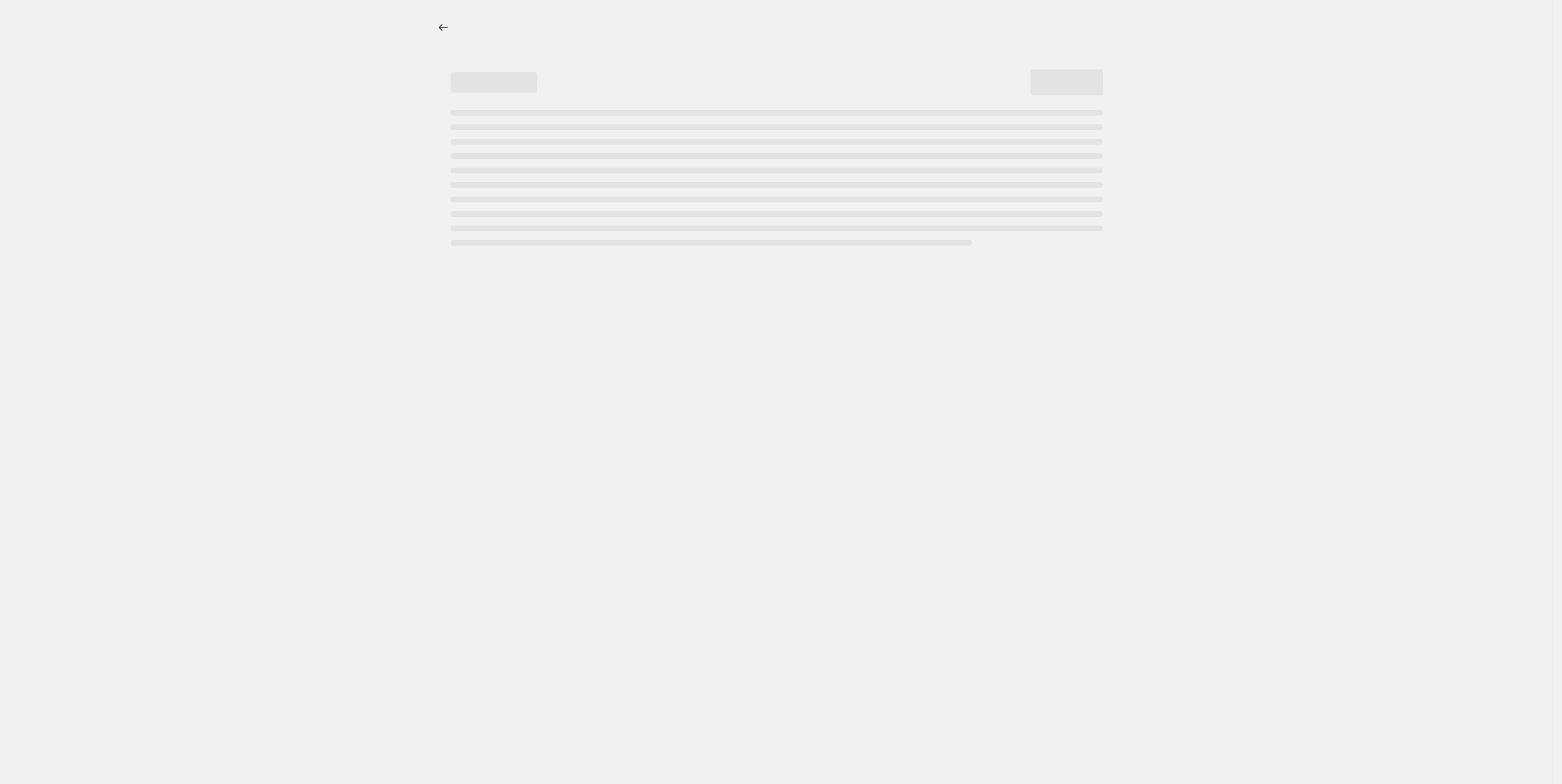
select select "percentage"
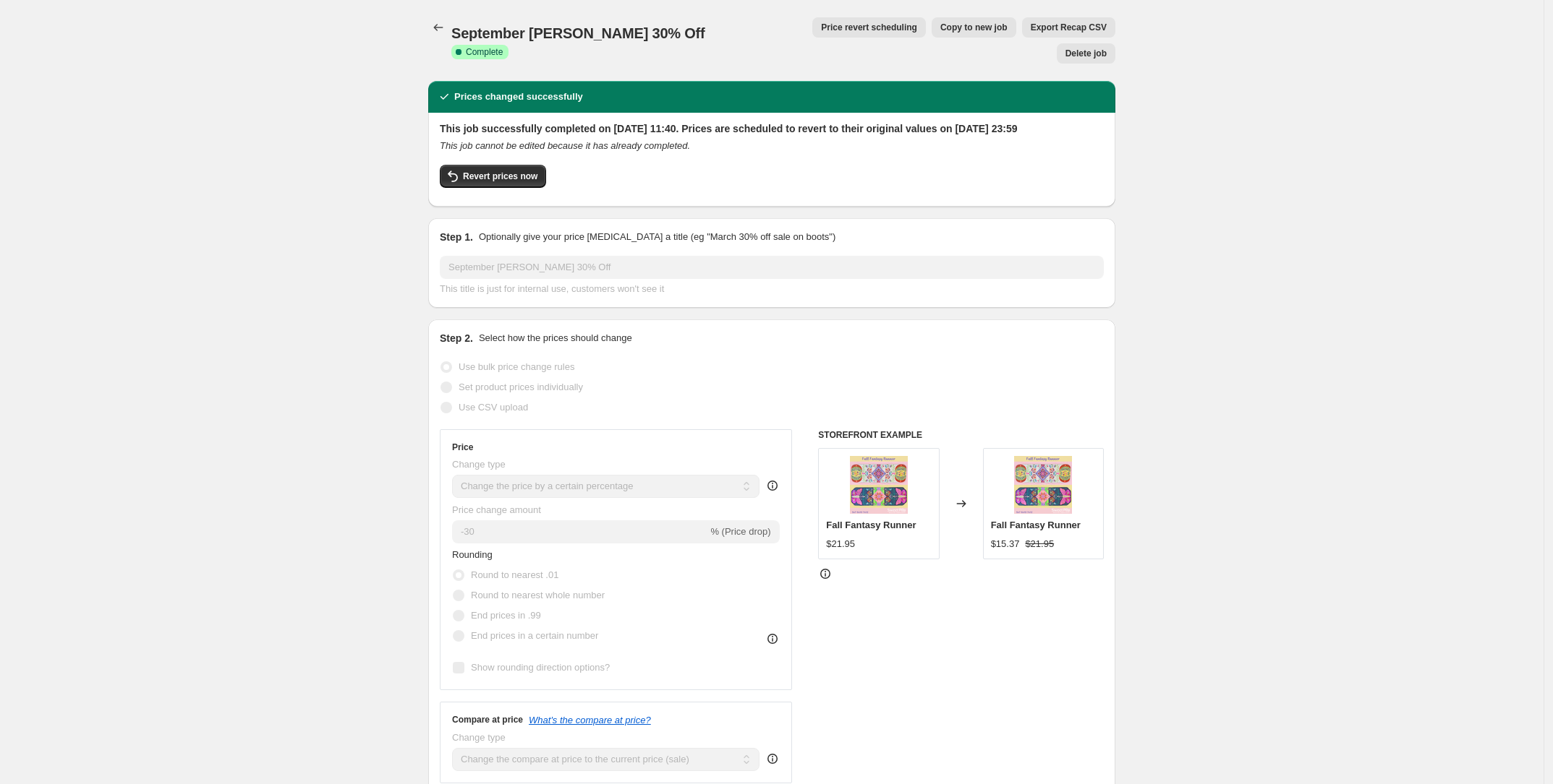
click at [1090, 43] on button "Delete job" at bounding box center [1086, 54] width 59 height 20
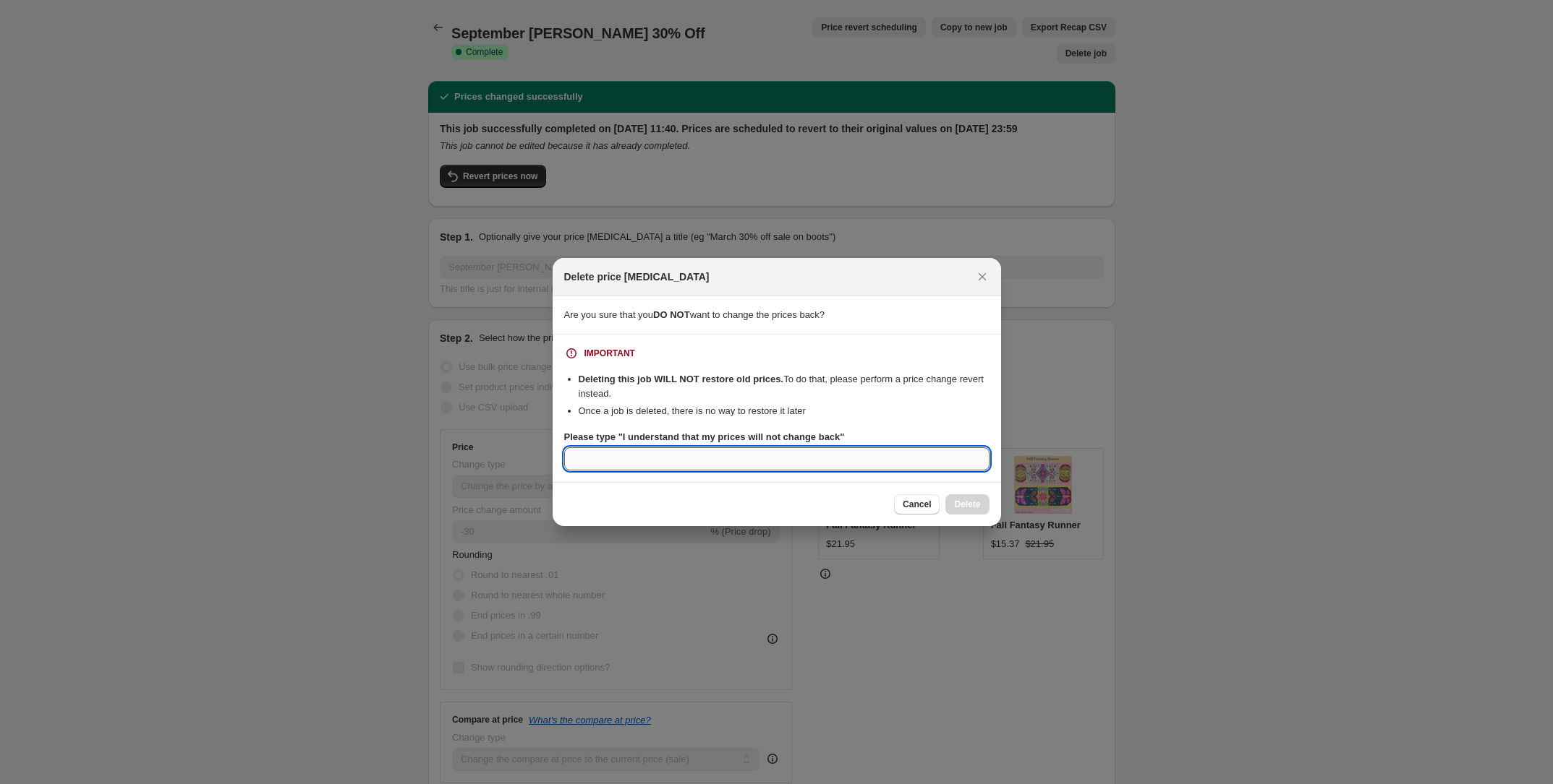
click at [669, 456] on input "Please type "I understand that my prices will not change back"" at bounding box center [777, 459] width 426 height 23
type input "I understand that my prices will not change back"
click at [964, 510] on button "Delete" at bounding box center [967, 505] width 43 height 20
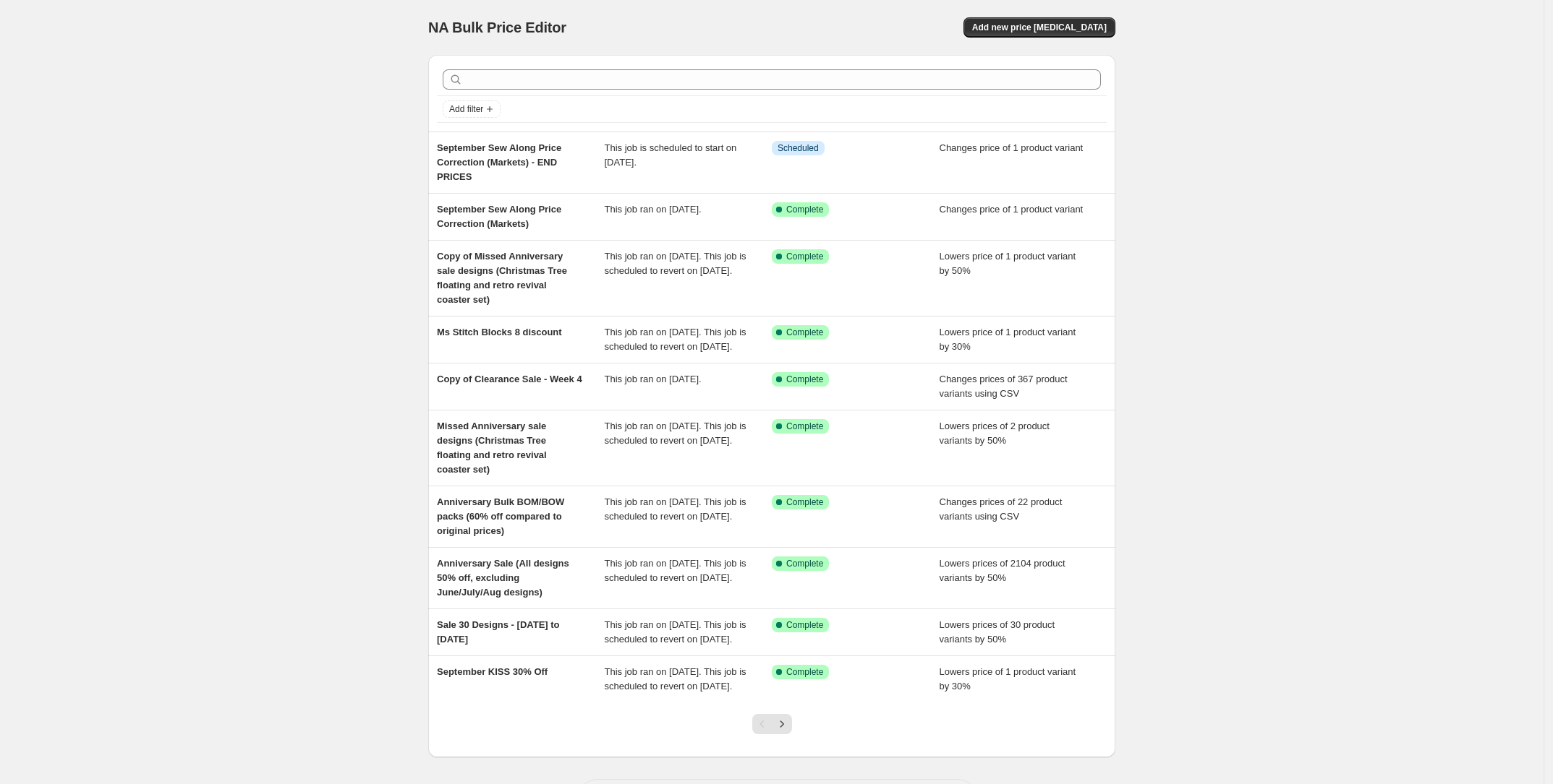
click at [215, 358] on div "NA Bulk Price Editor. This page is ready NA Bulk Price Editor Add new price cha…" at bounding box center [771, 422] width 1544 height 845
click at [289, 245] on div "NA Bulk Price Editor. This page is ready NA Bulk Price Editor Add new price cha…" at bounding box center [771, 422] width 1544 height 845
click at [1384, 145] on div "NA Bulk Price Editor. This page is ready NA Bulk Price Editor Add new price cha…" at bounding box center [771, 422] width 1544 height 845
